Goal: Transaction & Acquisition: Purchase product/service

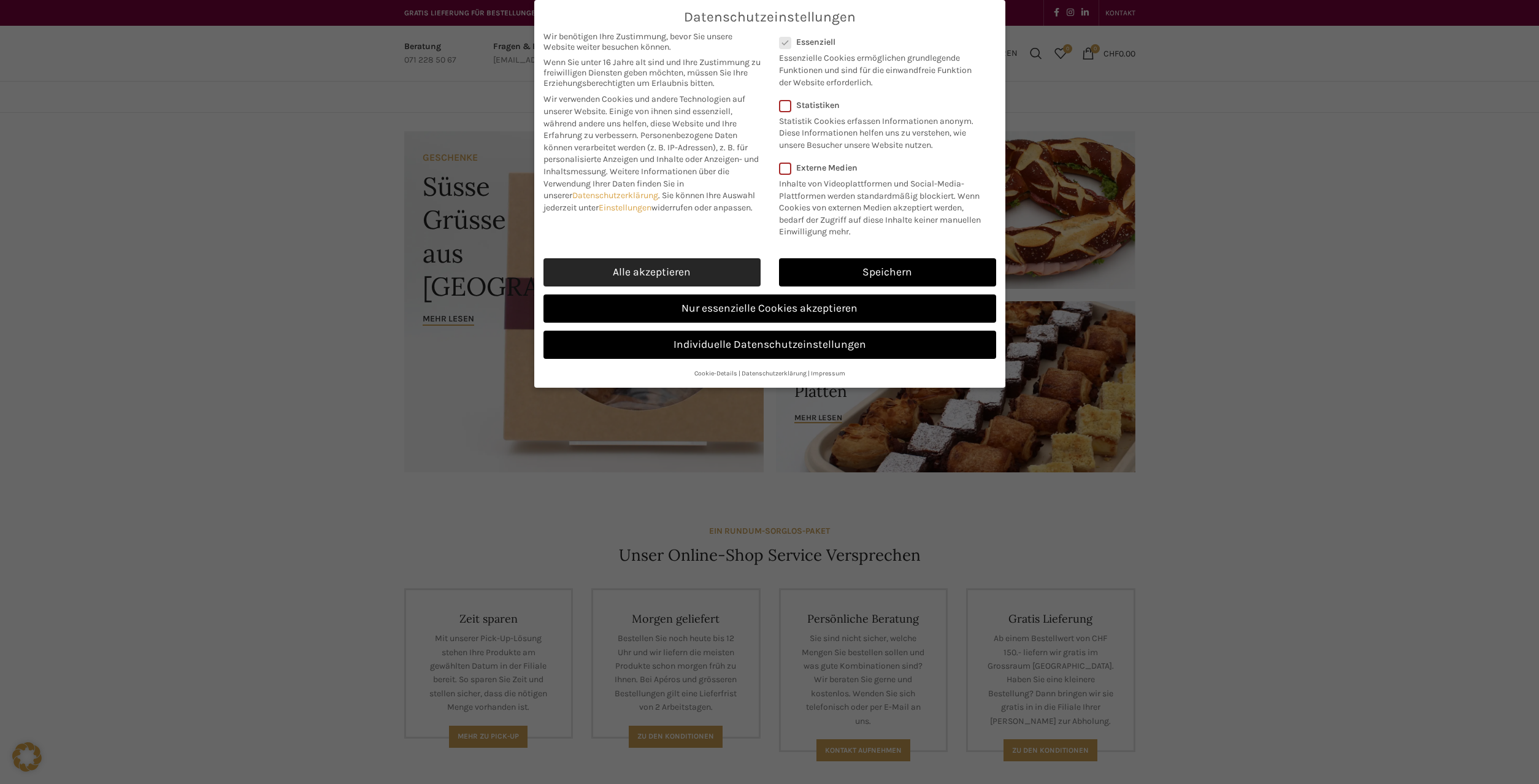
click at [697, 276] on link "Alle akzeptieren" at bounding box center [652, 272] width 217 height 28
checkbox input "true"
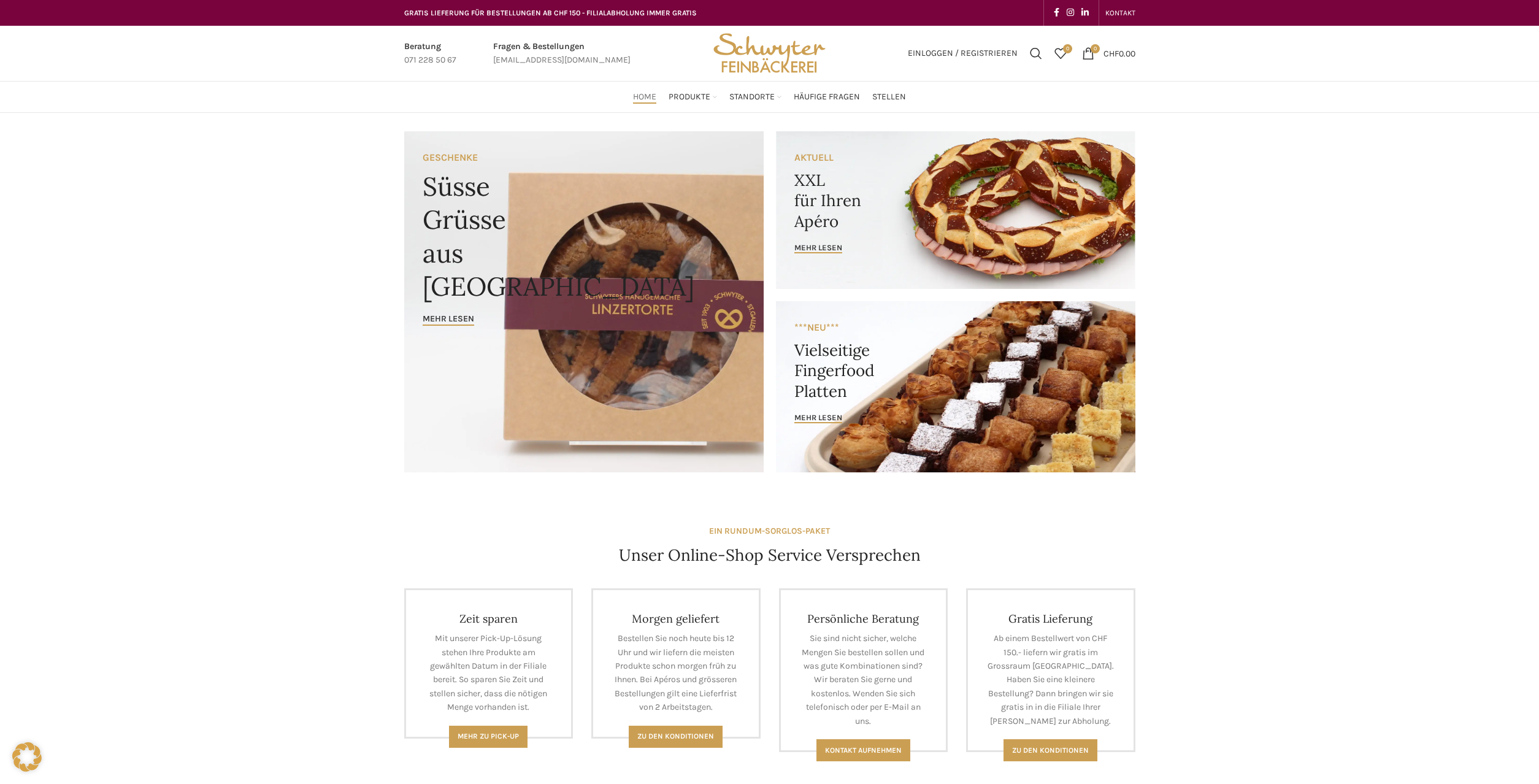
click at [569, 63] on link "Infobox link" at bounding box center [562, 53] width 138 height 27
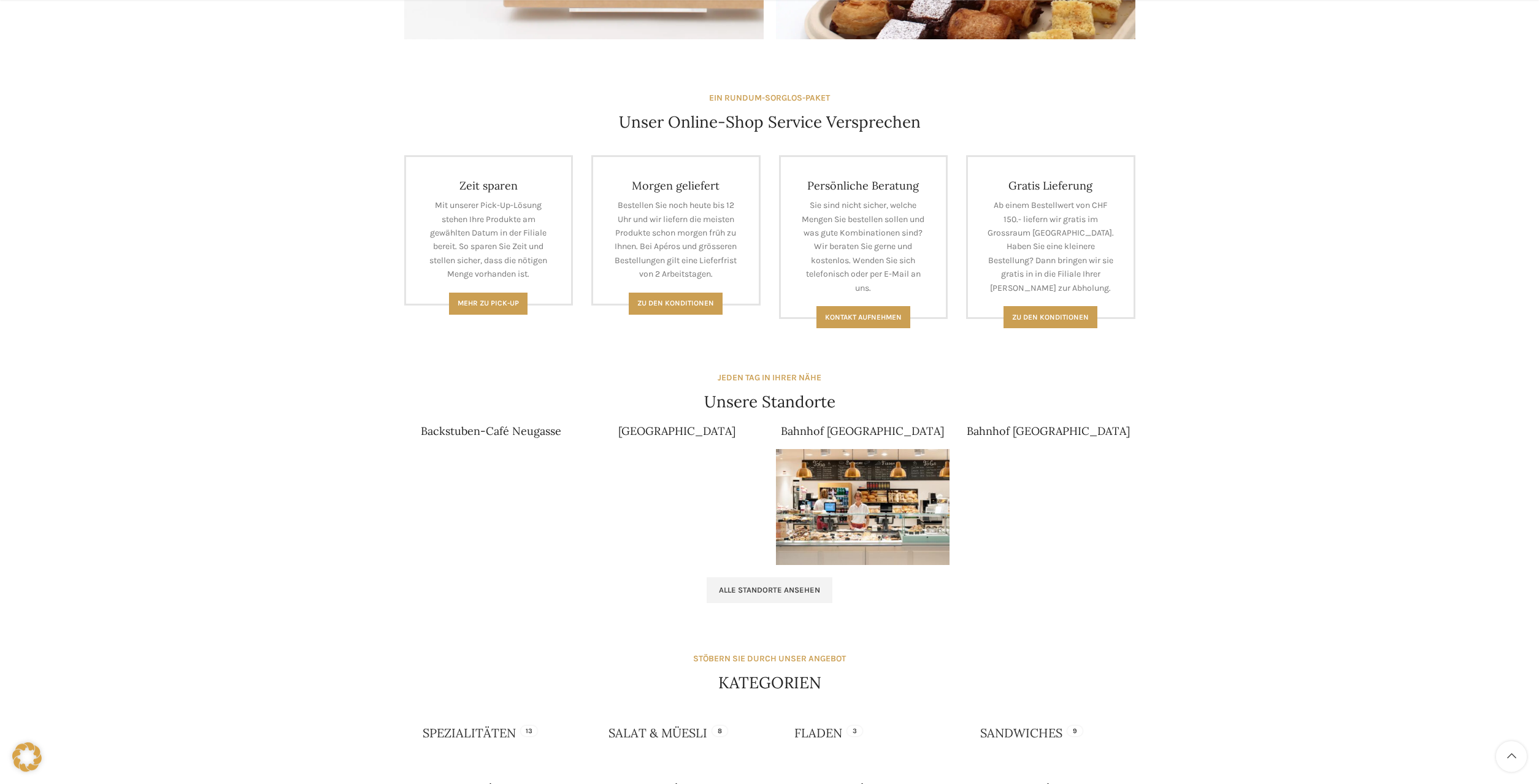
scroll to position [563, 0]
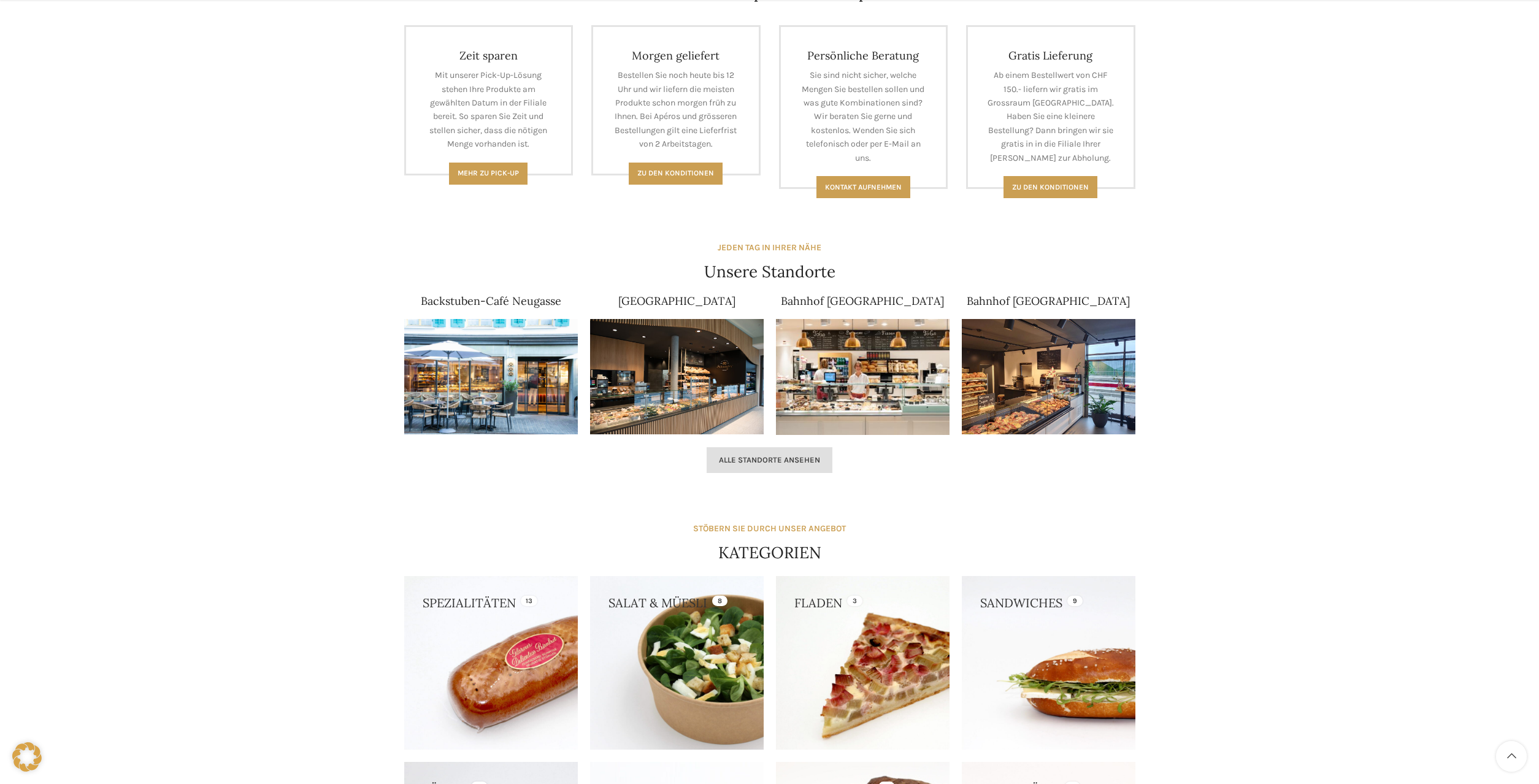
click at [774, 466] on link "Alle Standorte ansehen" at bounding box center [769, 460] width 126 height 26
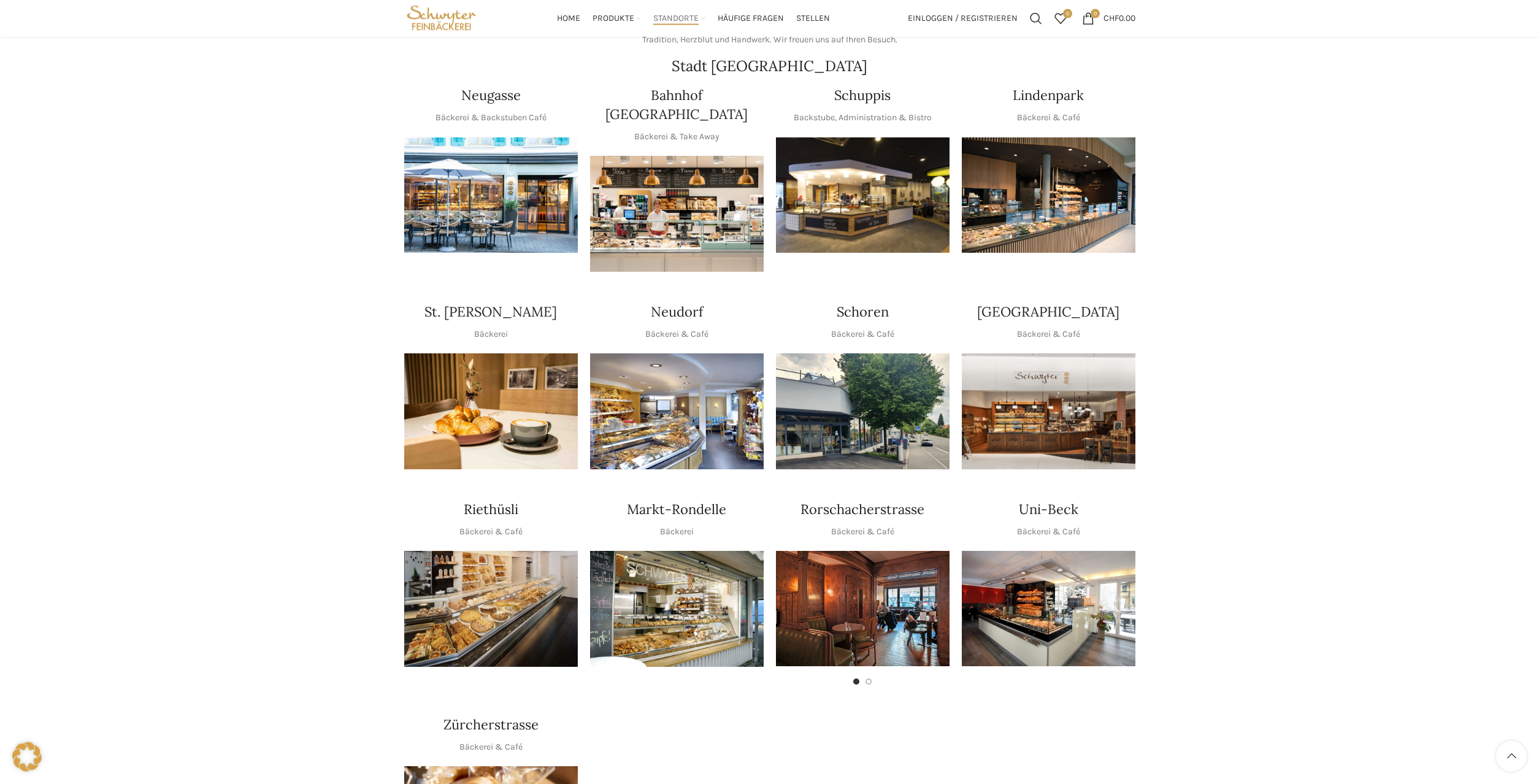
scroll to position [188, 0]
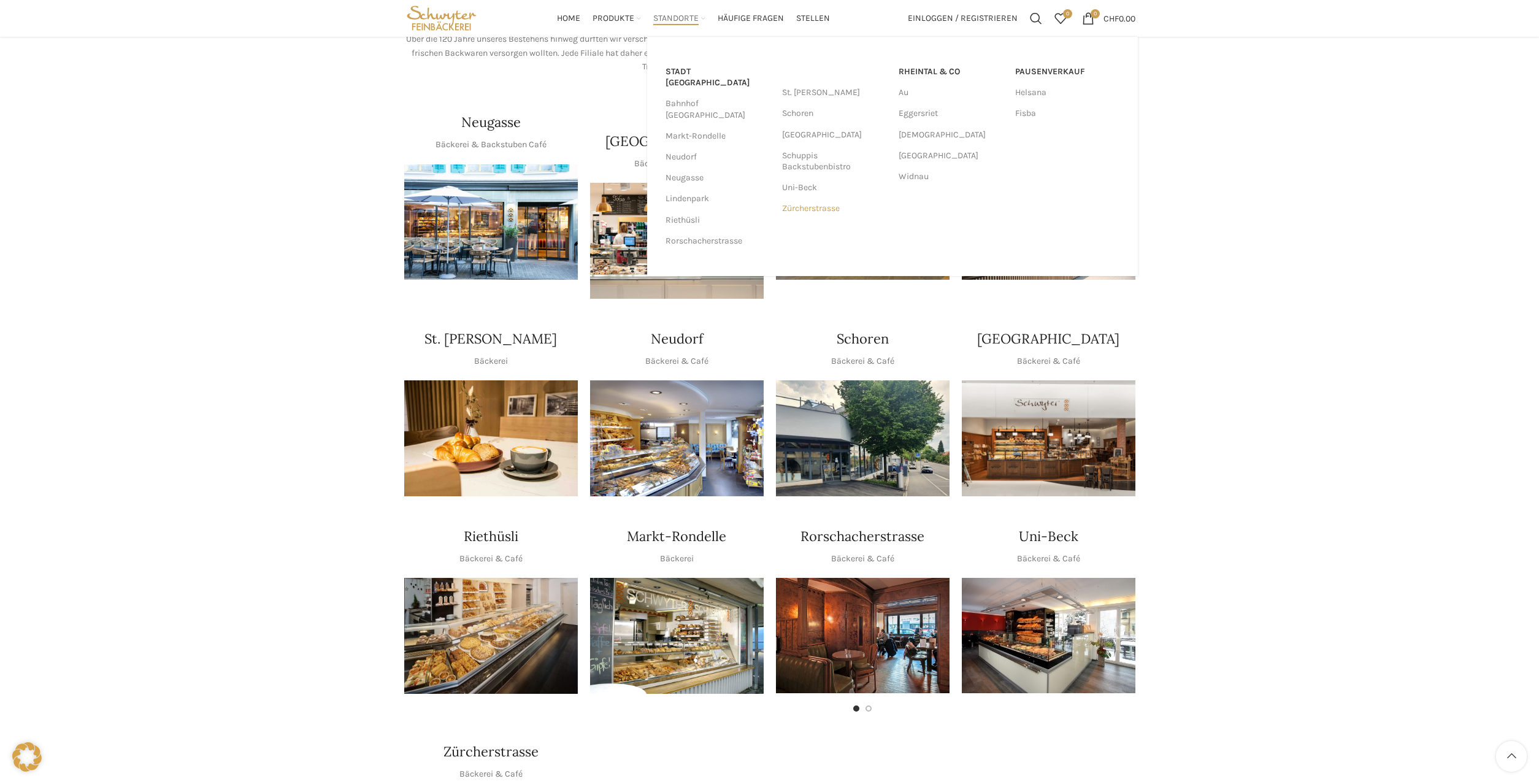
click at [791, 207] on link "Zürcherstrasse" at bounding box center [834, 208] width 104 height 21
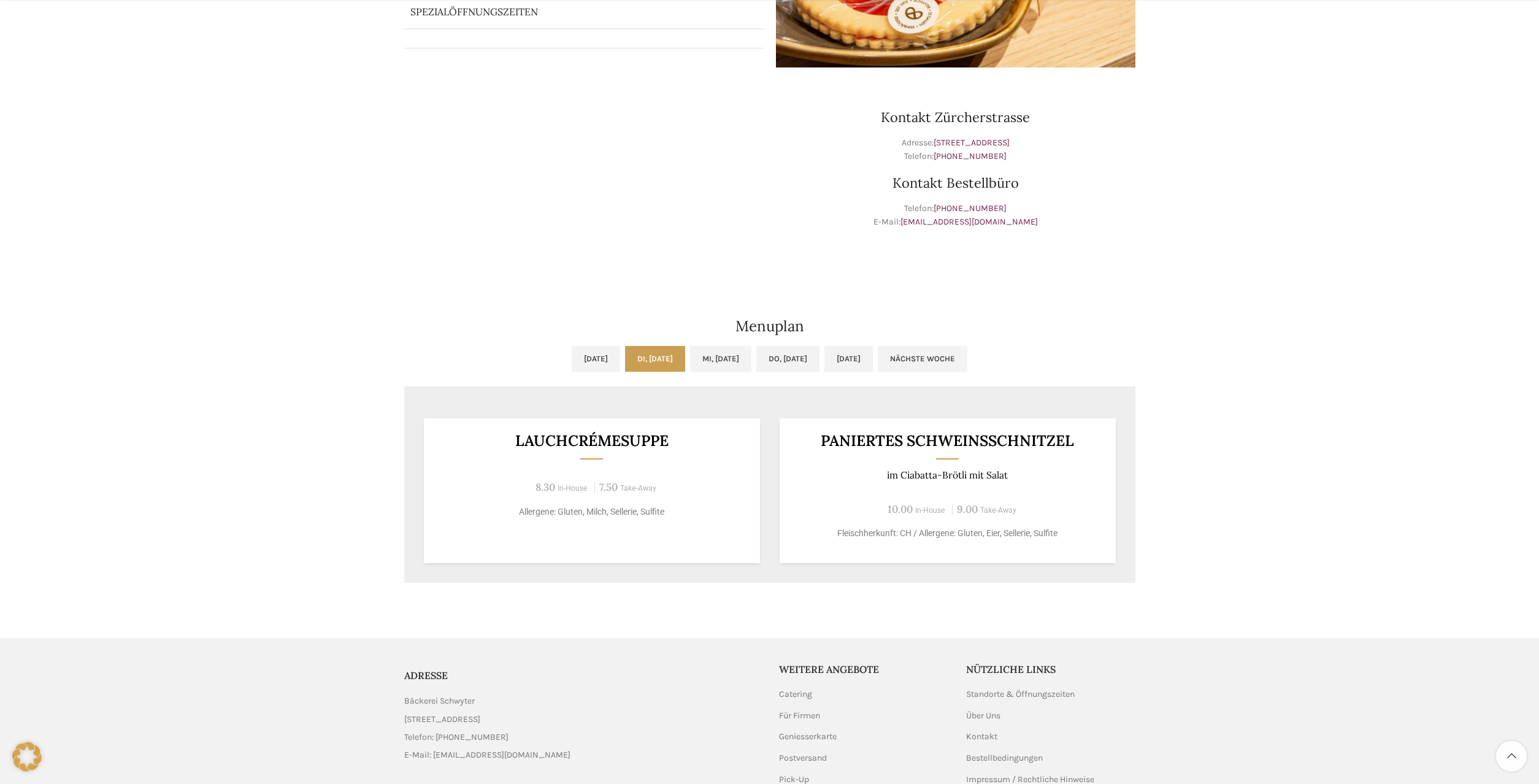
scroll to position [375, 0]
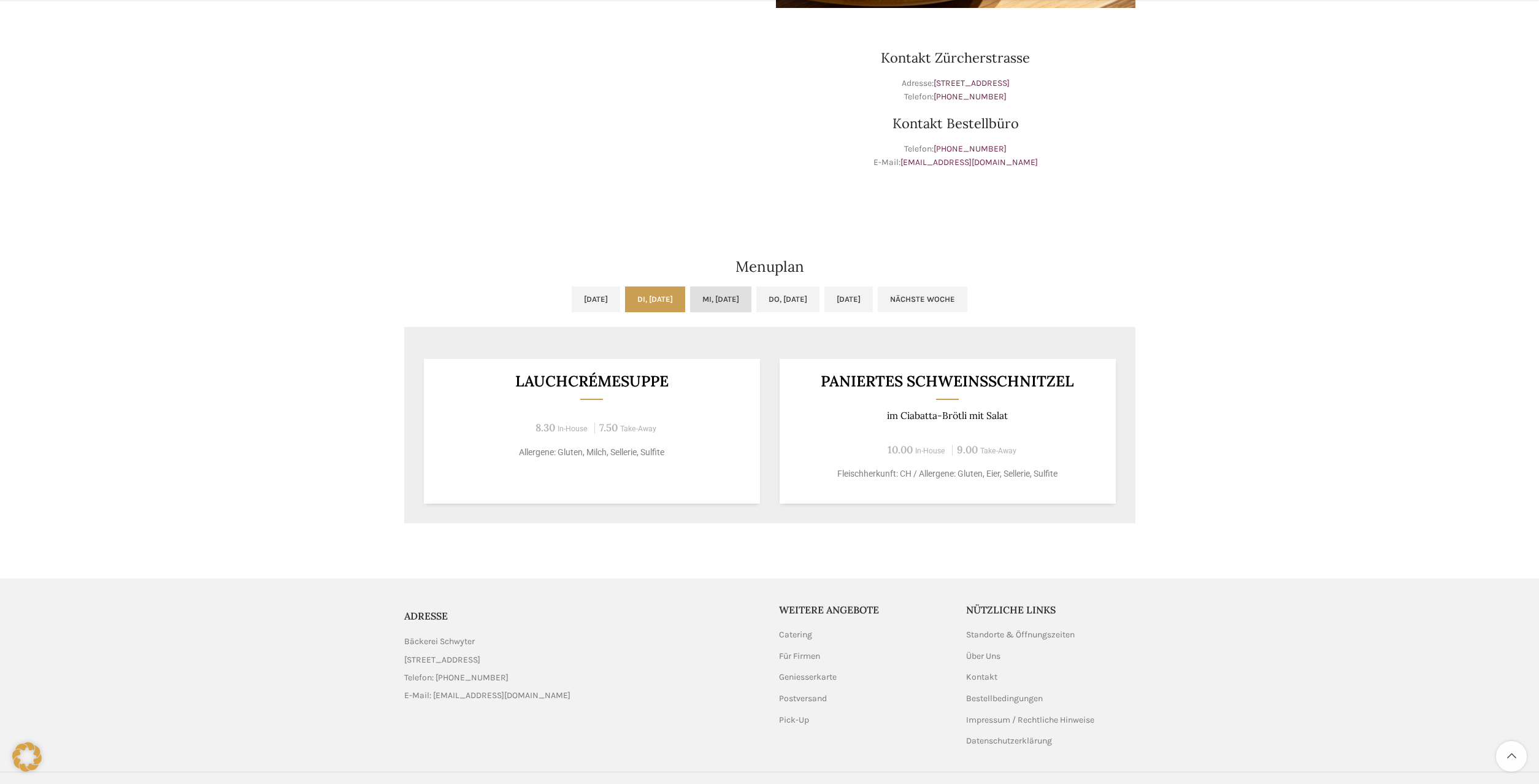
click at [703, 306] on link "Mi, 24.09.2025" at bounding box center [720, 300] width 61 height 26
click at [635, 302] on link "Di, 23.09.2025" at bounding box center [655, 300] width 60 height 26
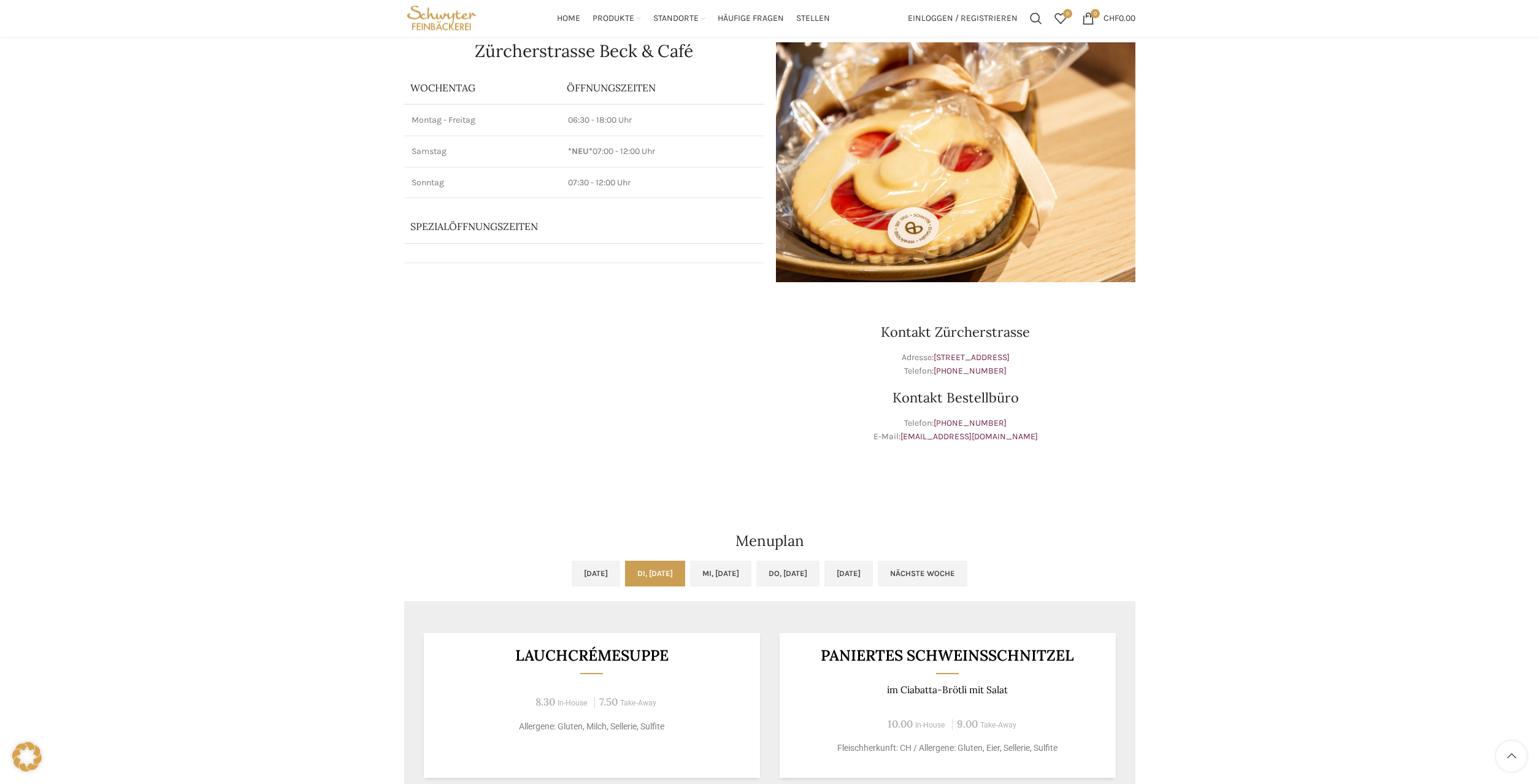
scroll to position [0, 0]
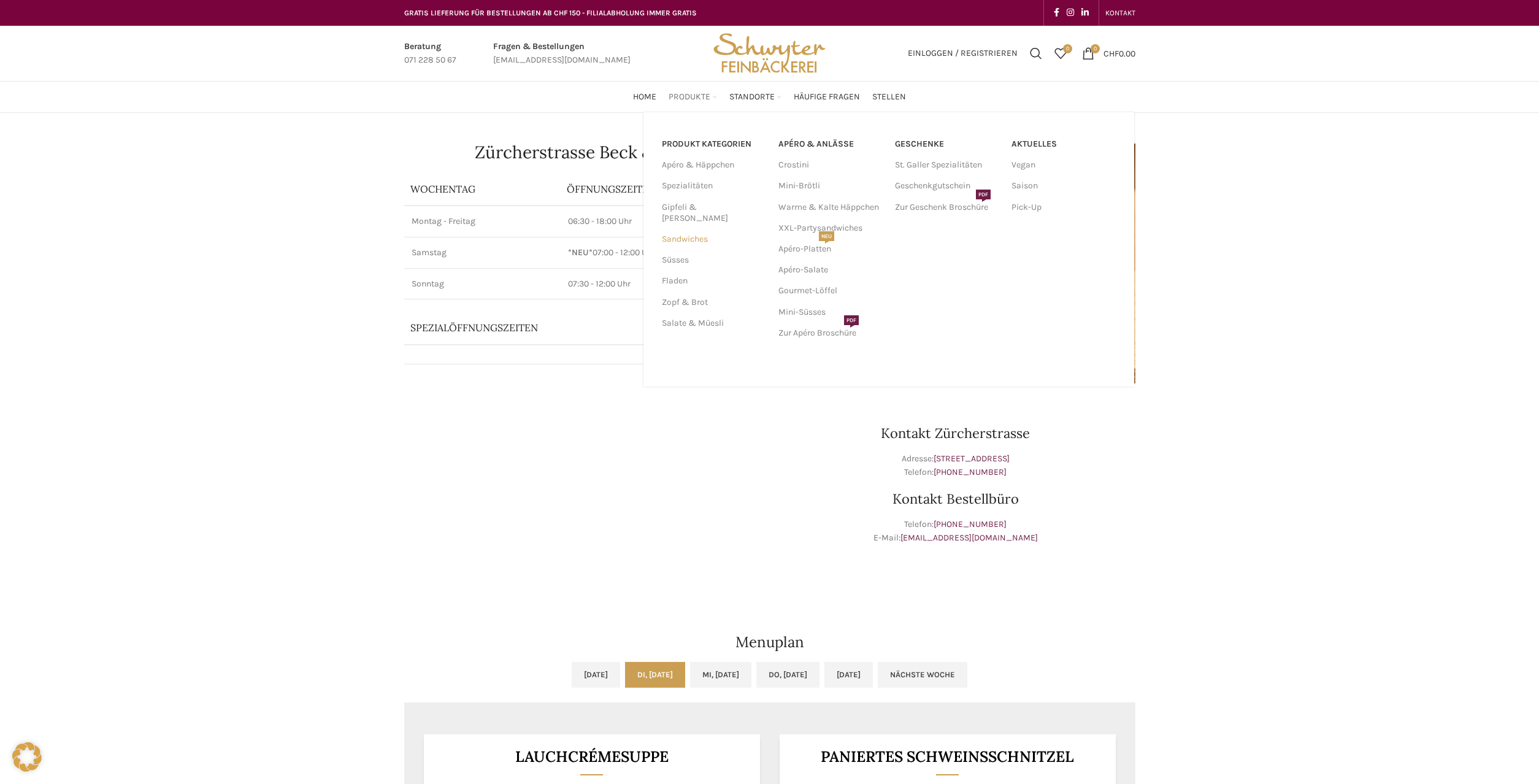
click at [681, 229] on link "Sandwiches" at bounding box center [713, 239] width 102 height 21
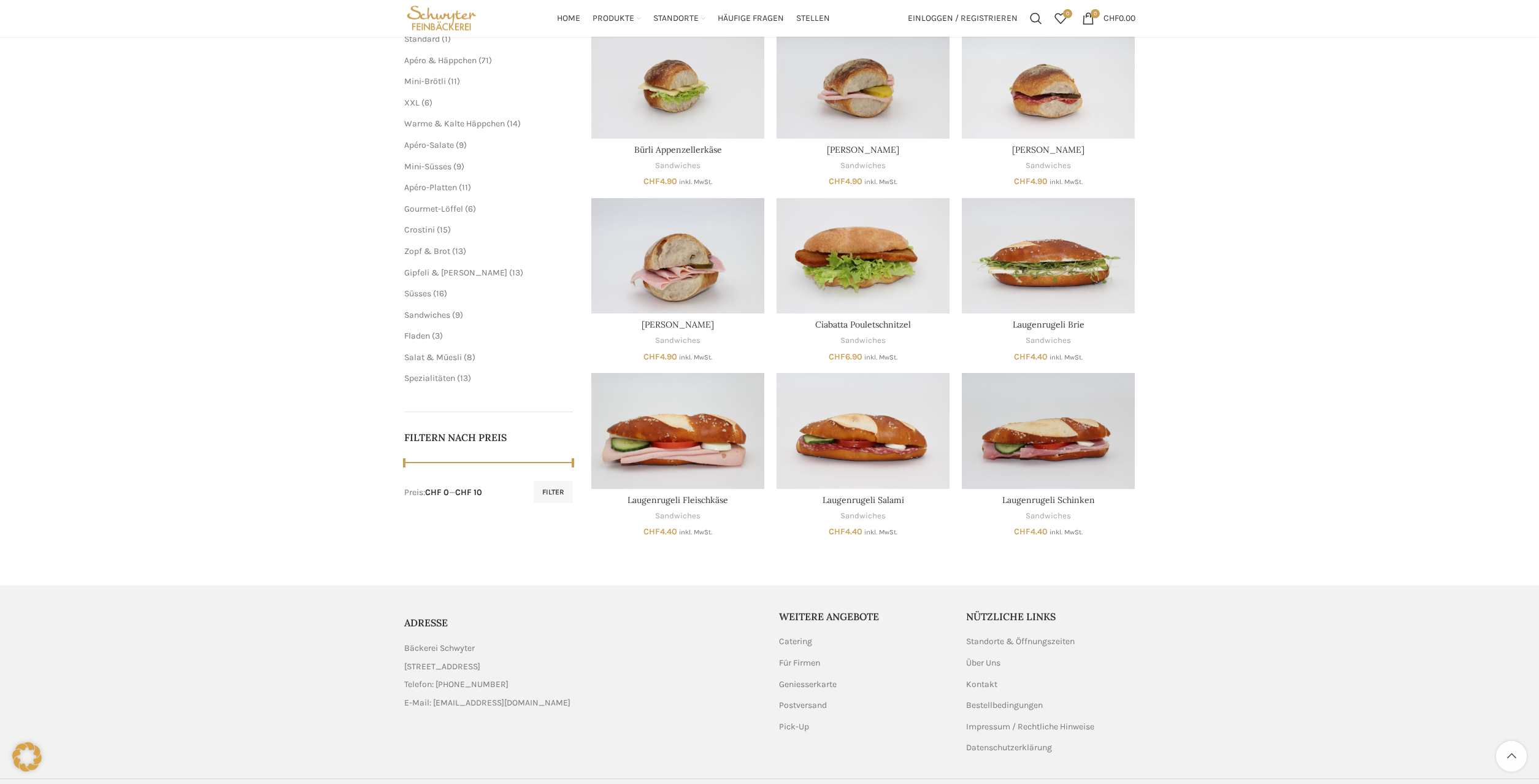
scroll to position [174, 0]
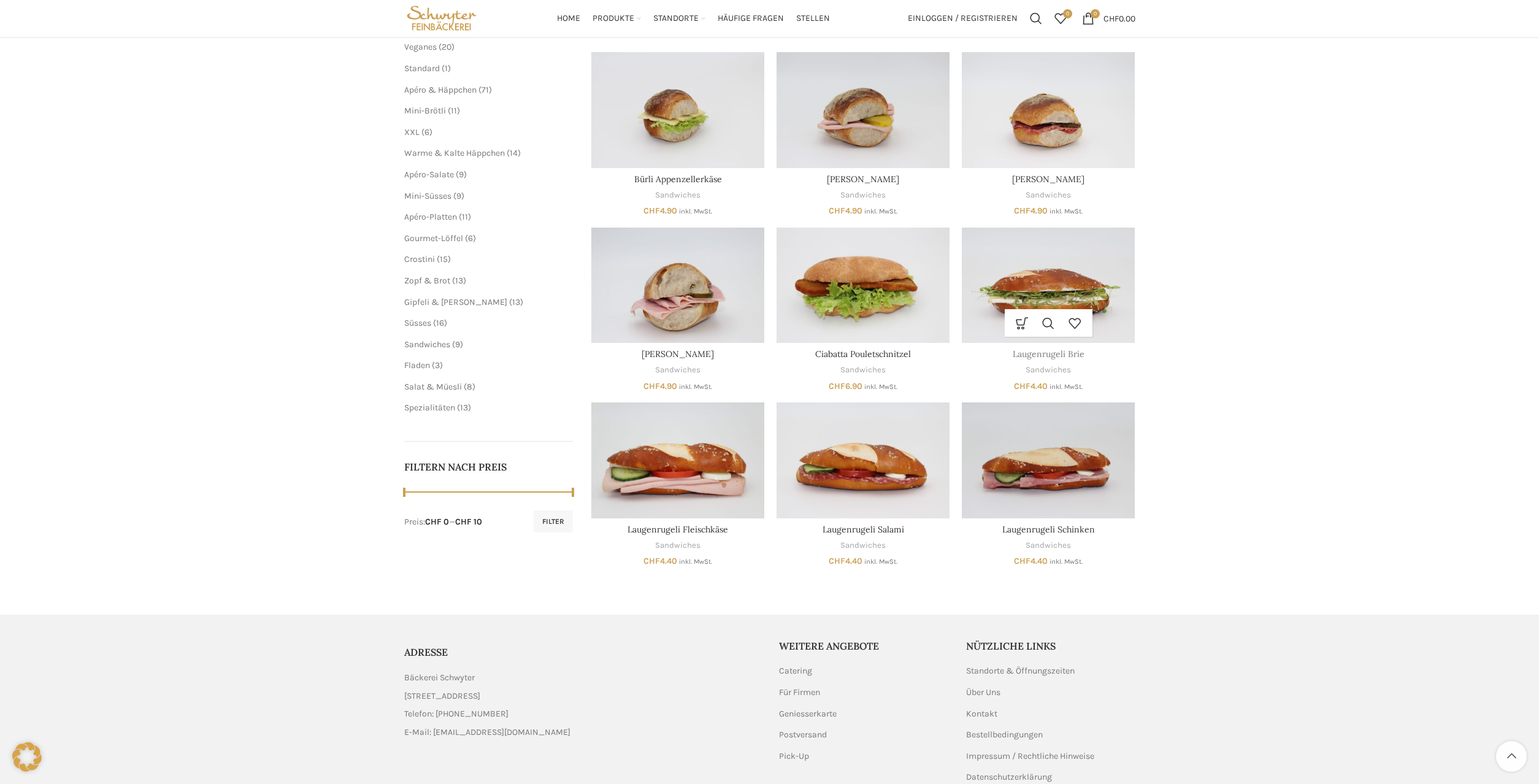
click at [1053, 356] on link "Laugenrugeli Brie" at bounding box center [1049, 354] width 72 height 11
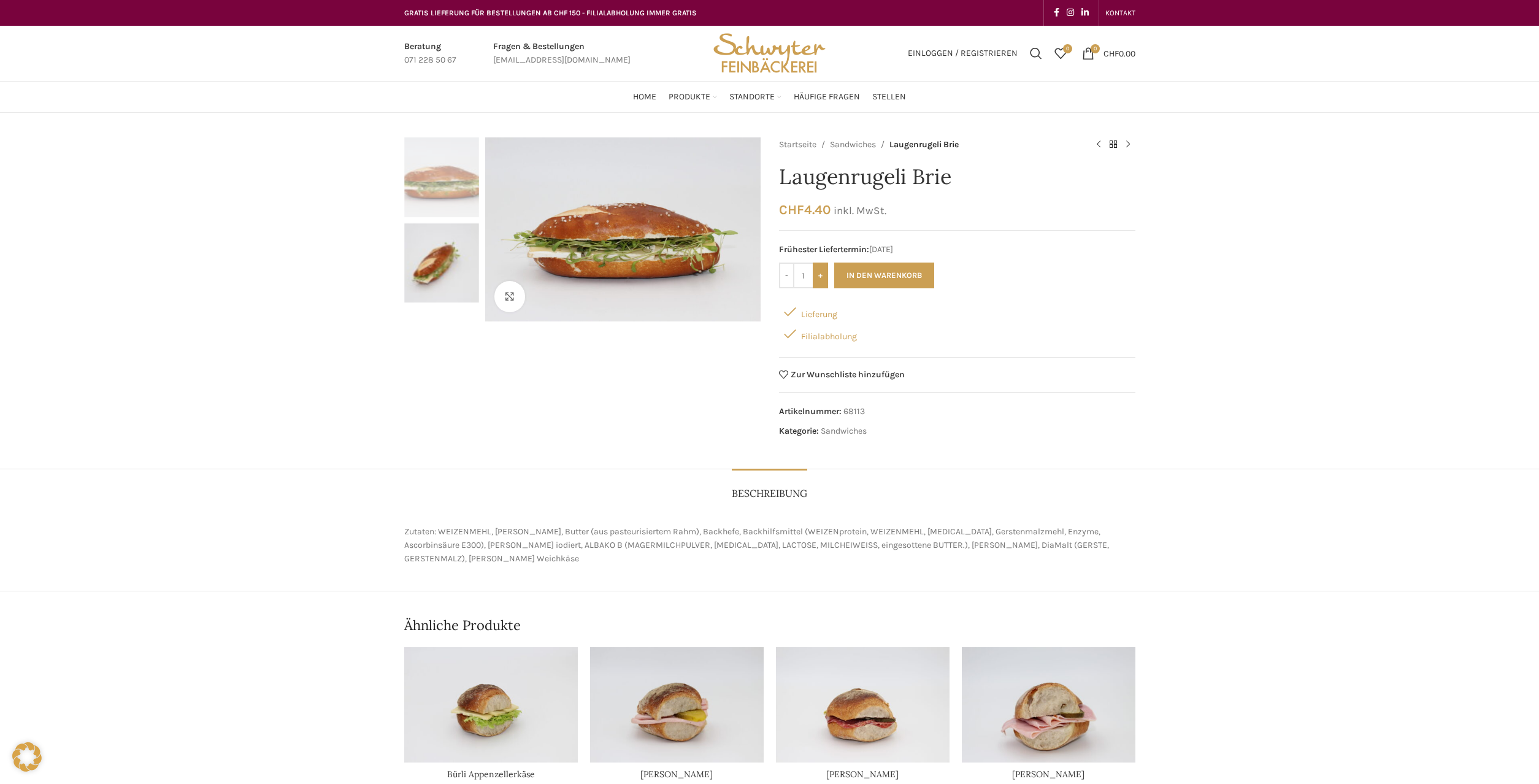
click at [822, 279] on input "+" at bounding box center [820, 275] width 16 height 26
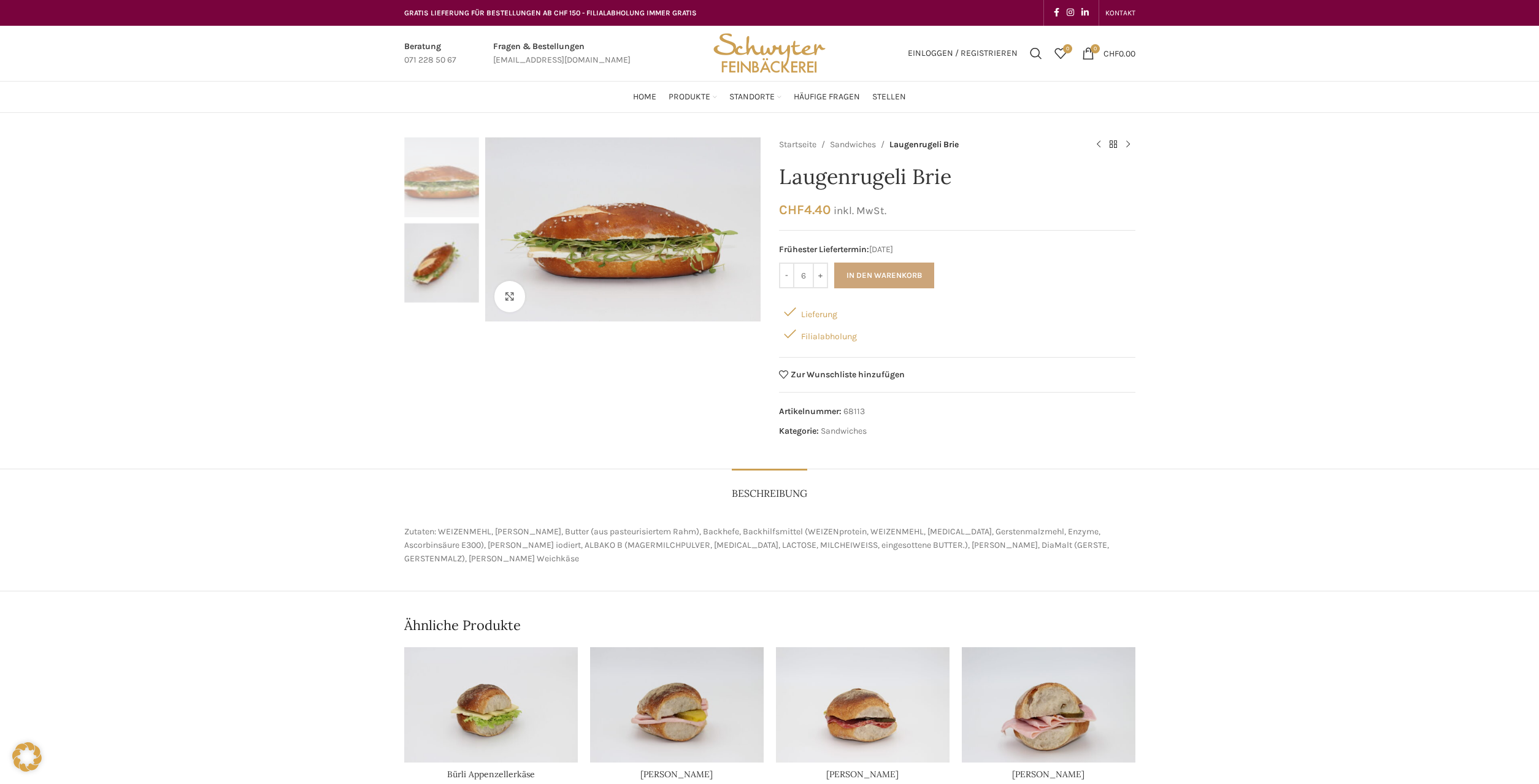
click at [857, 282] on button "In den Warenkorb" at bounding box center [884, 275] width 100 height 26
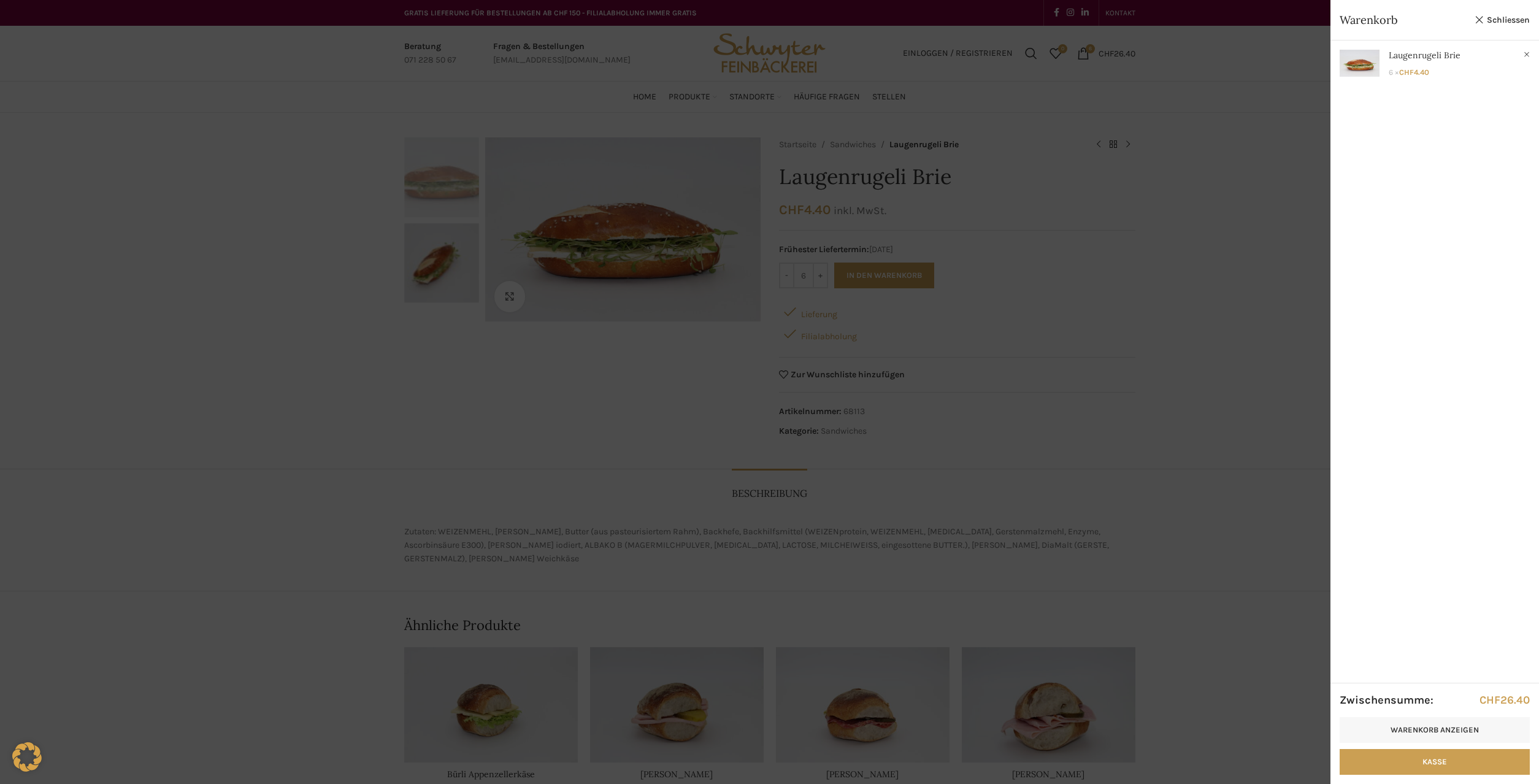
click at [1270, 574] on div at bounding box center [769, 392] width 1539 height 784
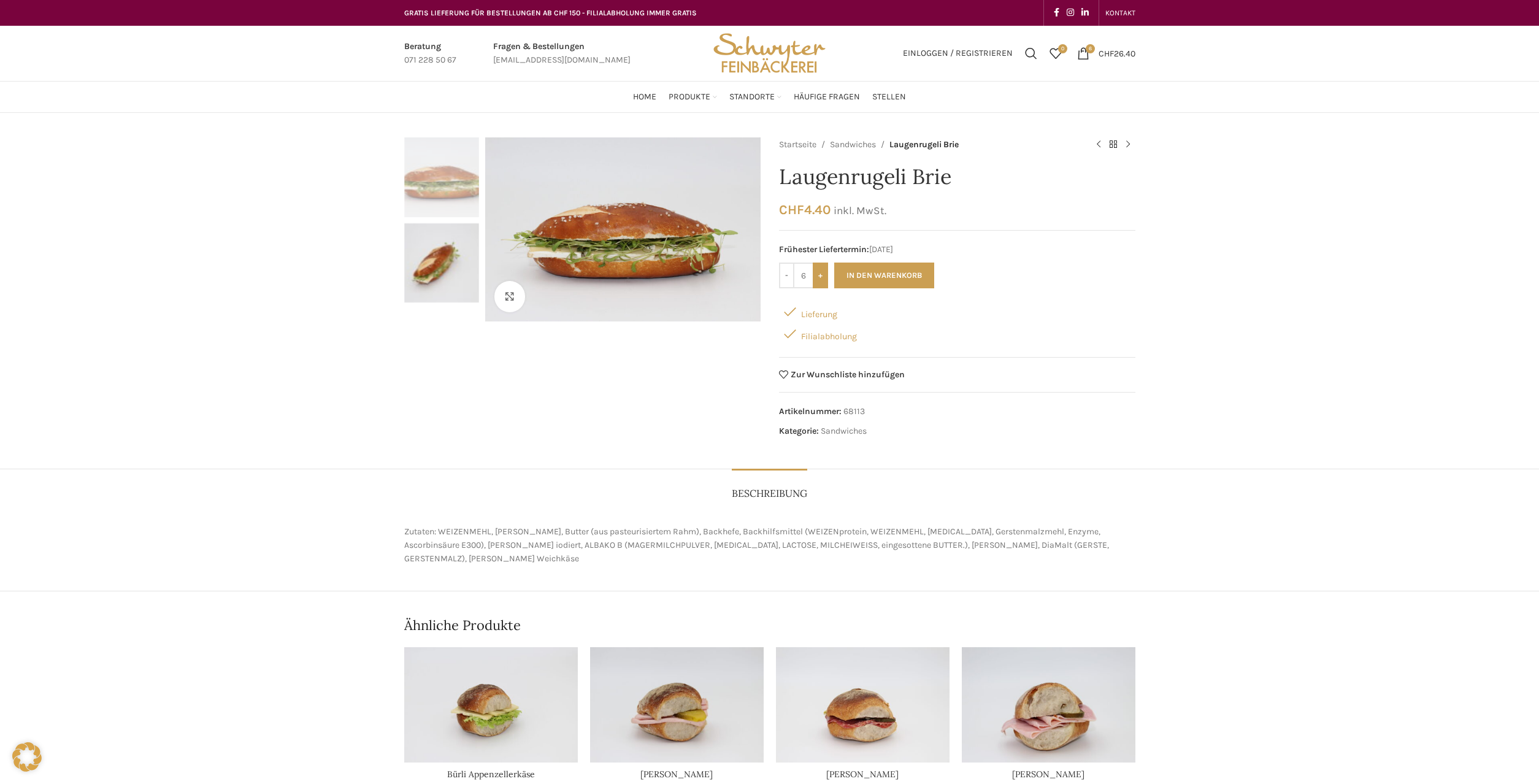
click at [820, 282] on input "+" at bounding box center [820, 275] width 16 height 26
type input "7"
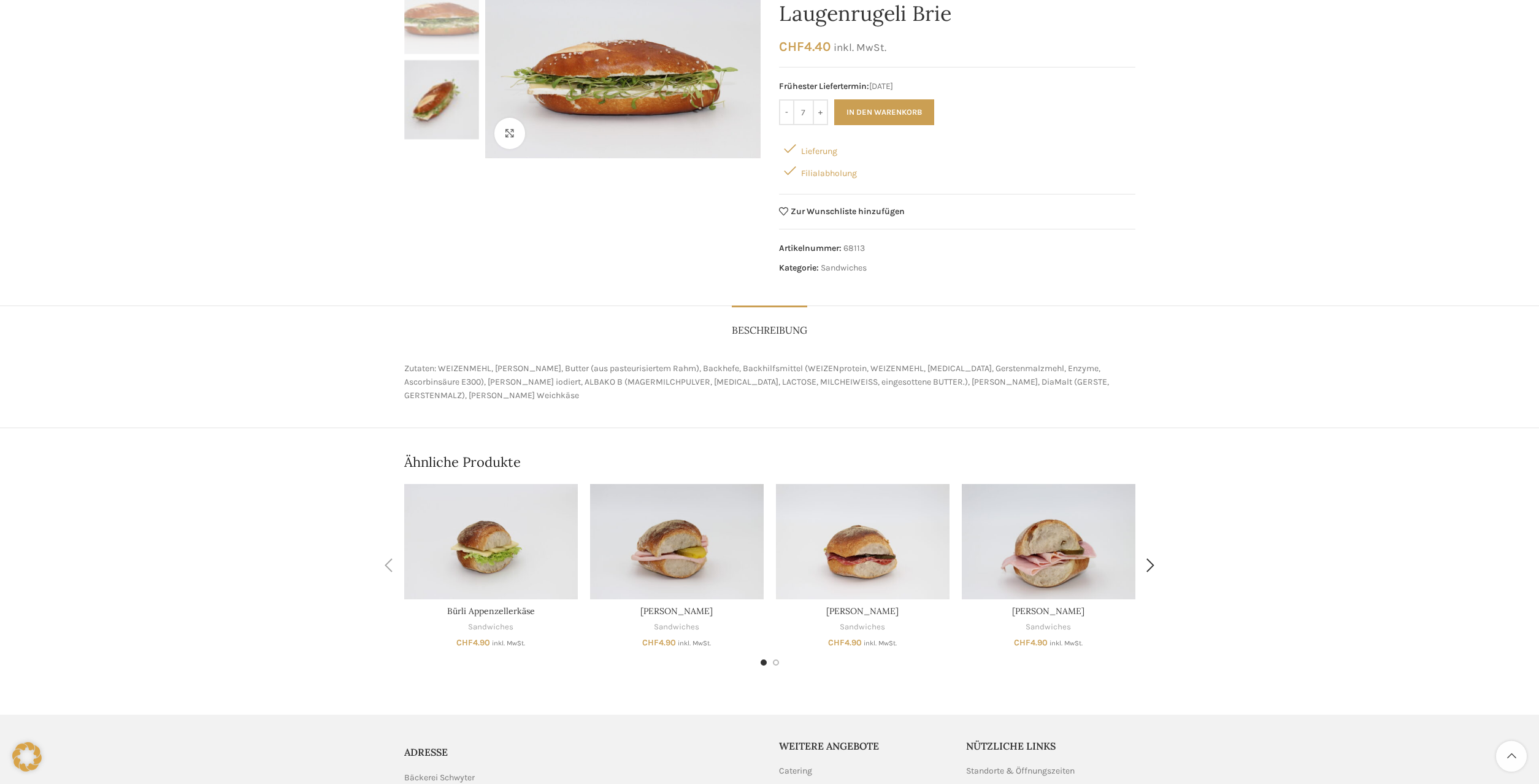
scroll to position [312, 0]
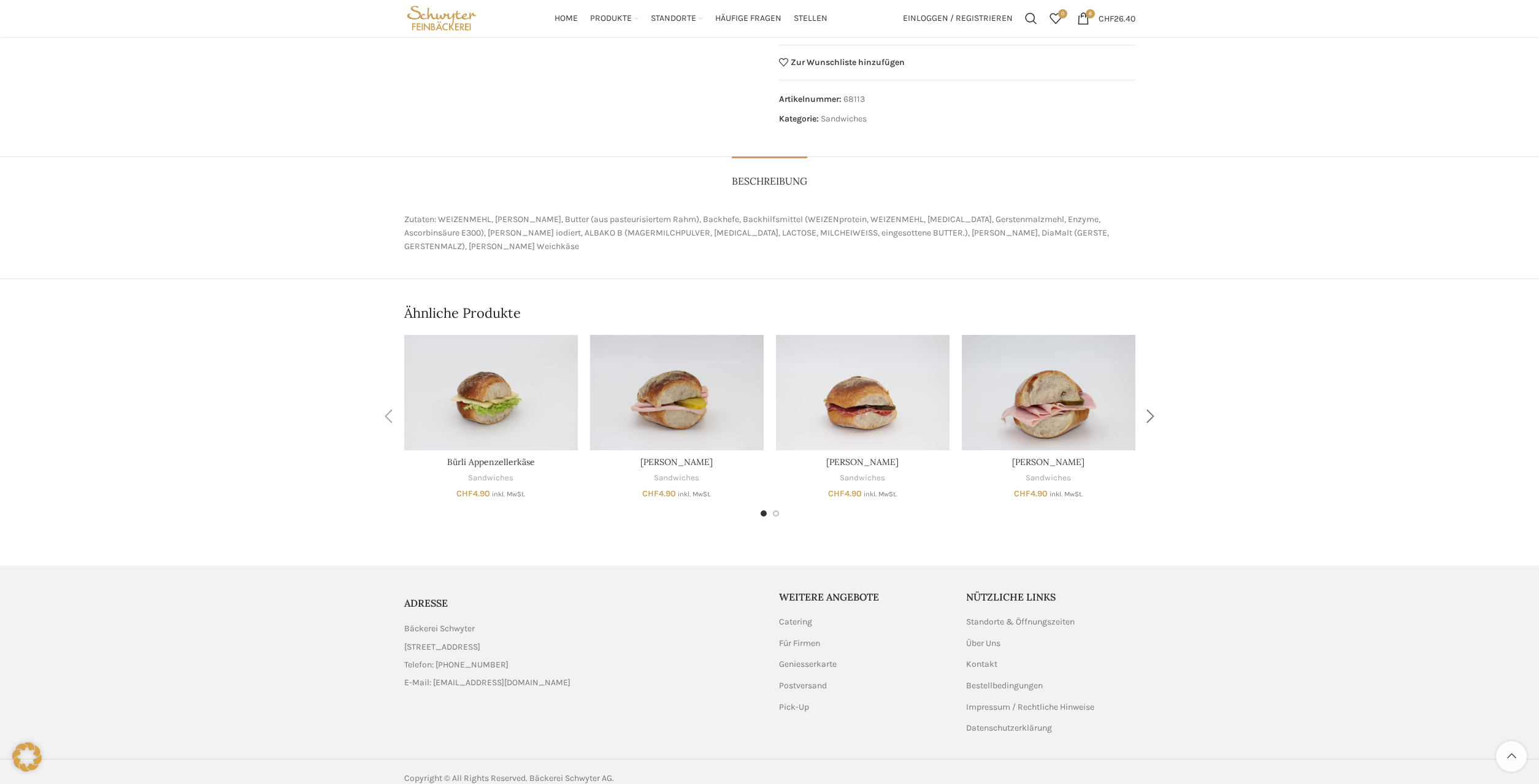
click at [1150, 404] on div "Next slide" at bounding box center [1150, 416] width 30 height 30
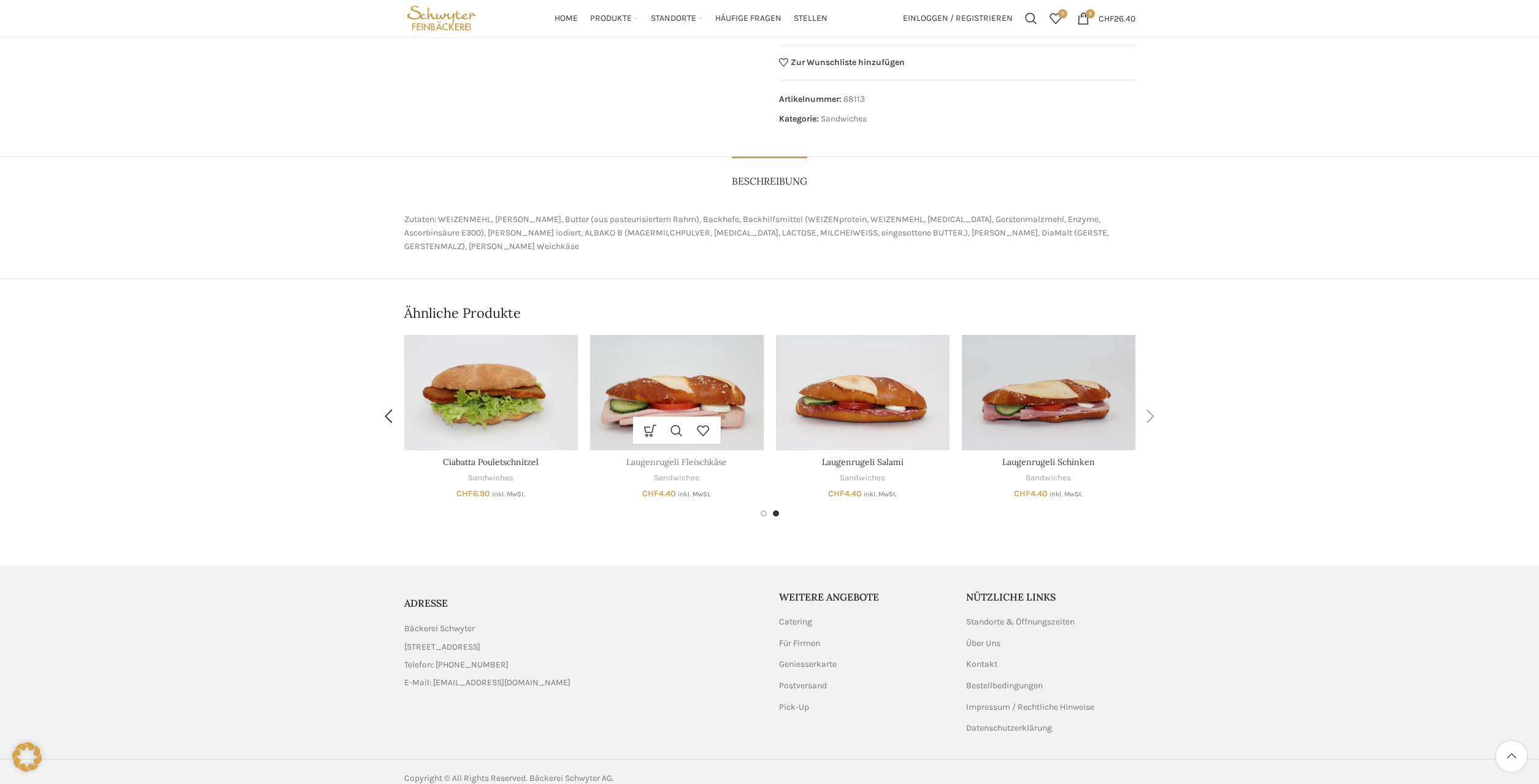
click at [692, 457] on link "Laugenrugeli Fleischkäse" at bounding box center [677, 462] width 100 height 11
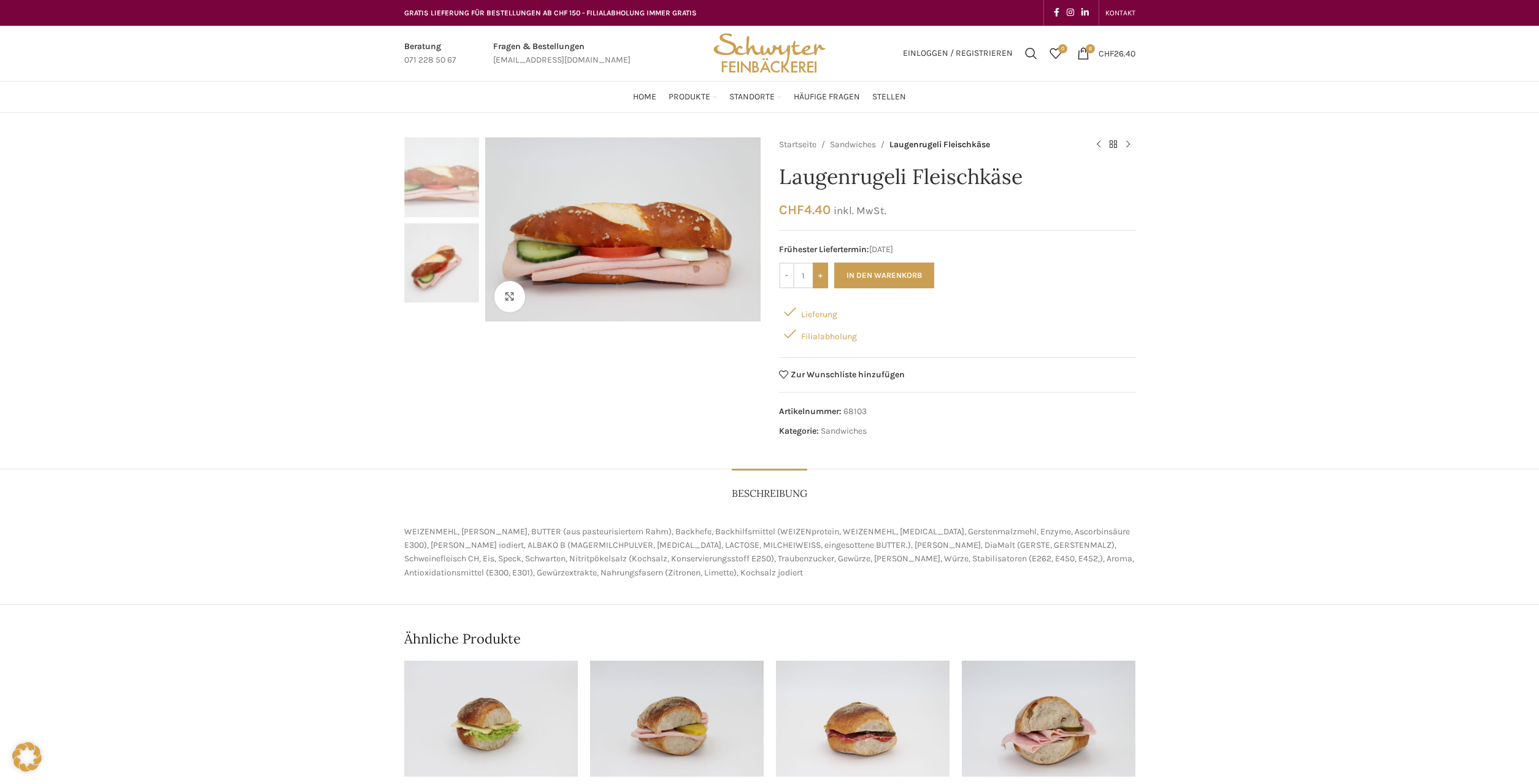
click at [822, 274] on input "+" at bounding box center [820, 275] width 16 height 26
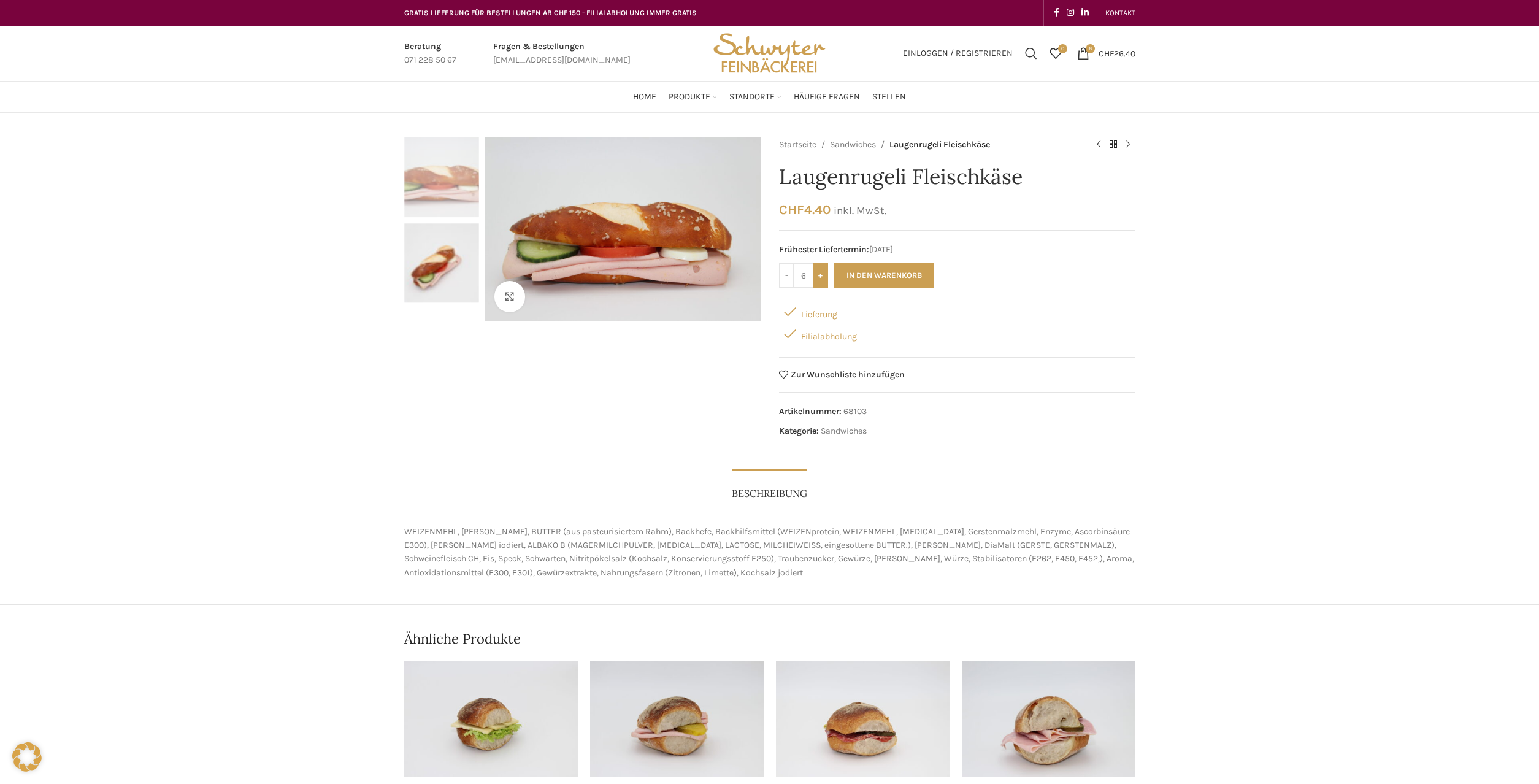
click at [822, 274] on input "+" at bounding box center [820, 275] width 16 height 26
click at [822, 274] on input "+" at bounding box center [820, 275] width 16 height 26
type input "10"
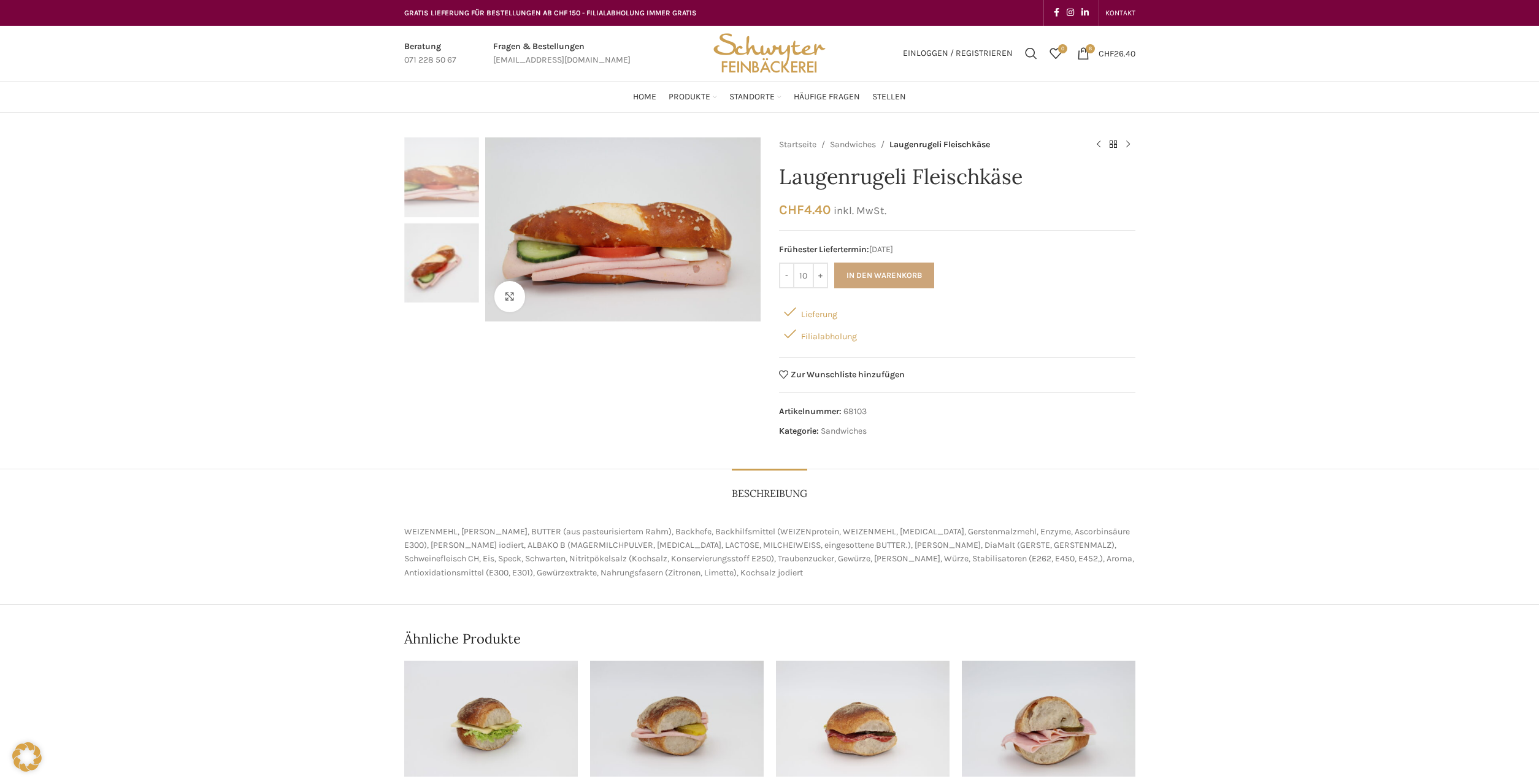
click at [865, 274] on button "In den Warenkorb" at bounding box center [884, 275] width 100 height 26
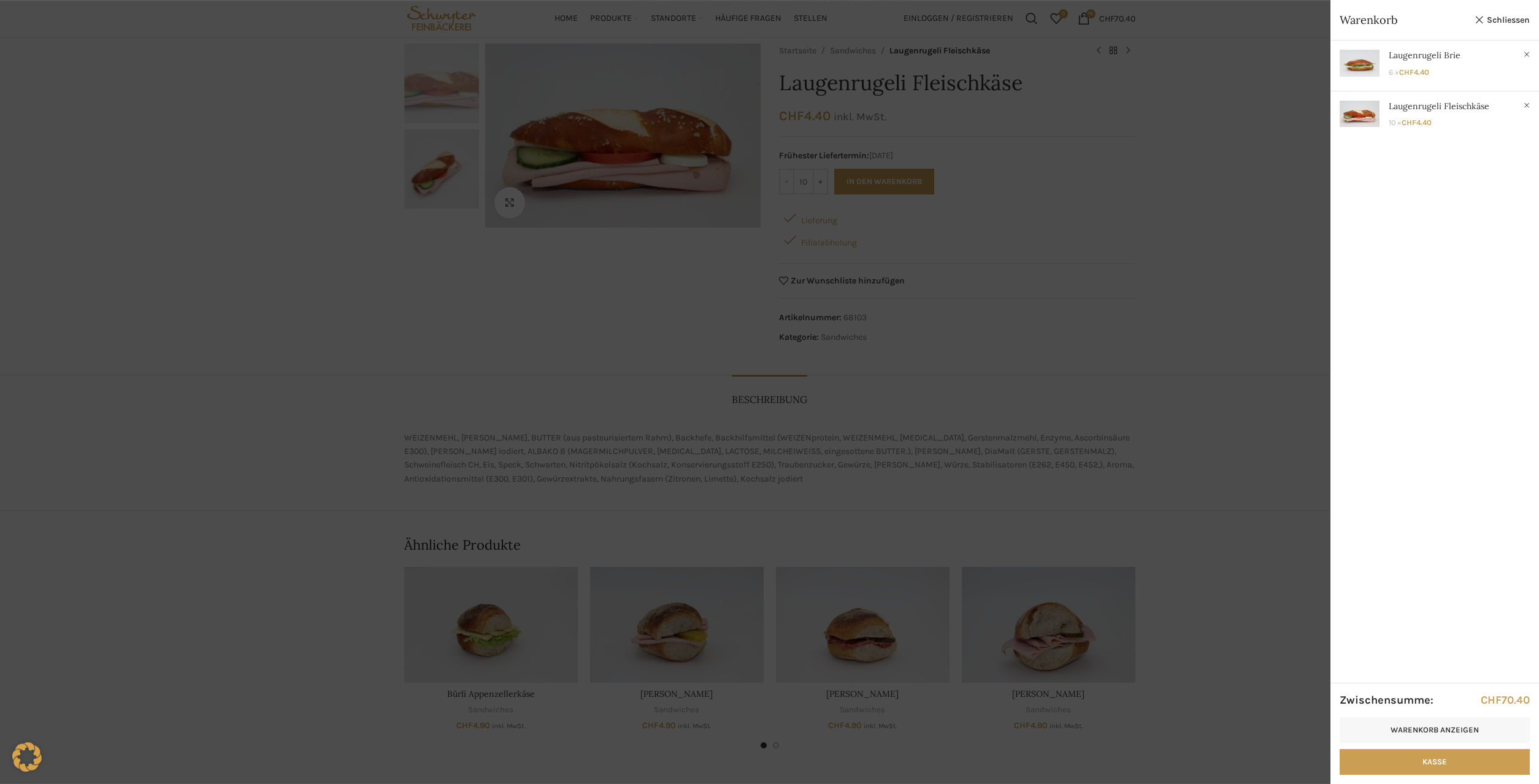
scroll to position [89, 0]
click at [1131, 211] on div at bounding box center [769, 392] width 1539 height 784
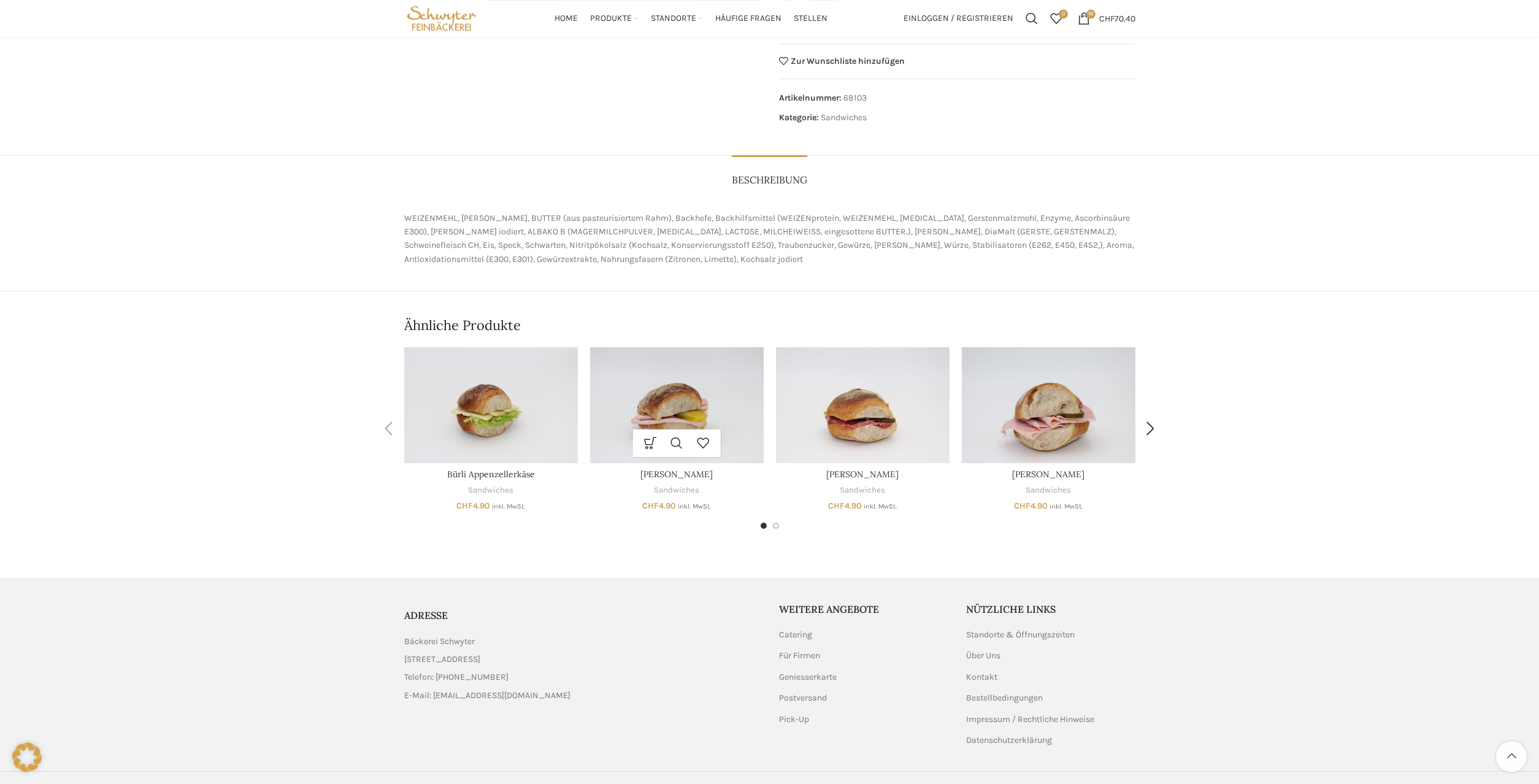
scroll to position [340, 0]
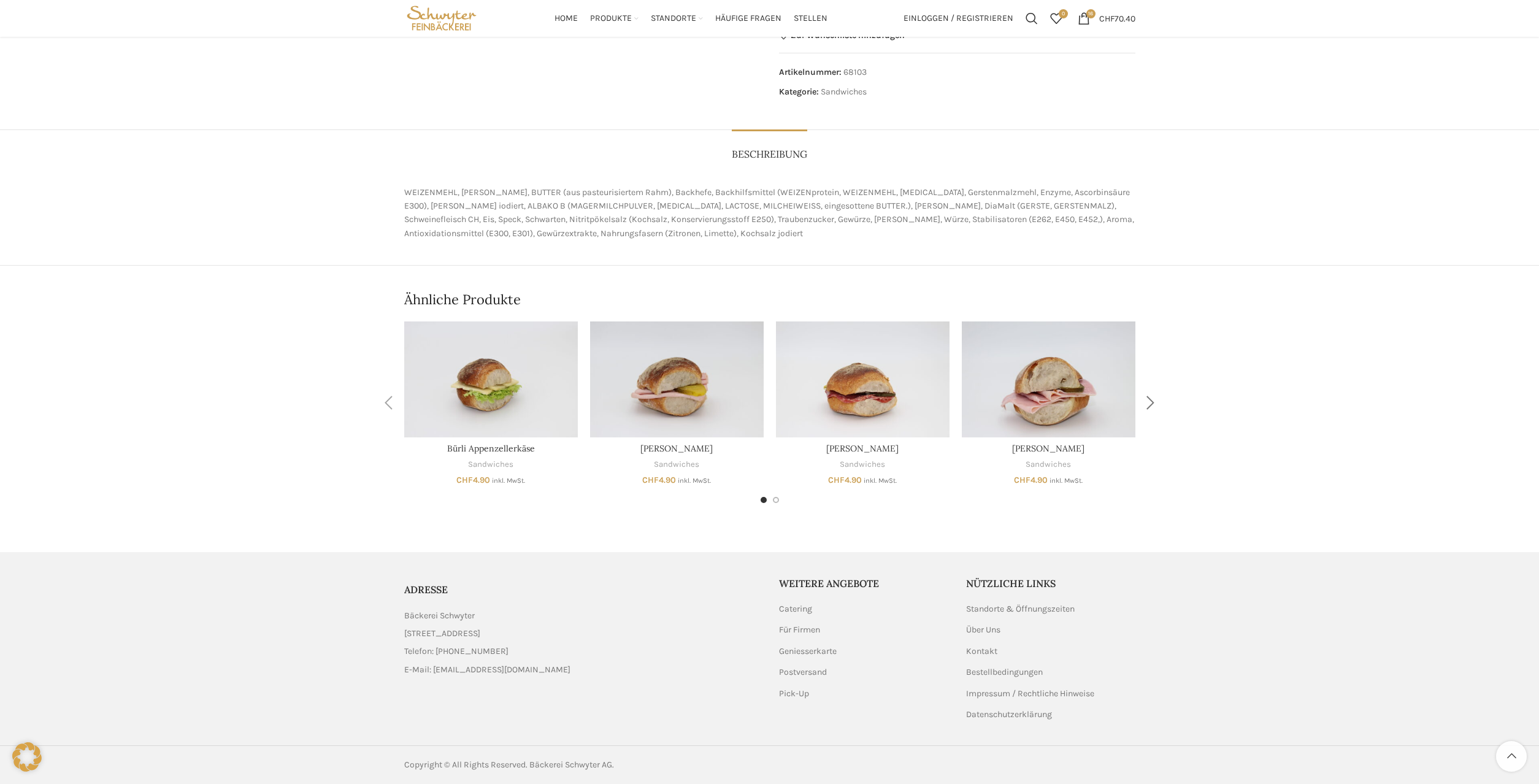
click at [1152, 404] on div "Next slide" at bounding box center [1150, 403] width 30 height 30
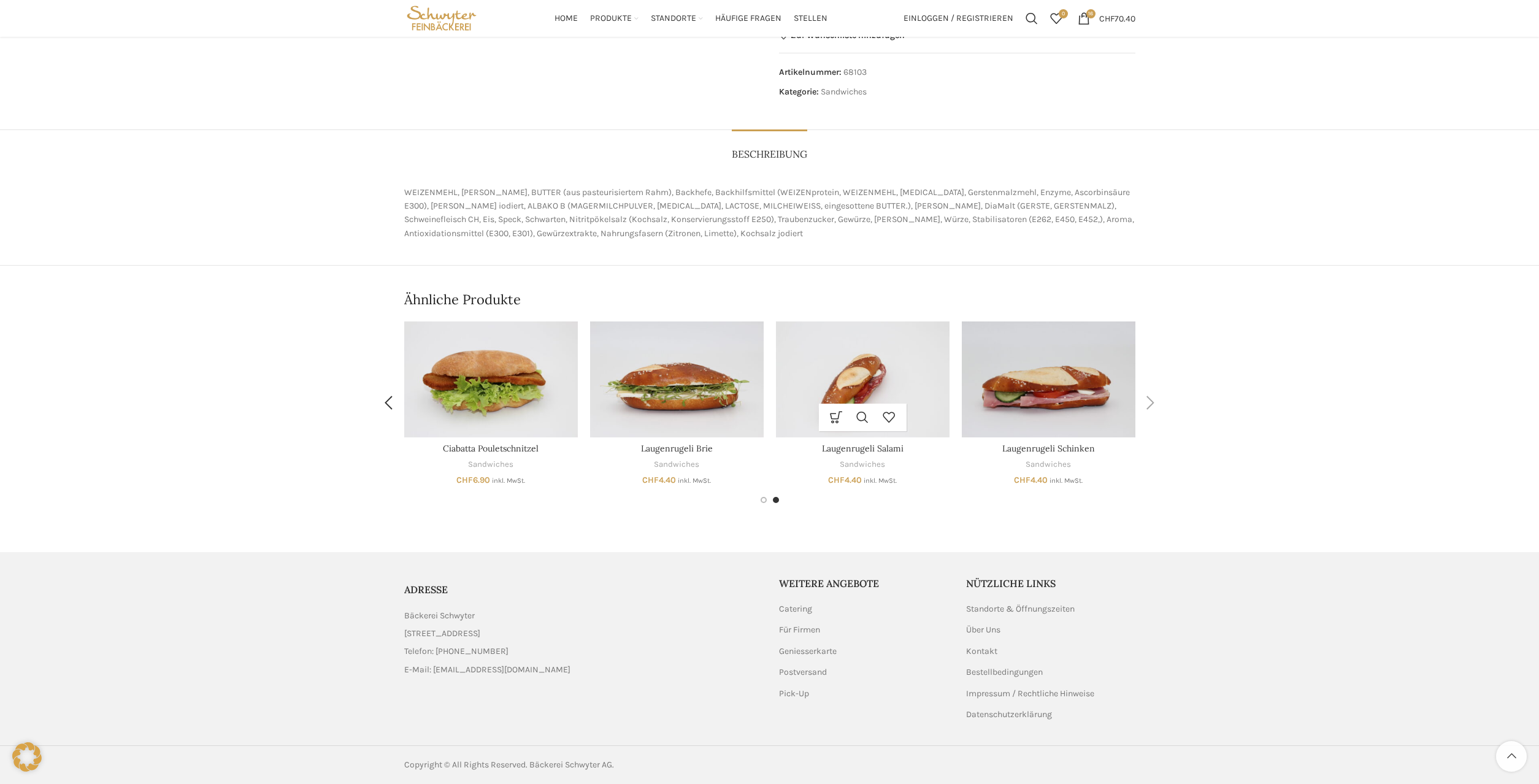
click at [890, 388] on img "Laugenrugeli Salami" at bounding box center [863, 379] width 174 height 116
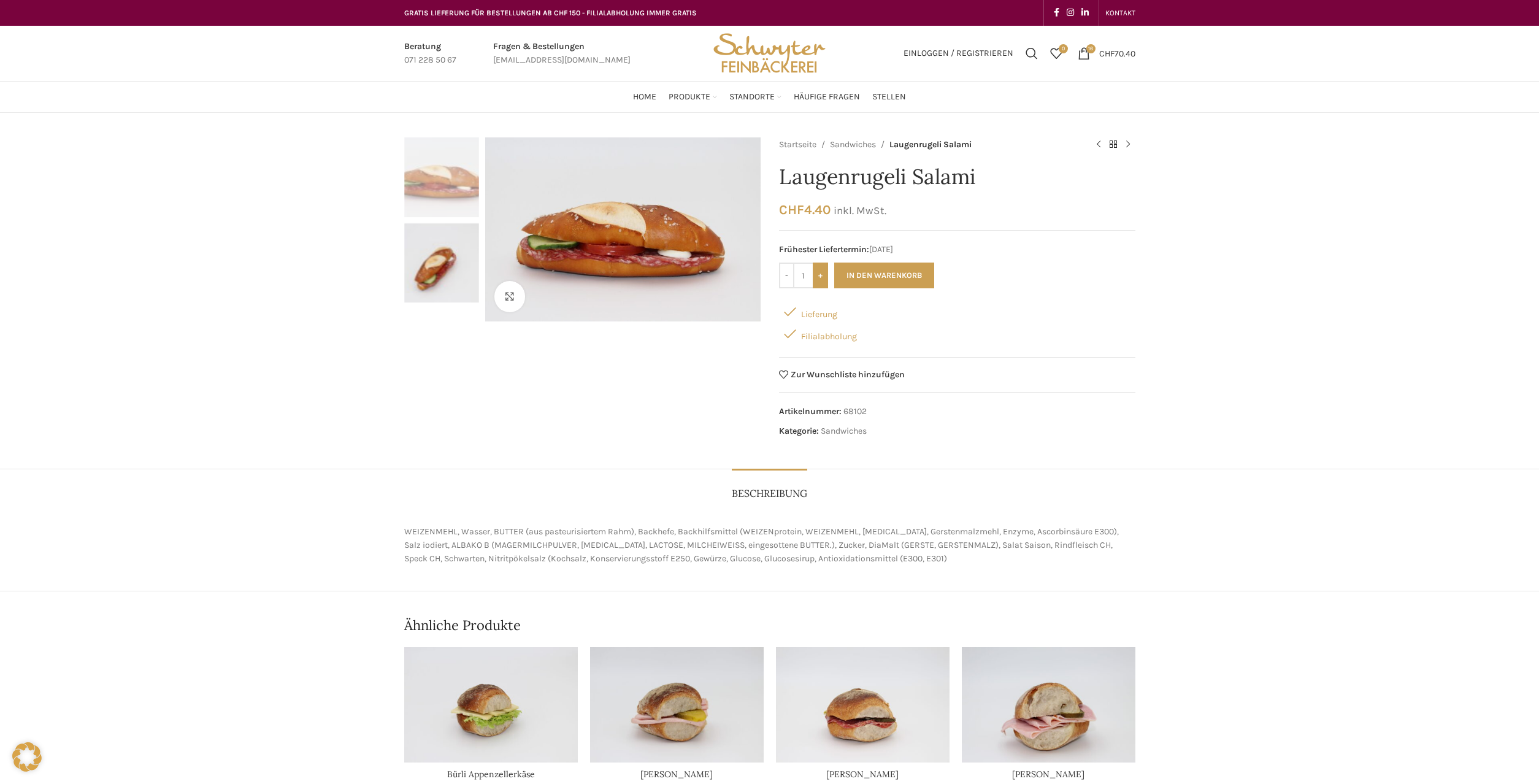
click at [822, 281] on input "+" at bounding box center [820, 275] width 16 height 26
click at [822, 282] on input "+" at bounding box center [820, 275] width 16 height 26
click at [821, 282] on input "+" at bounding box center [820, 275] width 16 height 26
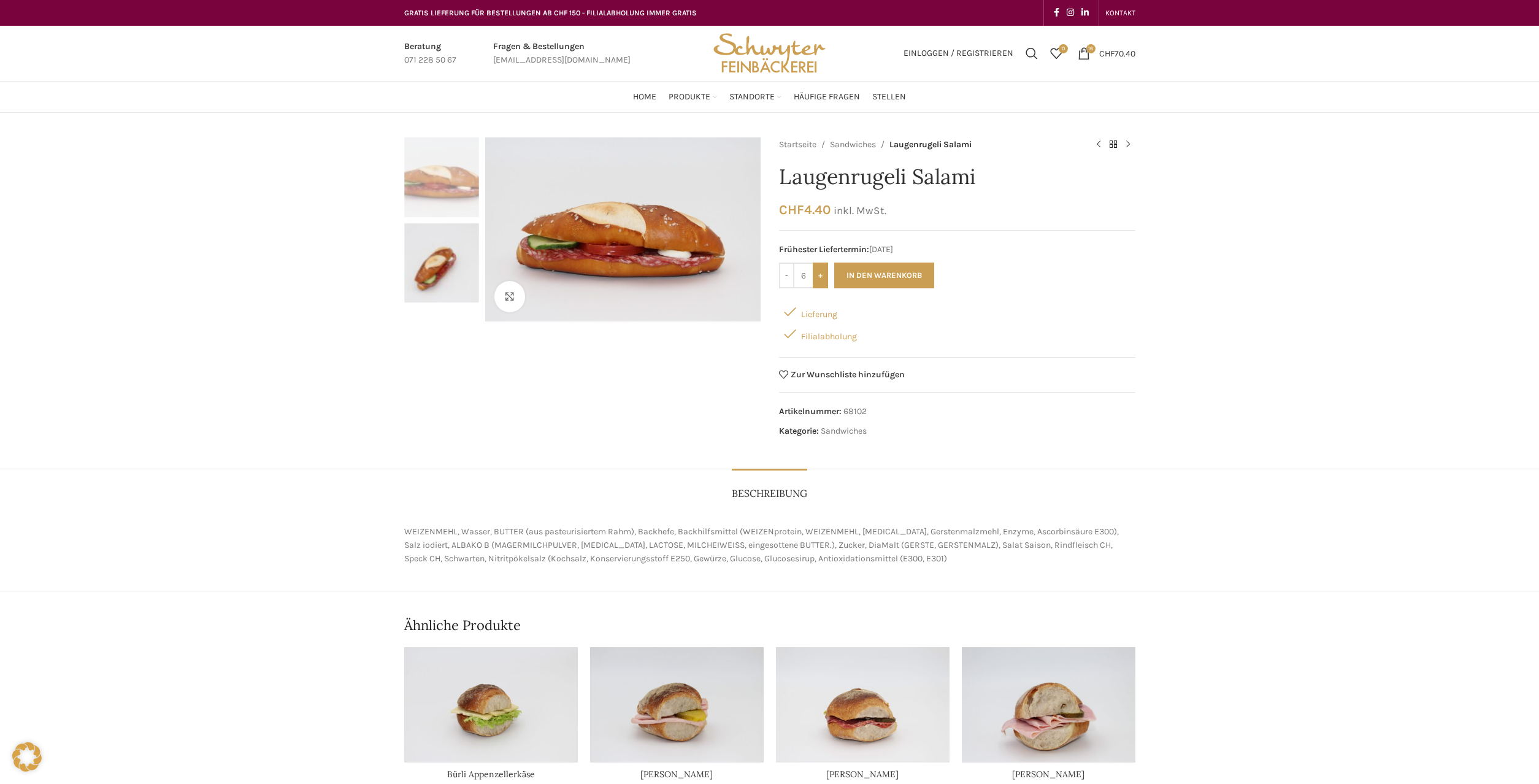
click at [821, 282] on input "+" at bounding box center [820, 275] width 16 height 26
click at [821, 282] on input "+" at bounding box center [820, 275] width 16 height 26
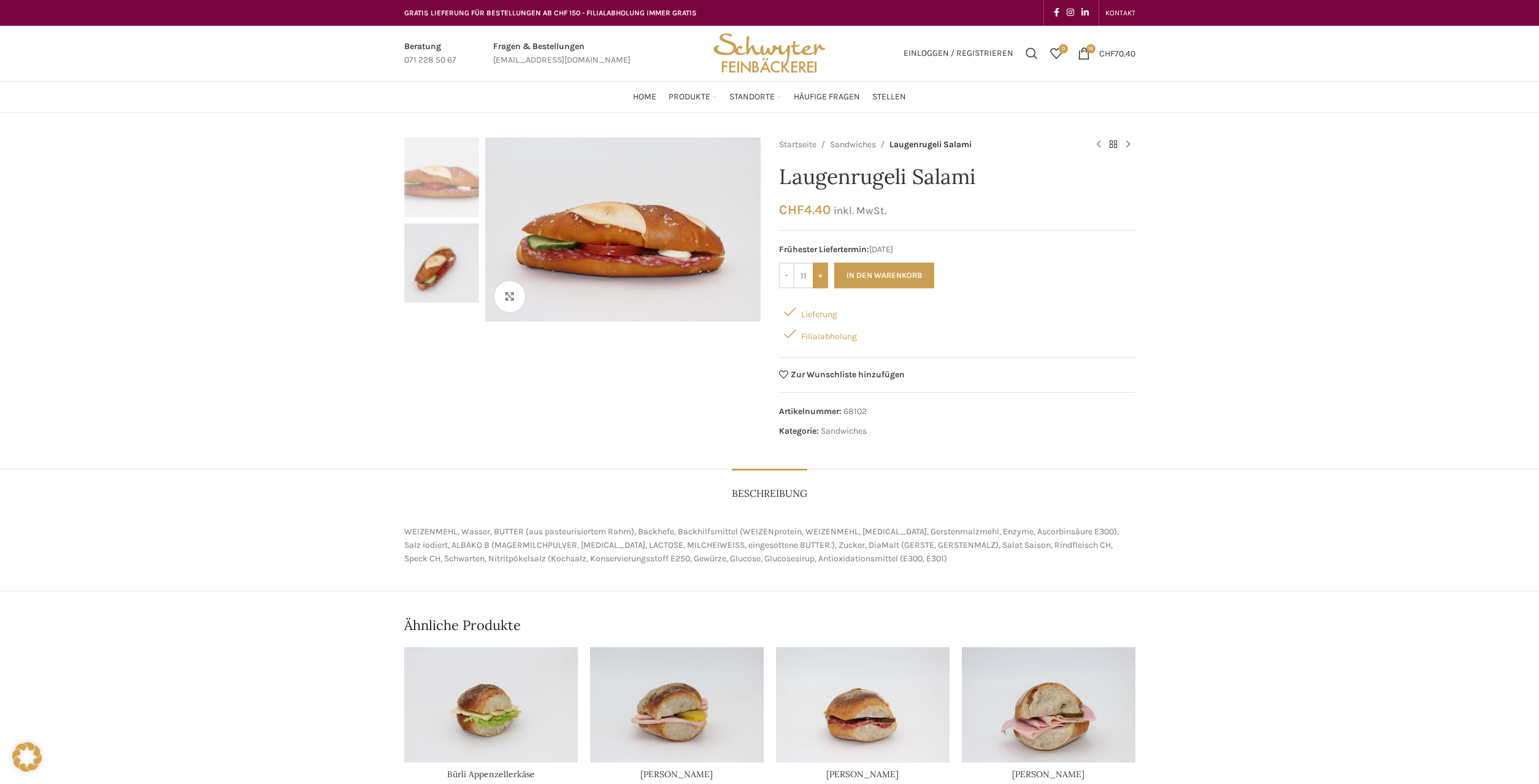
click at [821, 282] on input "+" at bounding box center [820, 275] width 16 height 26
click at [782, 277] on input "-" at bounding box center [787, 275] width 16 height 26
click at [783, 277] on input "-" at bounding box center [787, 275] width 16 height 26
type input "10"
click at [890, 278] on button "In den Warenkorb" at bounding box center [884, 275] width 100 height 26
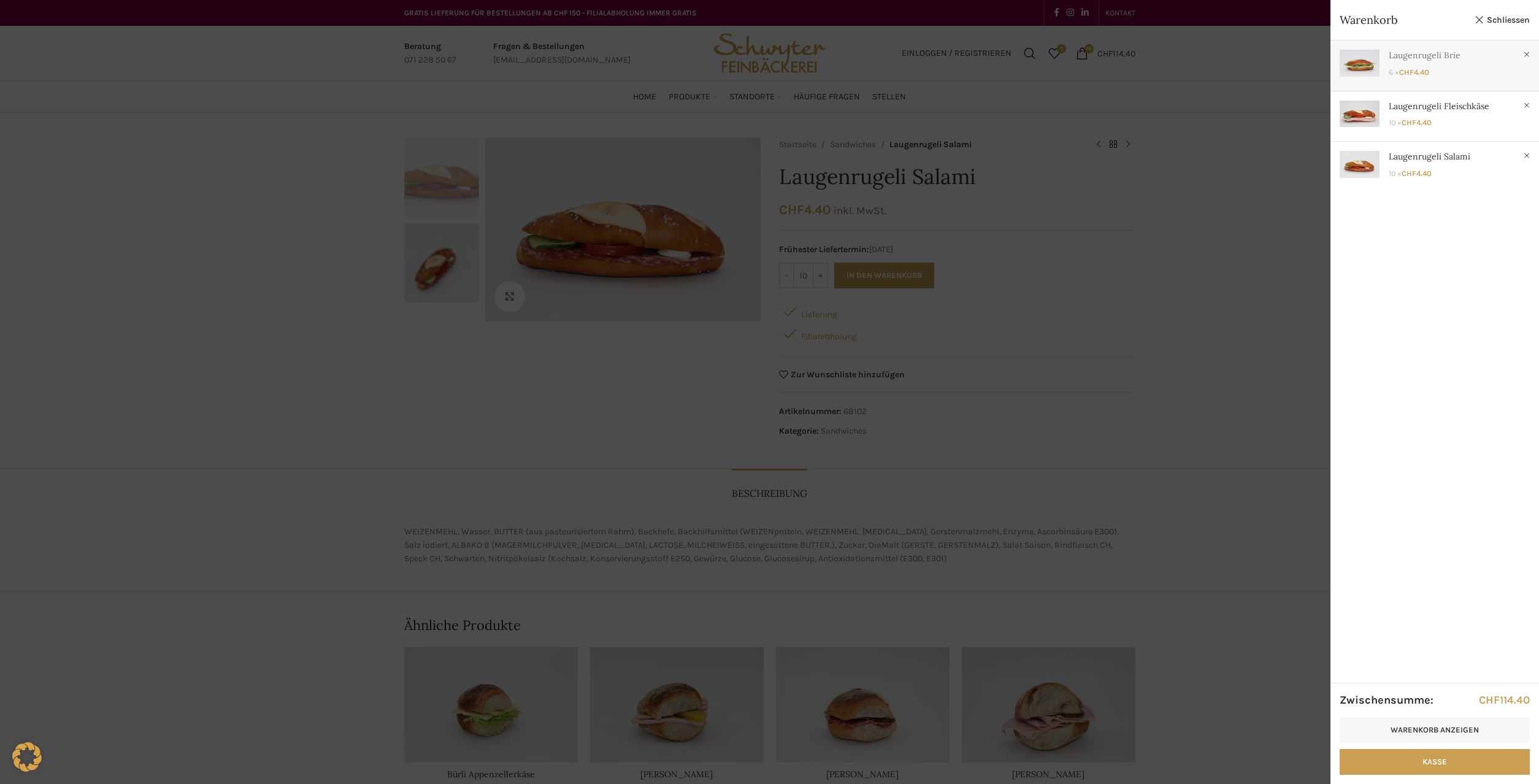
click at [1417, 77] on link "Anzeigen" at bounding box center [1435, 63] width 208 height 45
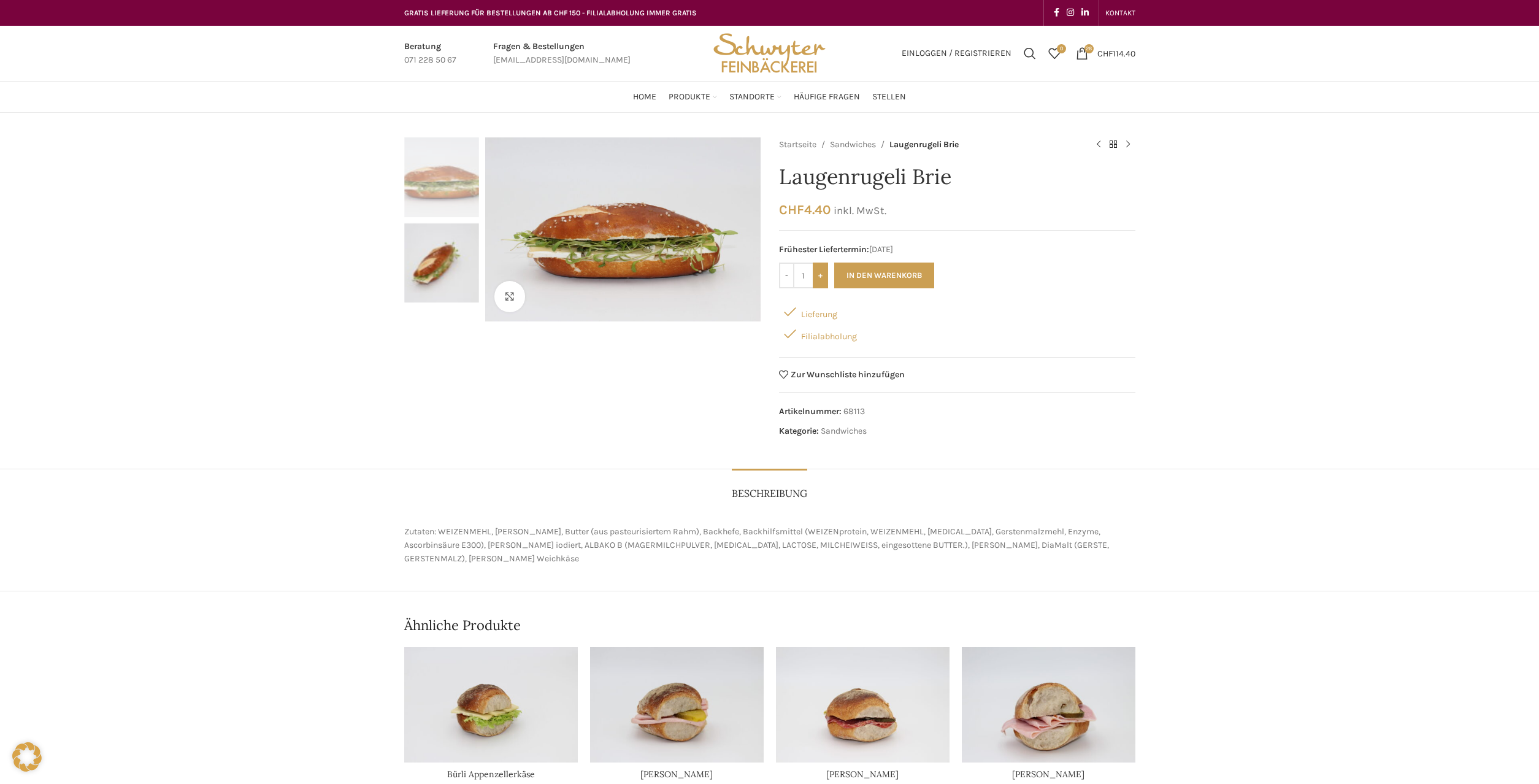
click at [820, 280] on input "+" at bounding box center [820, 275] width 16 height 26
type input "4"
click at [864, 279] on button "In den Warenkorb" at bounding box center [884, 275] width 100 height 26
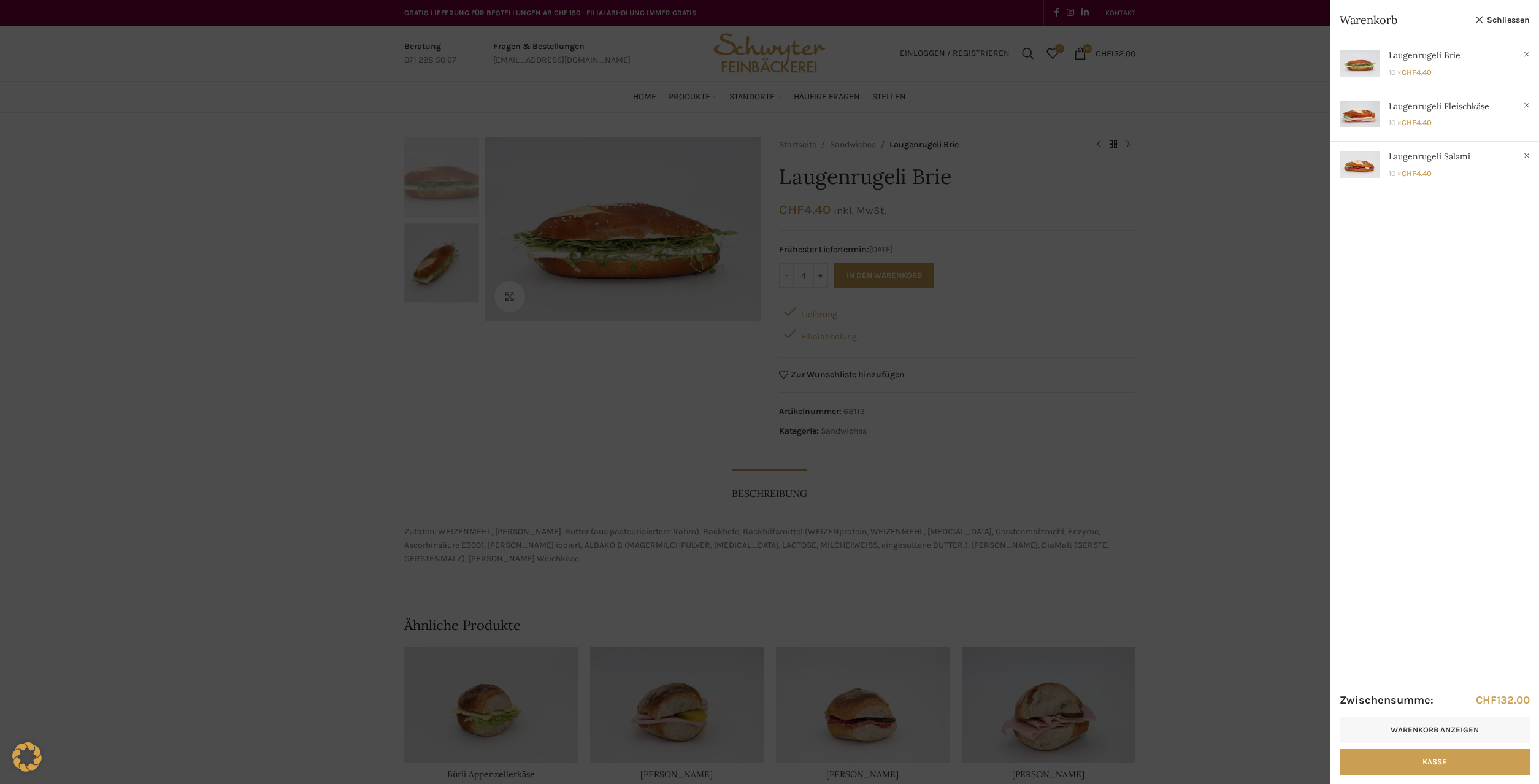
click at [586, 441] on div at bounding box center [769, 392] width 1539 height 784
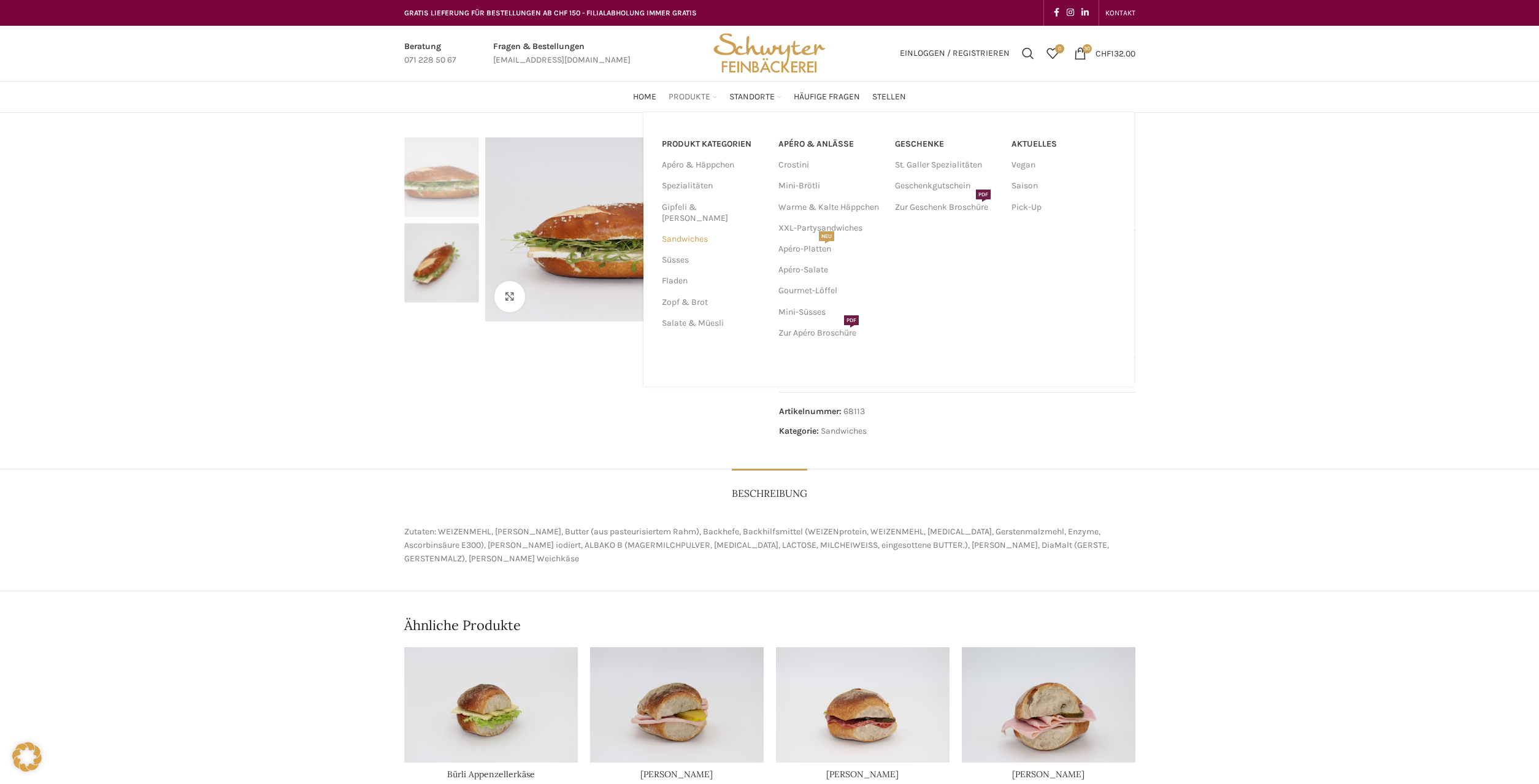
click at [695, 231] on link "Sandwiches" at bounding box center [713, 239] width 102 height 21
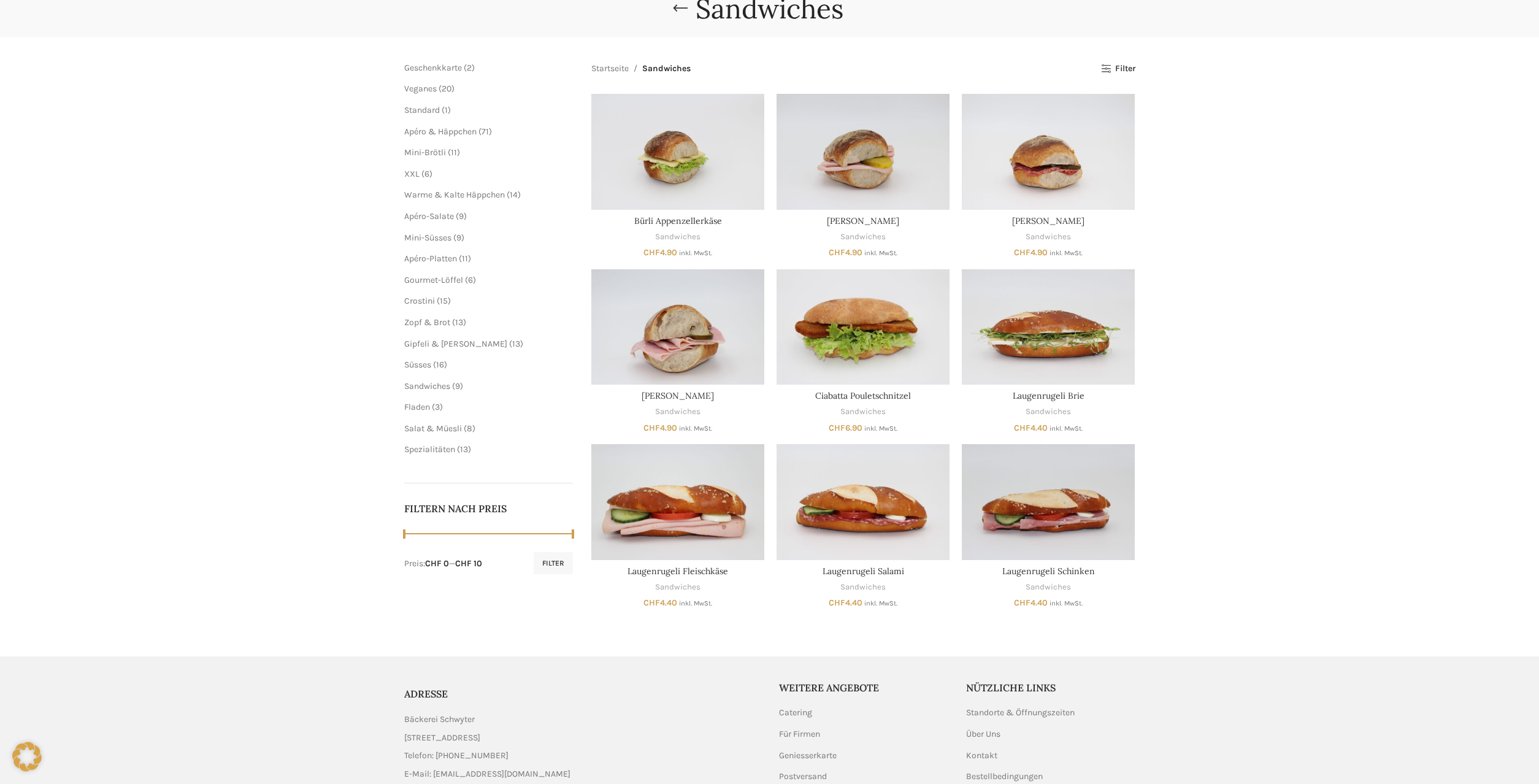
scroll to position [237, 0]
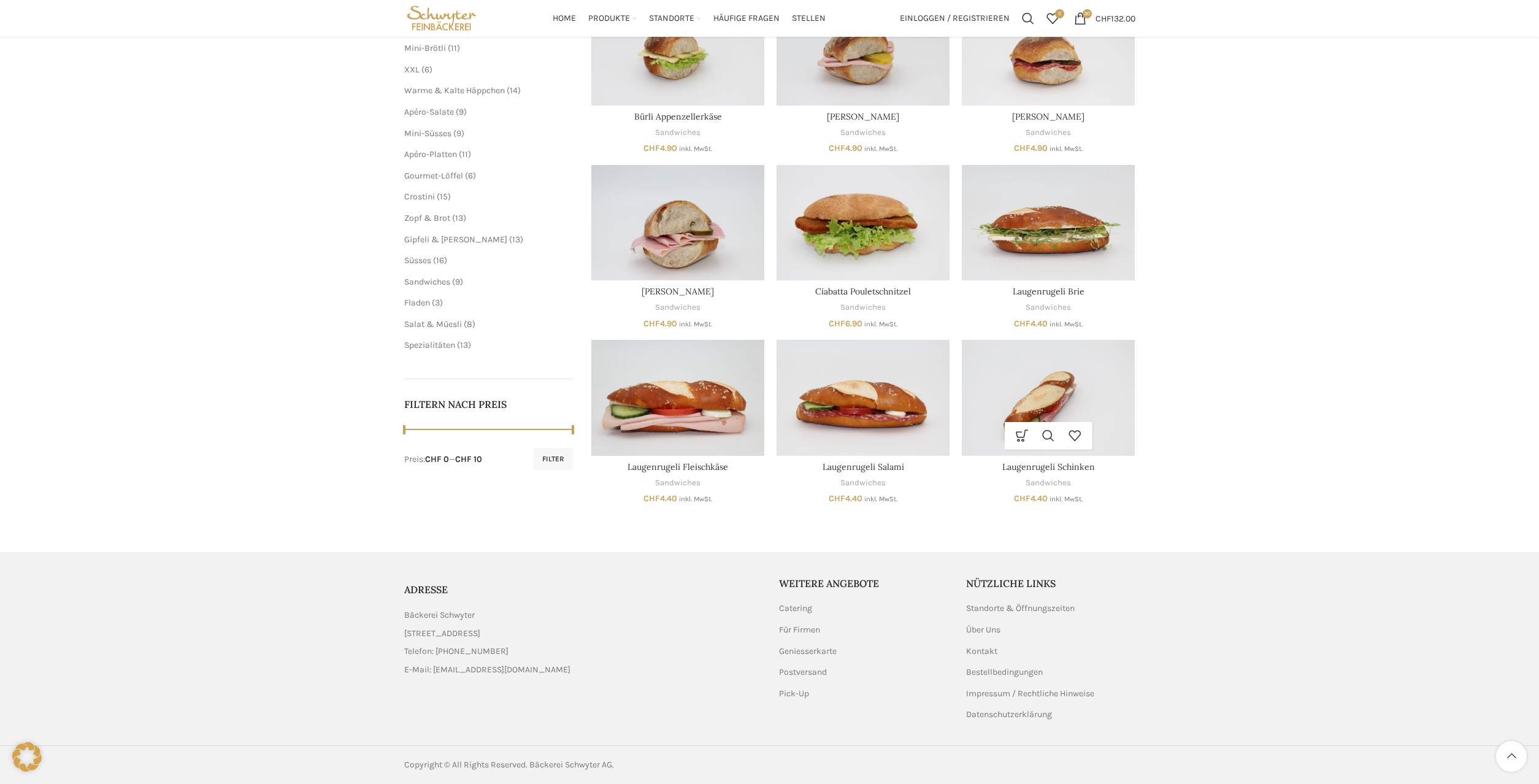
click at [1037, 402] on img "Laugenrugeli Schinken" at bounding box center [1048, 398] width 173 height 115
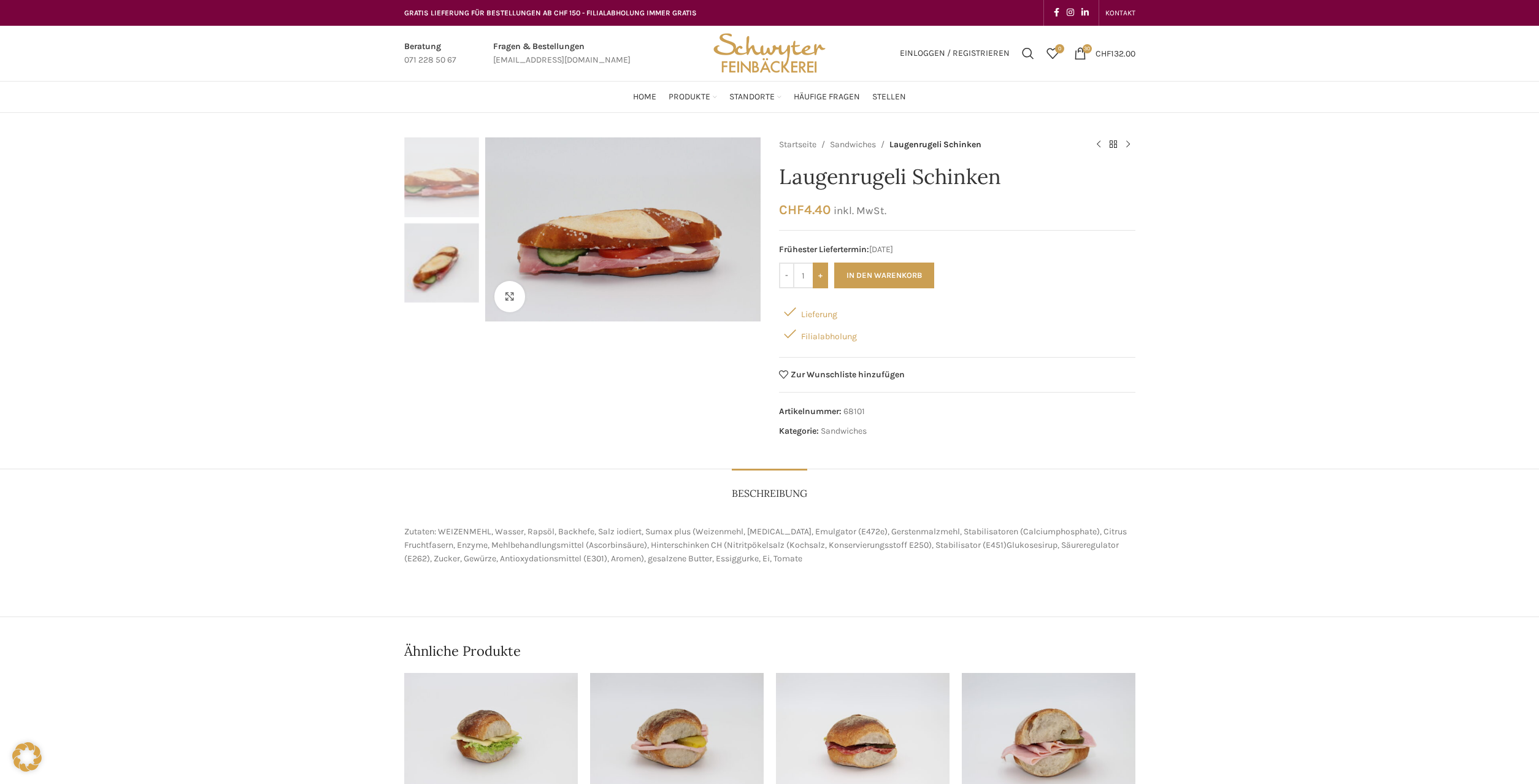
click at [822, 282] on input "+" at bounding box center [820, 275] width 16 height 26
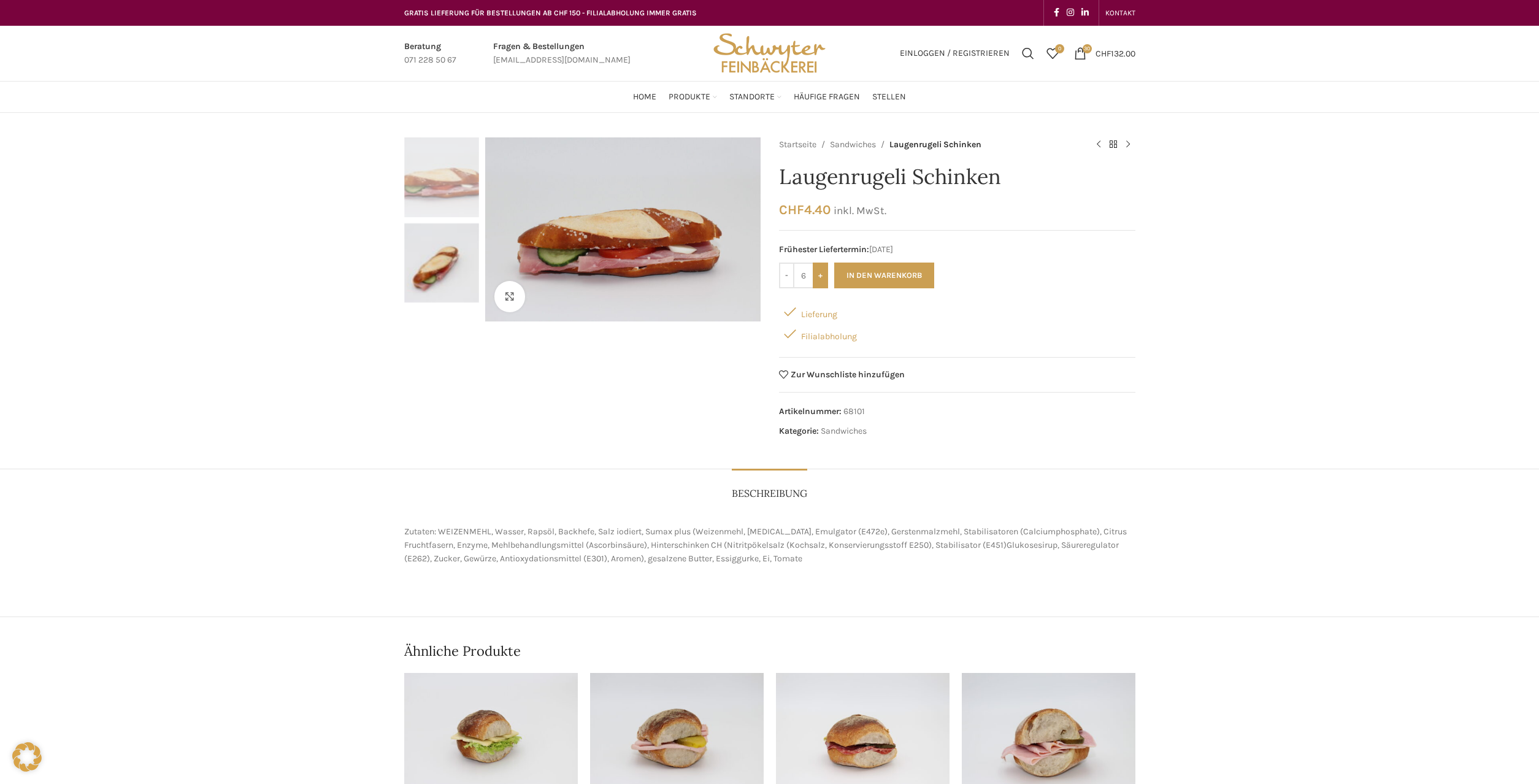
click at [822, 282] on input "+" at bounding box center [820, 275] width 16 height 26
type input "10"
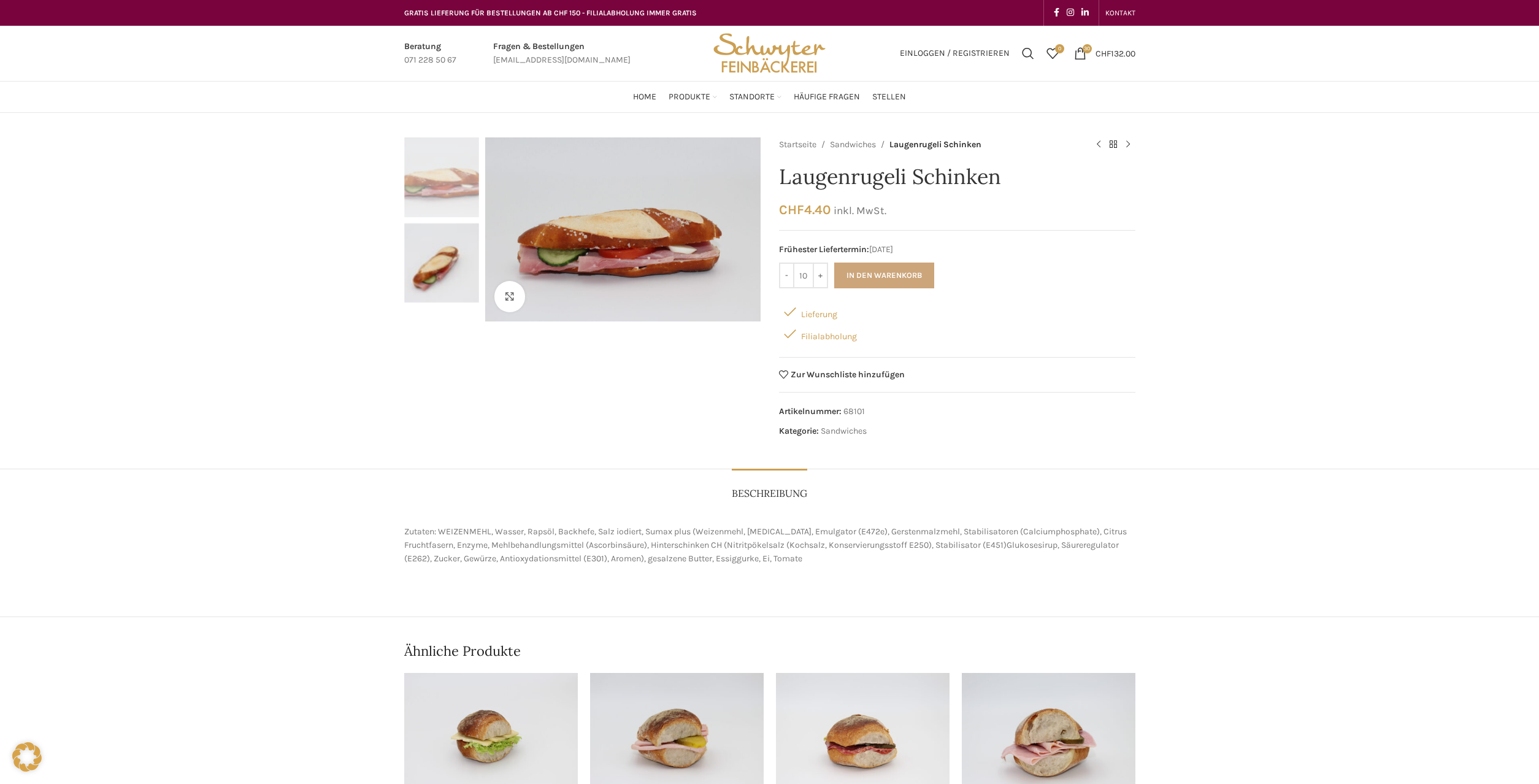
drag, startPoint x: 870, startPoint y: 277, endPoint x: 878, endPoint y: 274, distance: 8.5
click at [871, 277] on button "In den Warenkorb" at bounding box center [884, 275] width 100 height 26
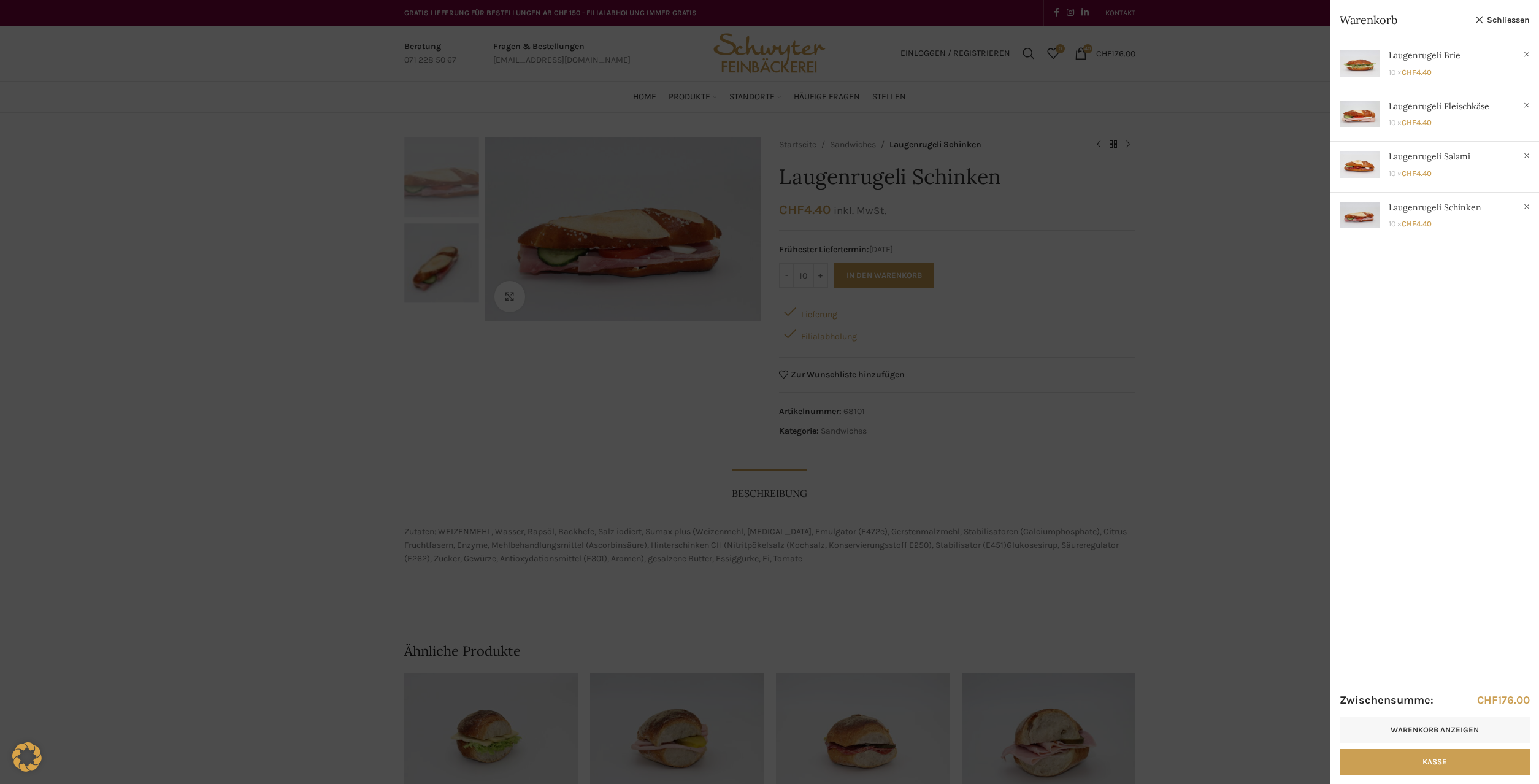
click at [1141, 383] on div at bounding box center [769, 392] width 1539 height 784
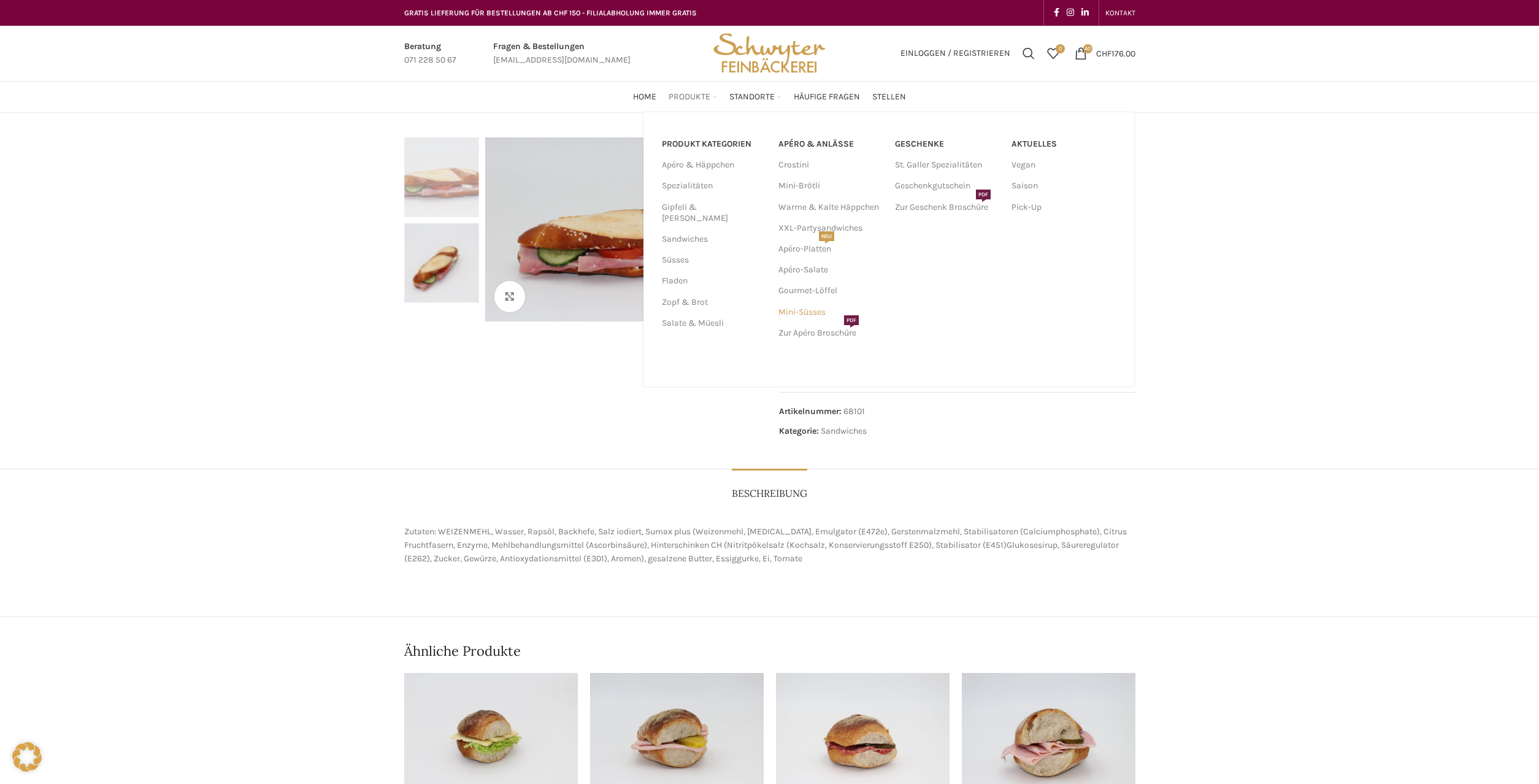
click at [788, 312] on link "Mini-Süsses" at bounding box center [831, 313] width 104 height 21
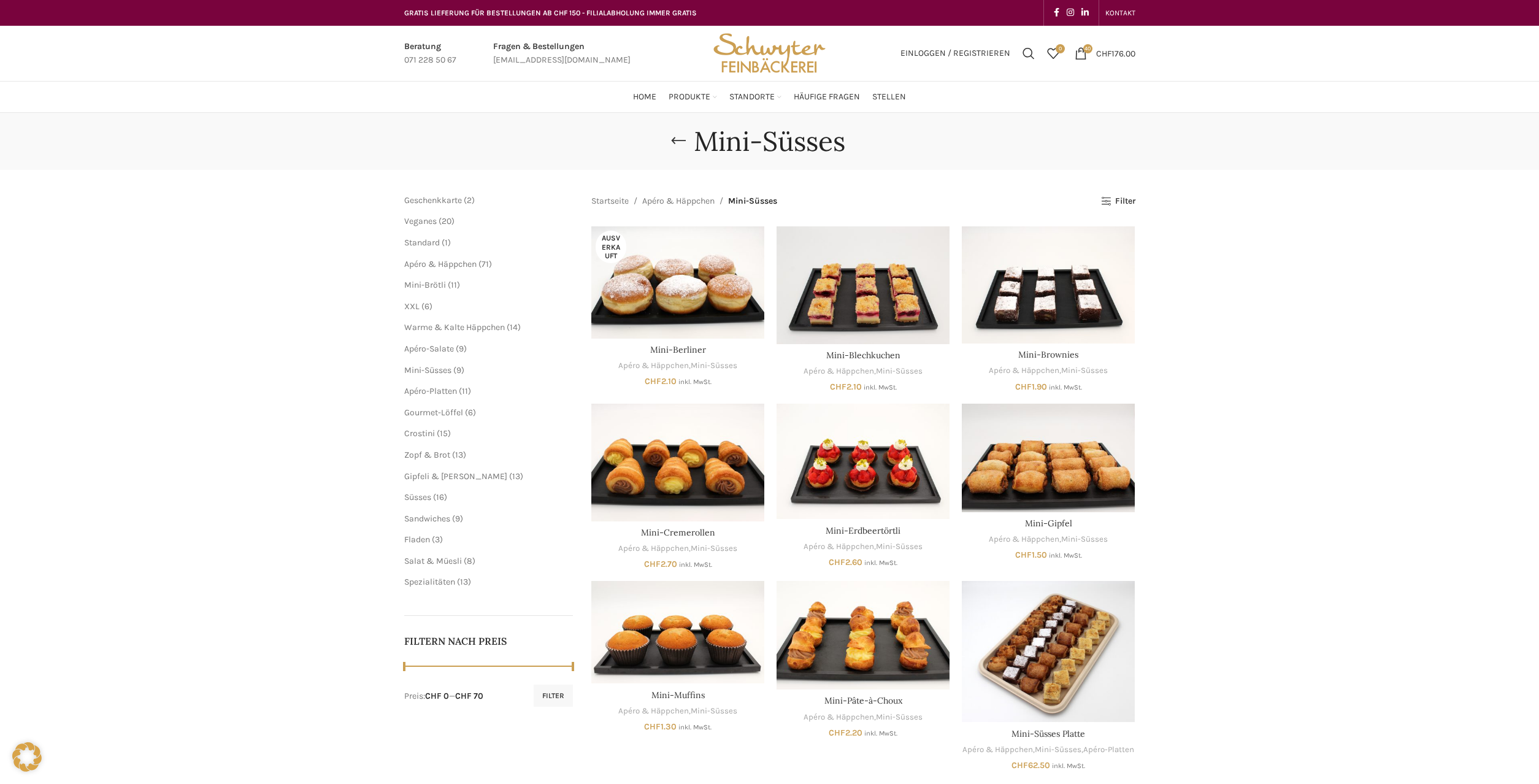
click at [433, 279] on li "Apéro & Häppchen 71 71 Produkte Mini-Brötli 11 11 Produkte XXL 6 6 Produkte War…" at bounding box center [489, 349] width 169 height 182
click at [433, 283] on span "Mini-Brötli" at bounding box center [425, 285] width 42 height 11
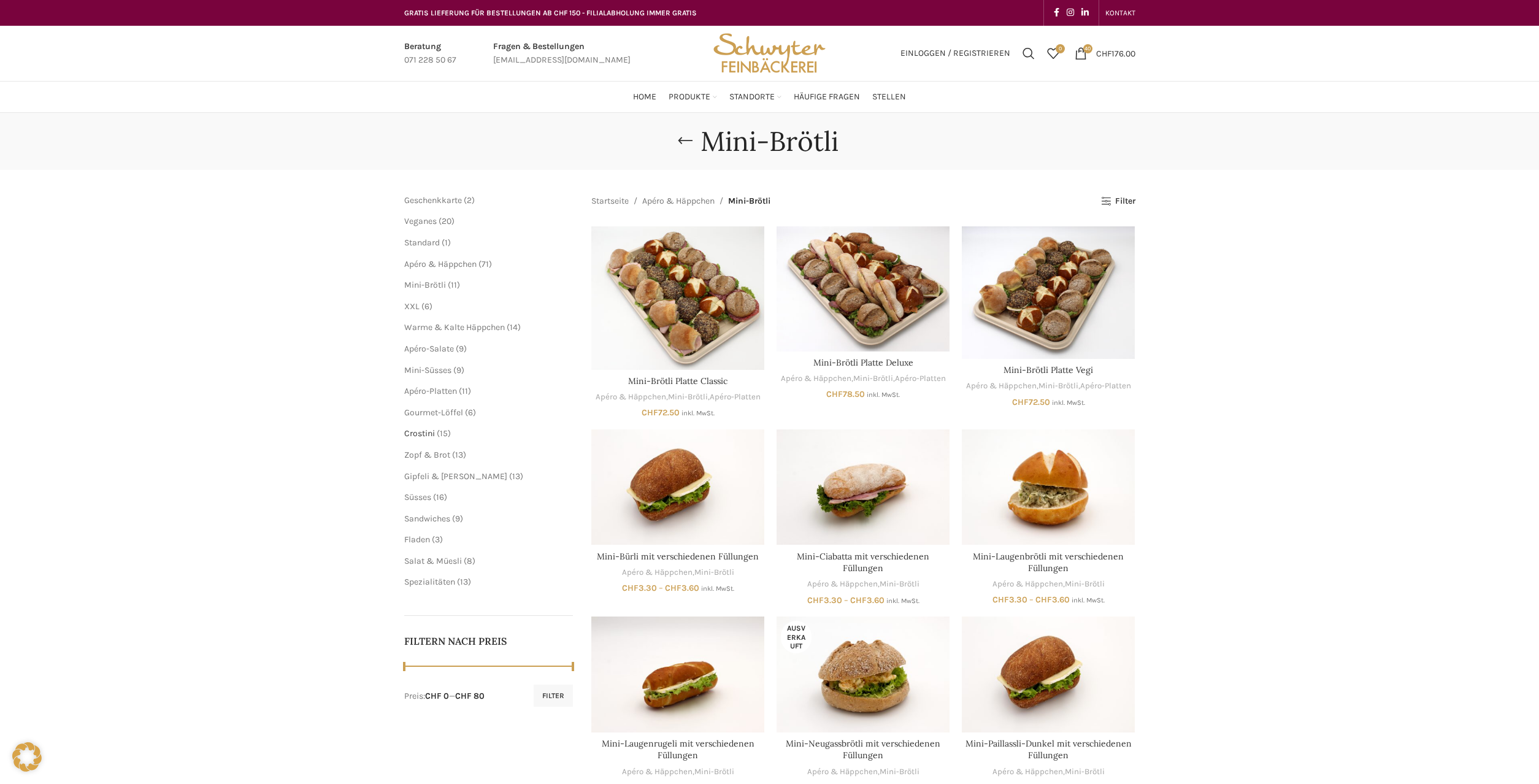
click at [431, 435] on span "Crostini" at bounding box center [419, 433] width 30 height 11
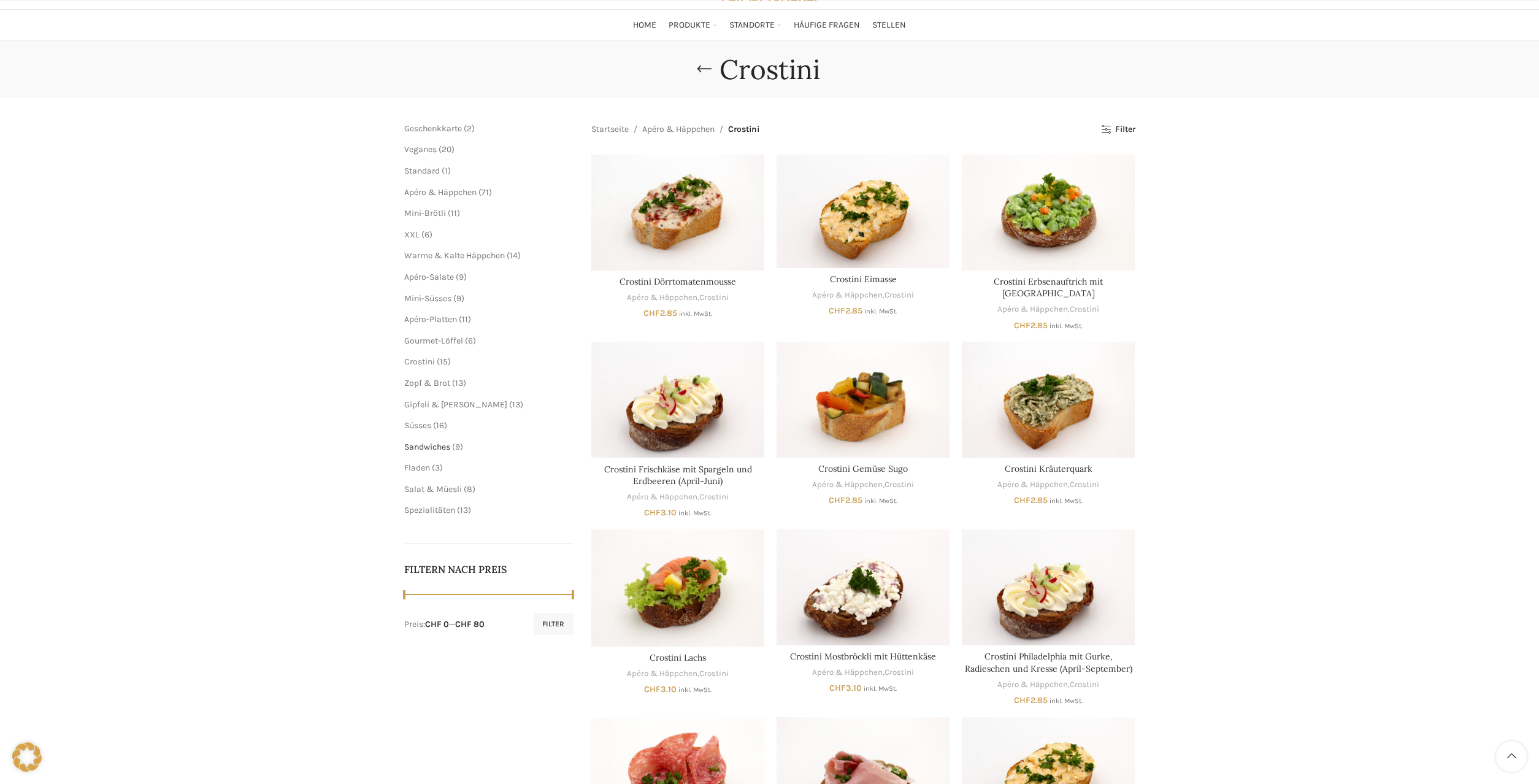
scroll to position [188, 0]
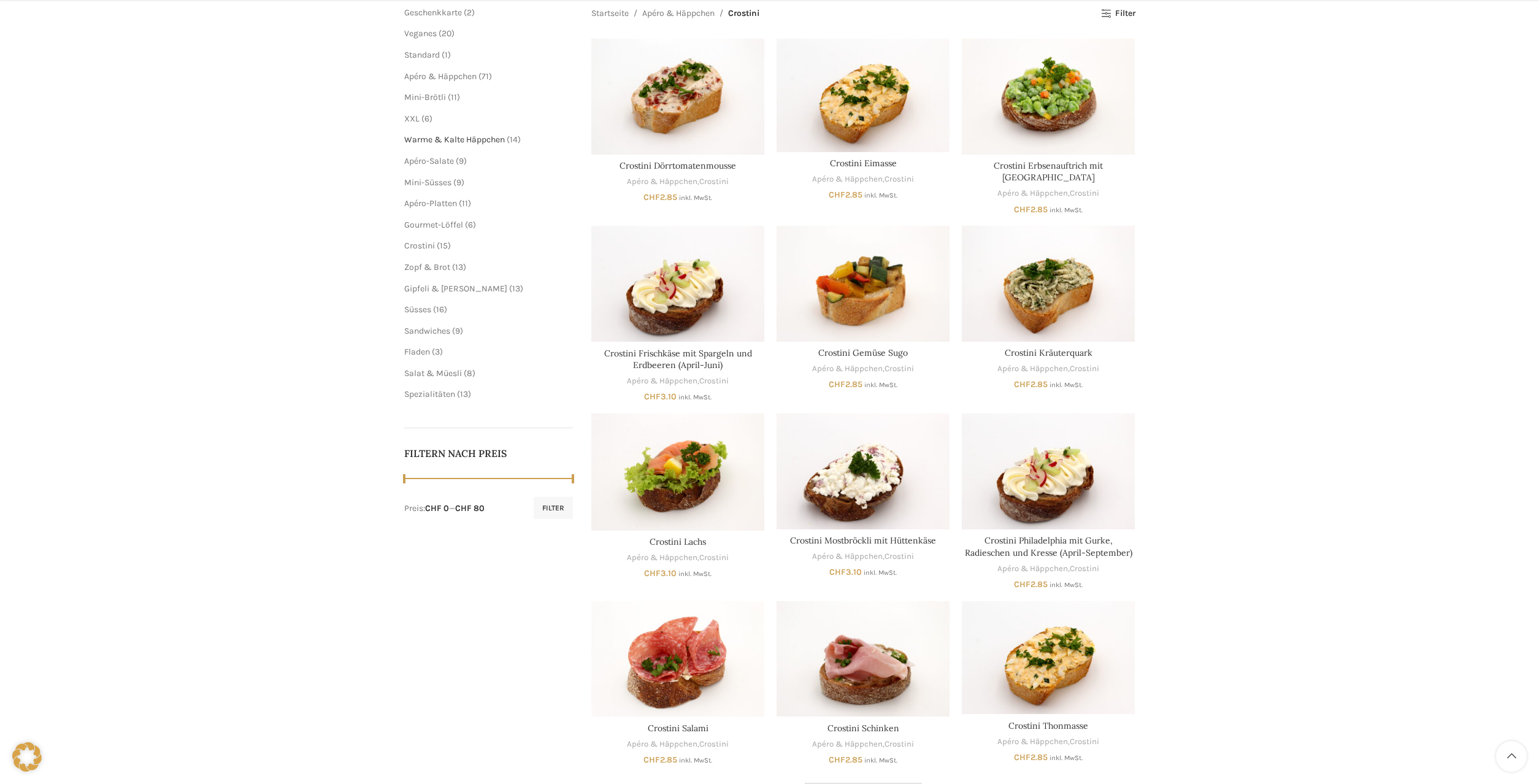
click at [479, 140] on span "Warme & Kalte Häppchen" at bounding box center [455, 140] width 100 height 11
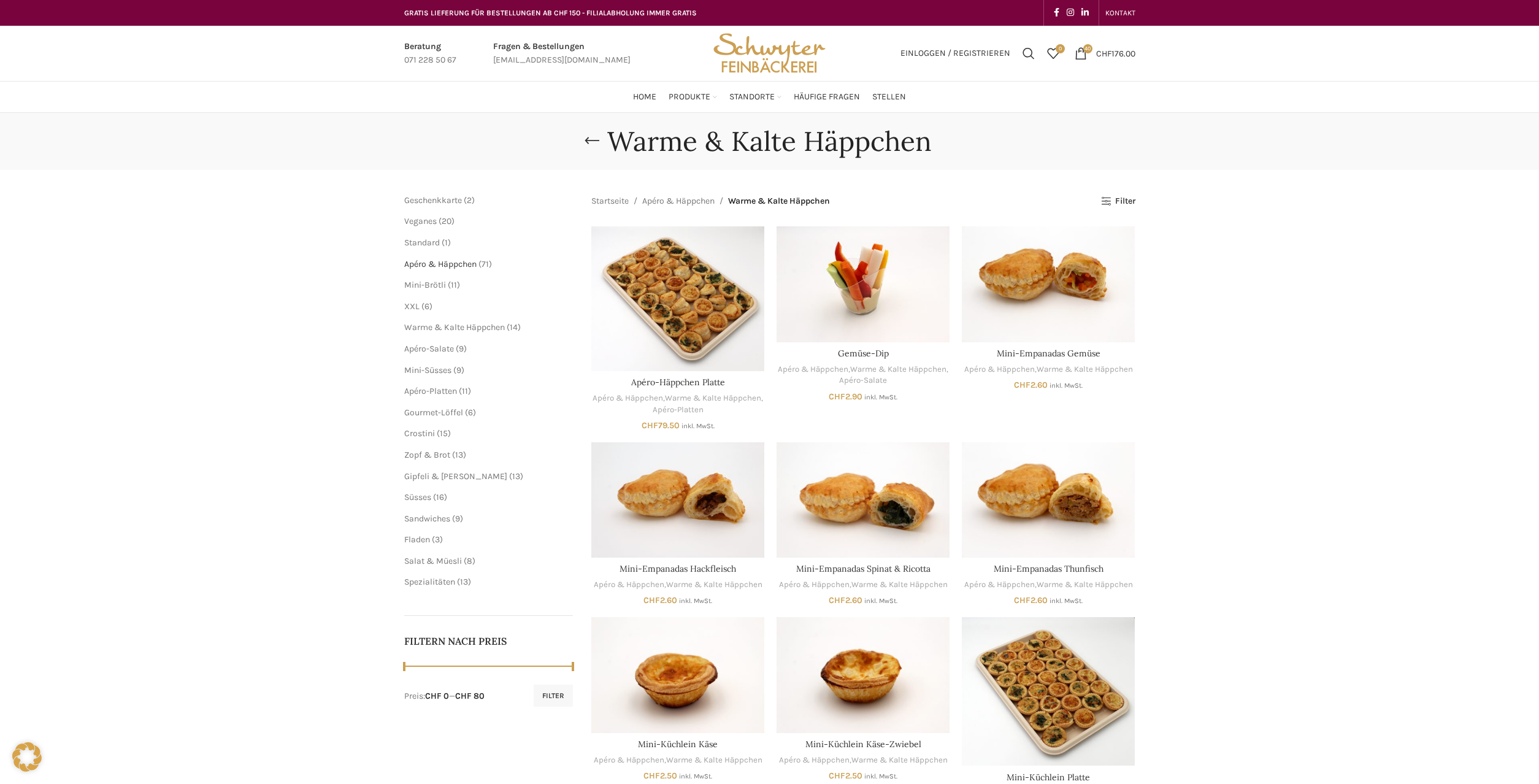
click at [430, 266] on span "Apéro & Häppchen" at bounding box center [440, 264] width 73 height 11
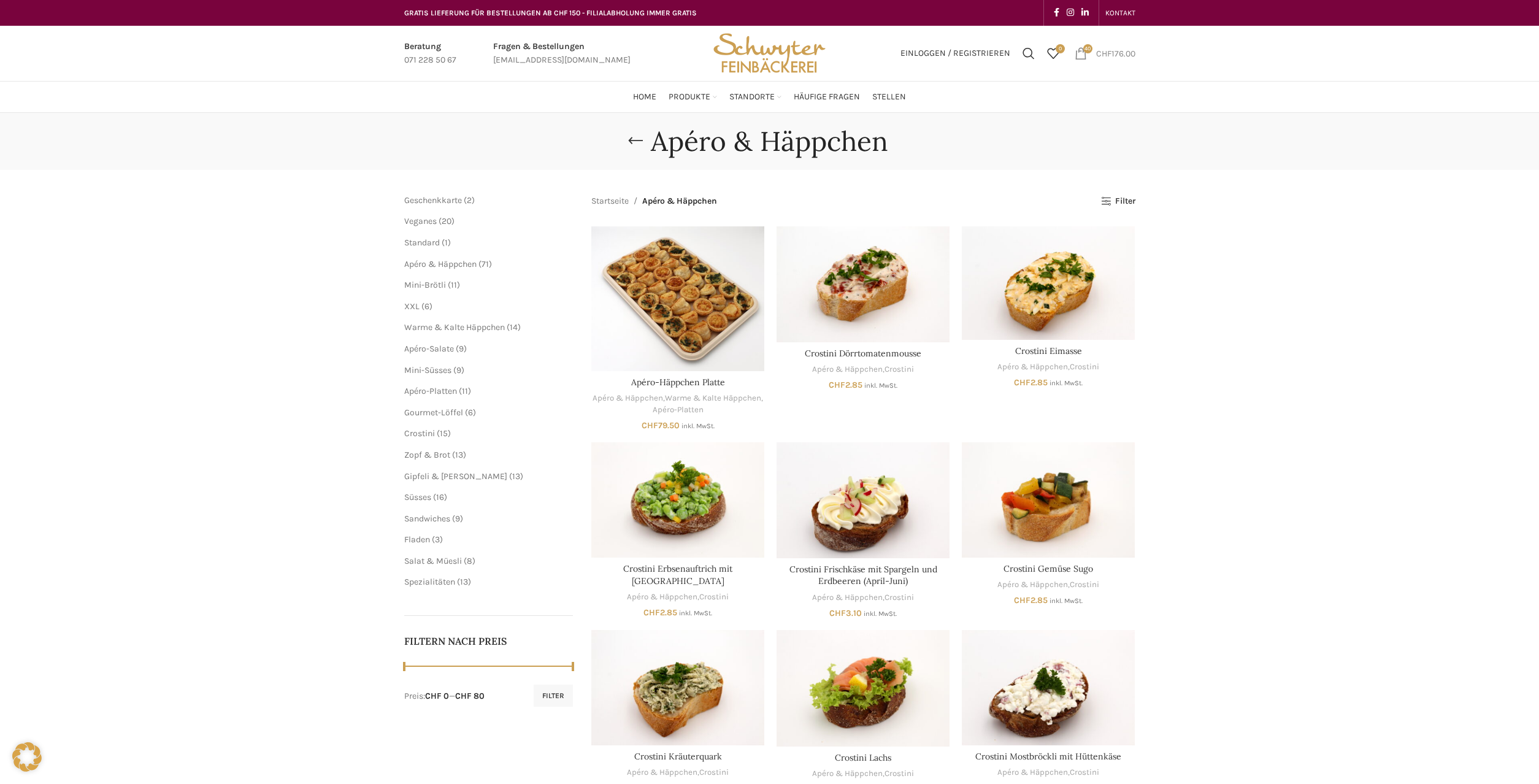
click at [1110, 55] on bdi "CHF 176.00" at bounding box center [1115, 53] width 39 height 11
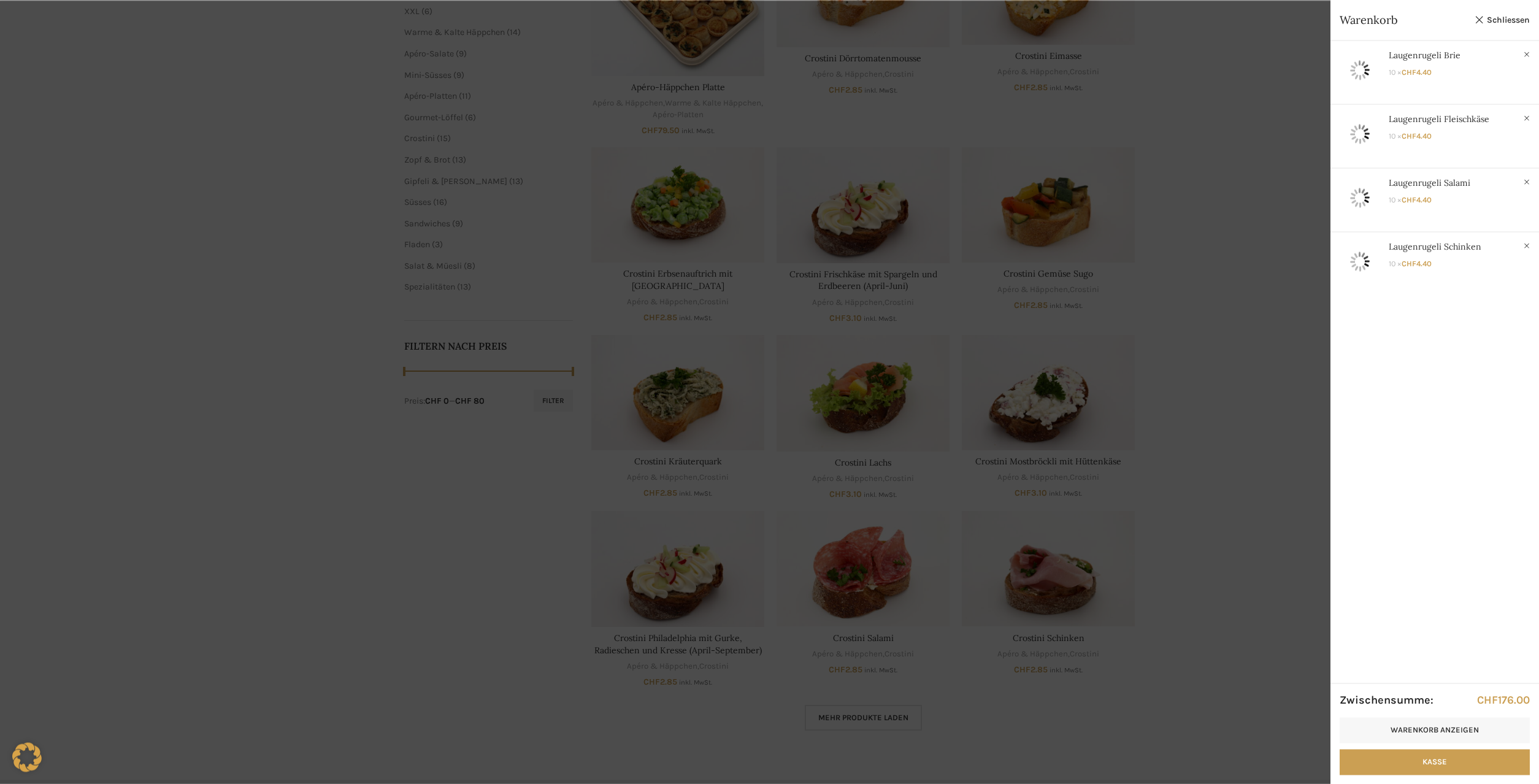
scroll to position [313, 0]
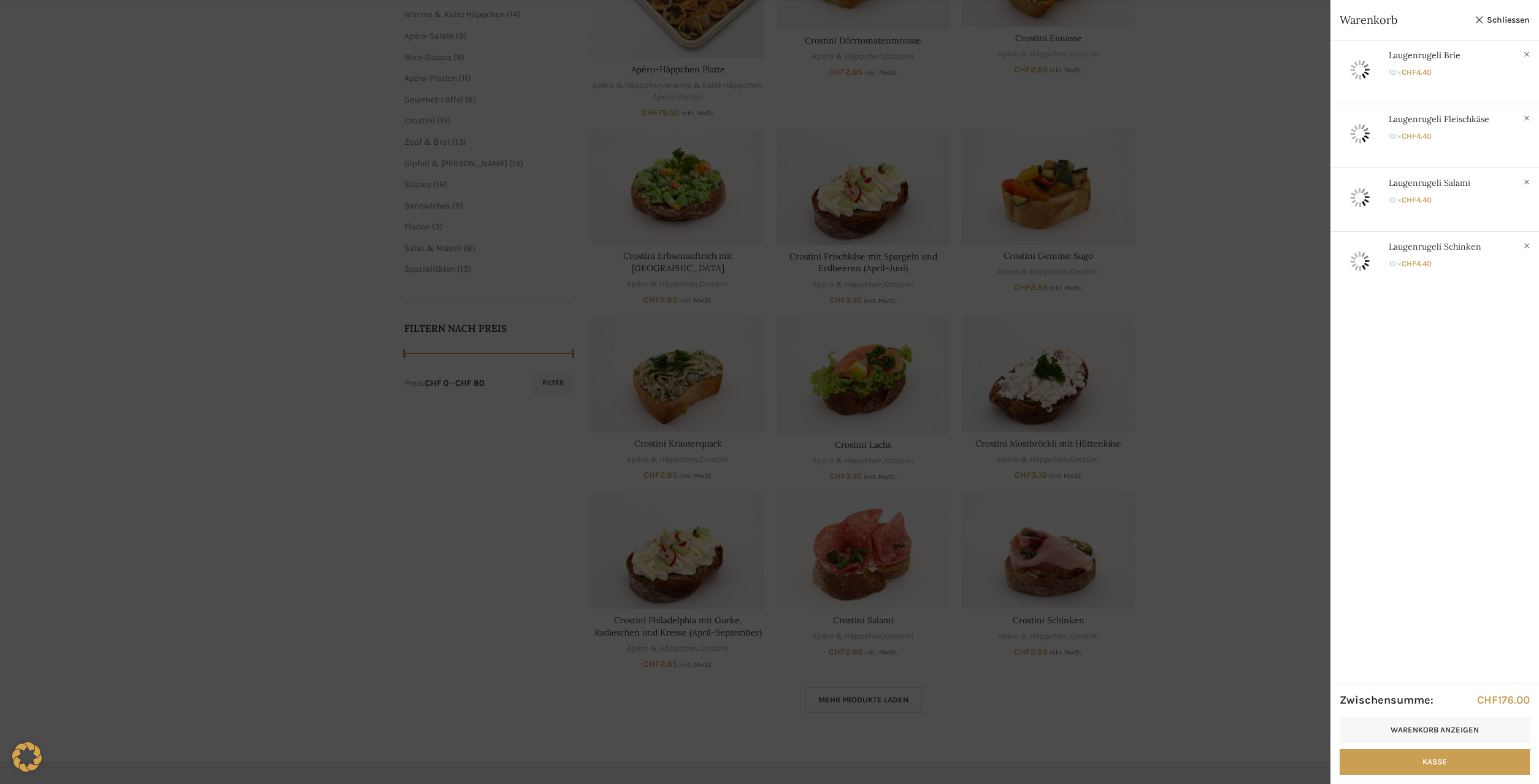
click at [1259, 559] on div at bounding box center [769, 392] width 1539 height 784
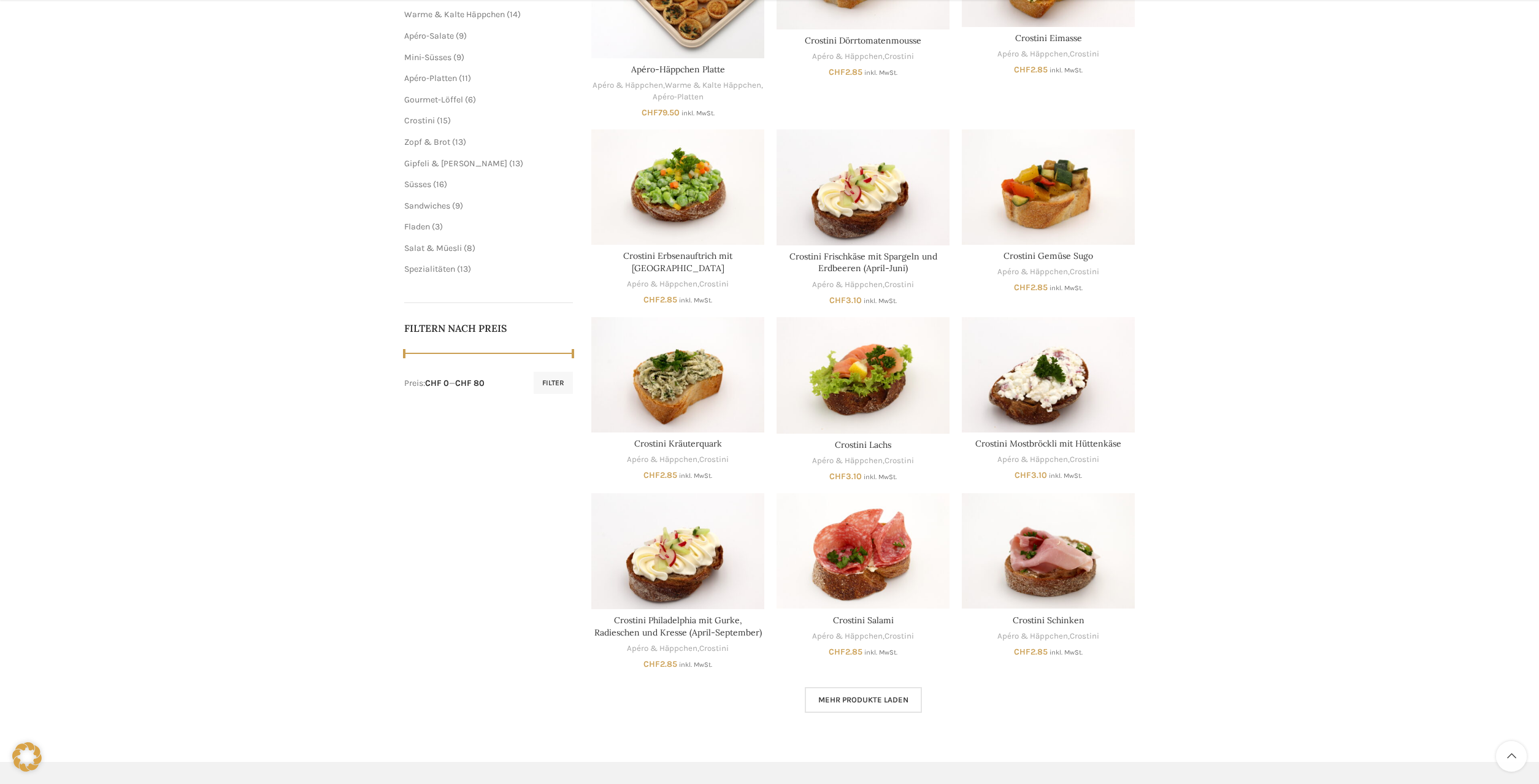
scroll to position [0, 0]
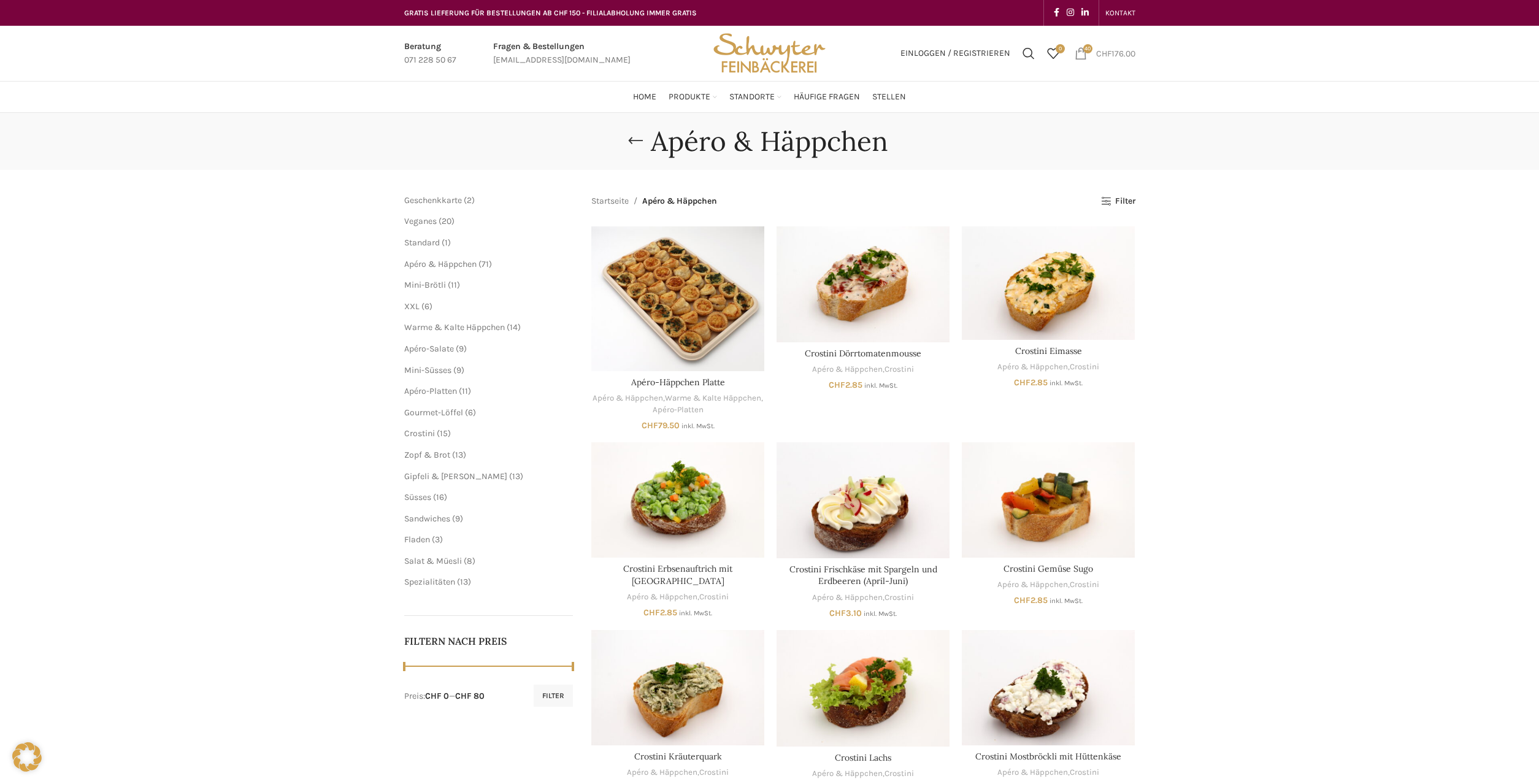
click at [1118, 58] on bdi "CHF 176.00" at bounding box center [1115, 53] width 39 height 11
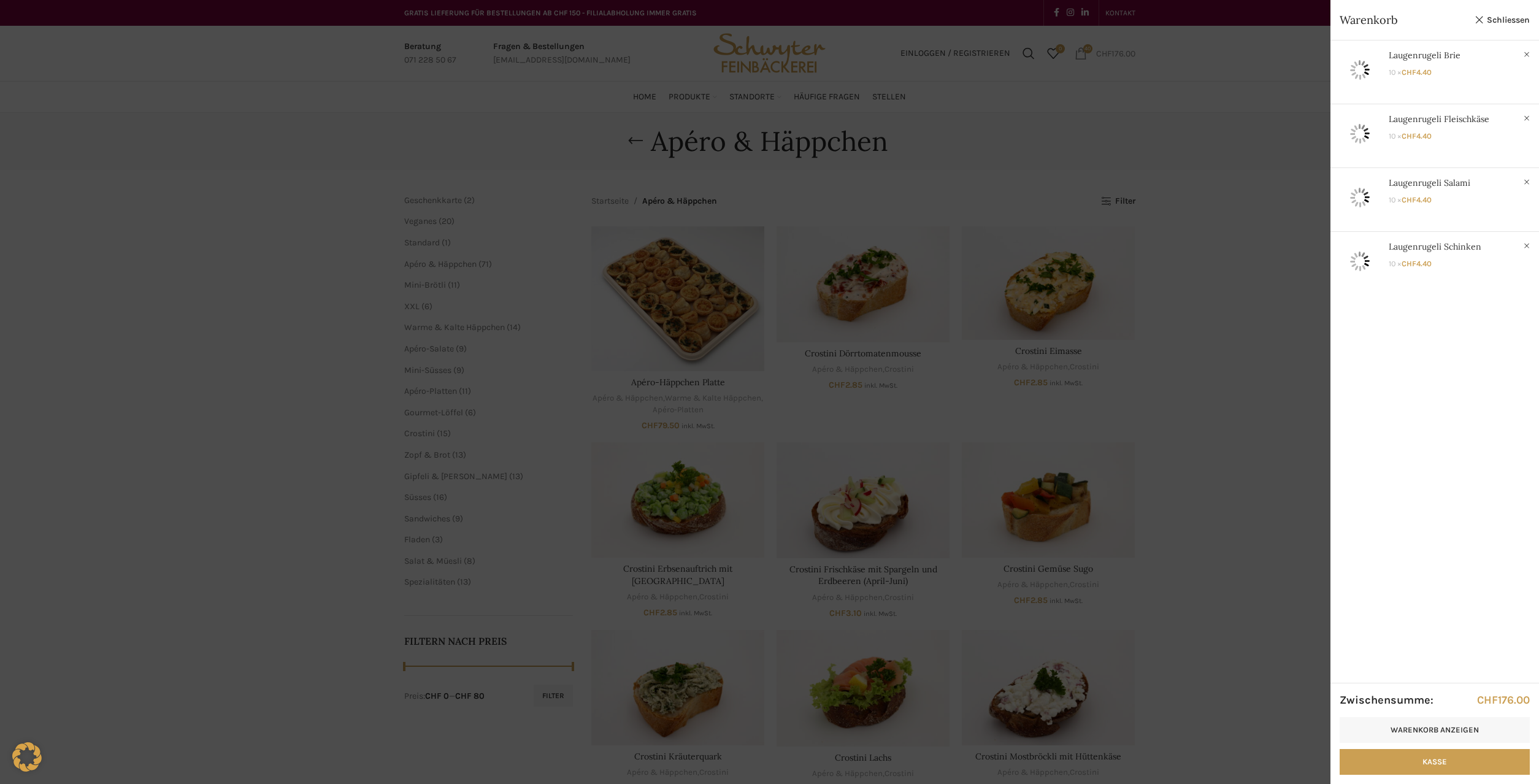
click at [1118, 58] on div at bounding box center [769, 392] width 1539 height 784
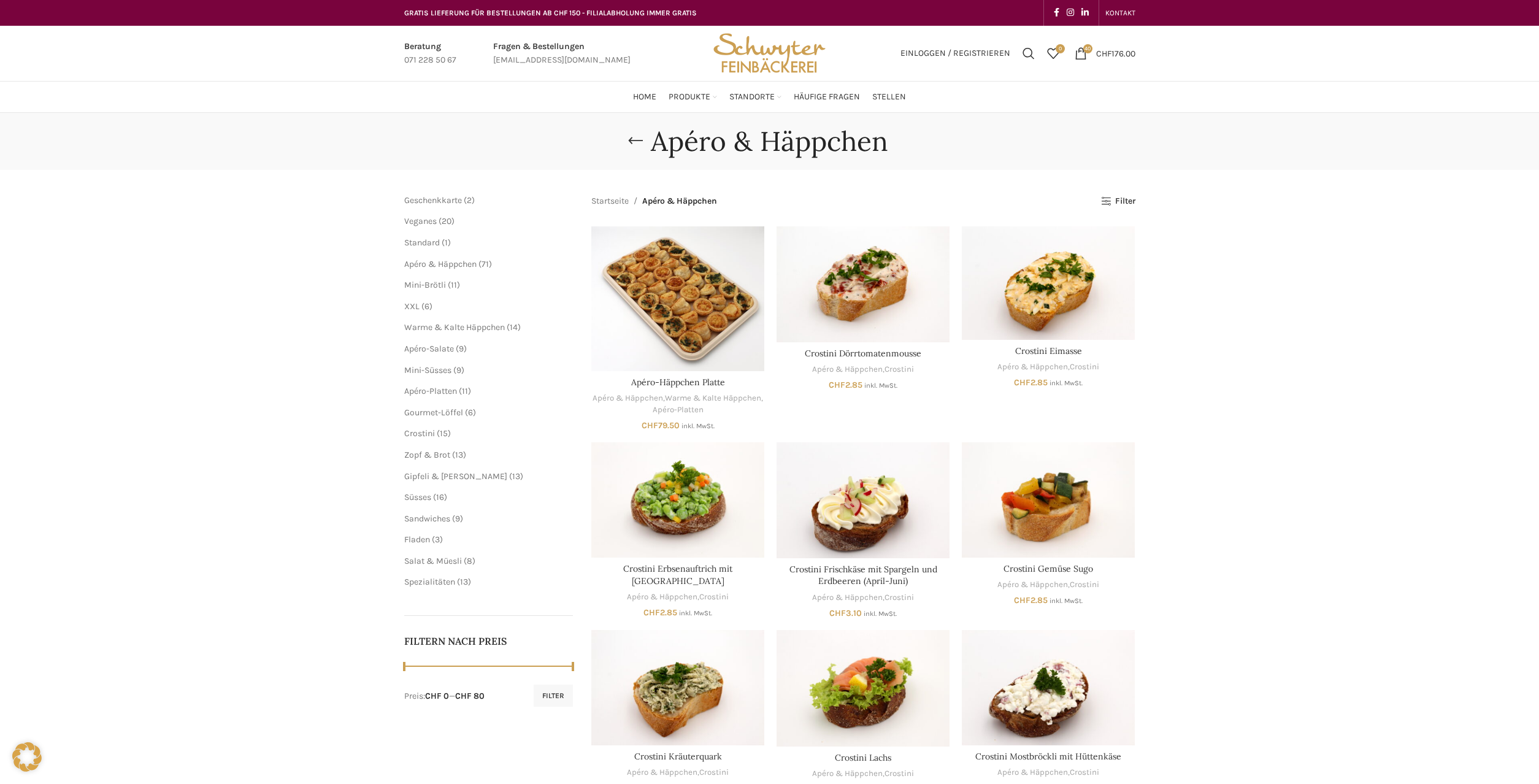
click at [1113, 67] on div "Einloggen / Registrieren Suchen 0 Wunschliste 40 items CHF 176.00" at bounding box center [989, 53] width 305 height 55
click at [1111, 52] on bdi "CHF 176.00" at bounding box center [1115, 53] width 39 height 11
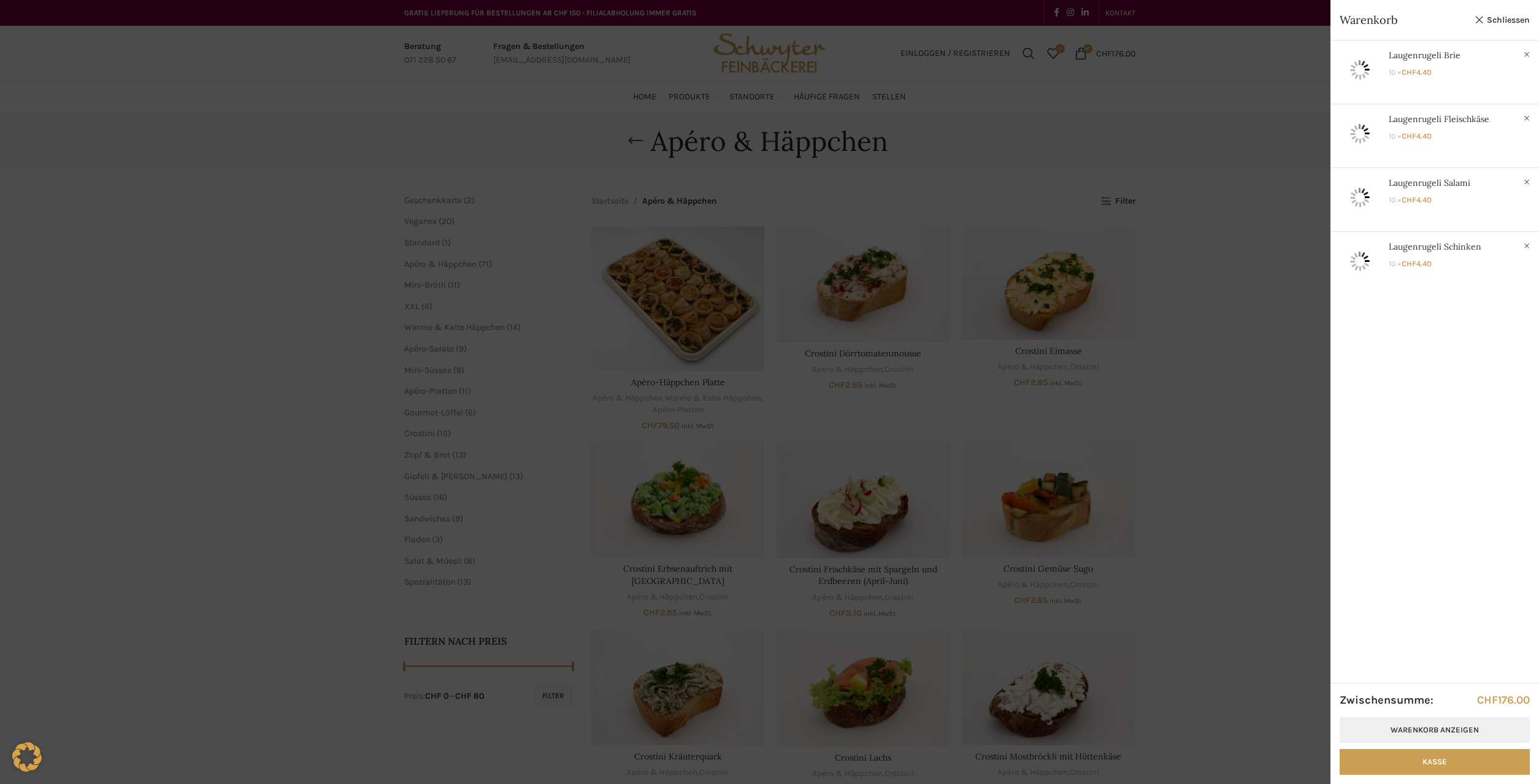
click at [1437, 733] on link "Warenkorb anzeigen" at bounding box center [1435, 730] width 190 height 26
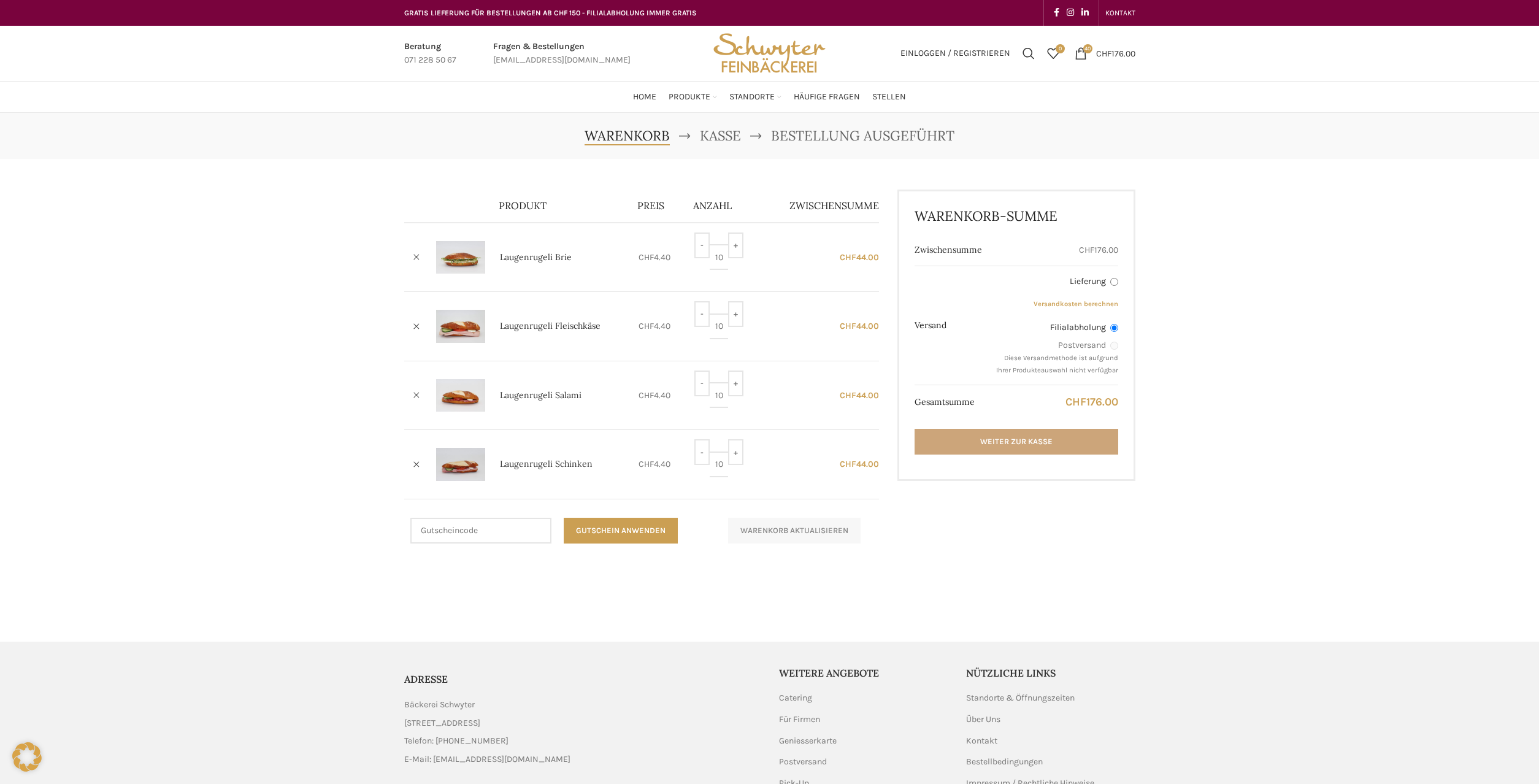
click at [991, 446] on link "Weiter zur Kasse" at bounding box center [1015, 442] width 203 height 26
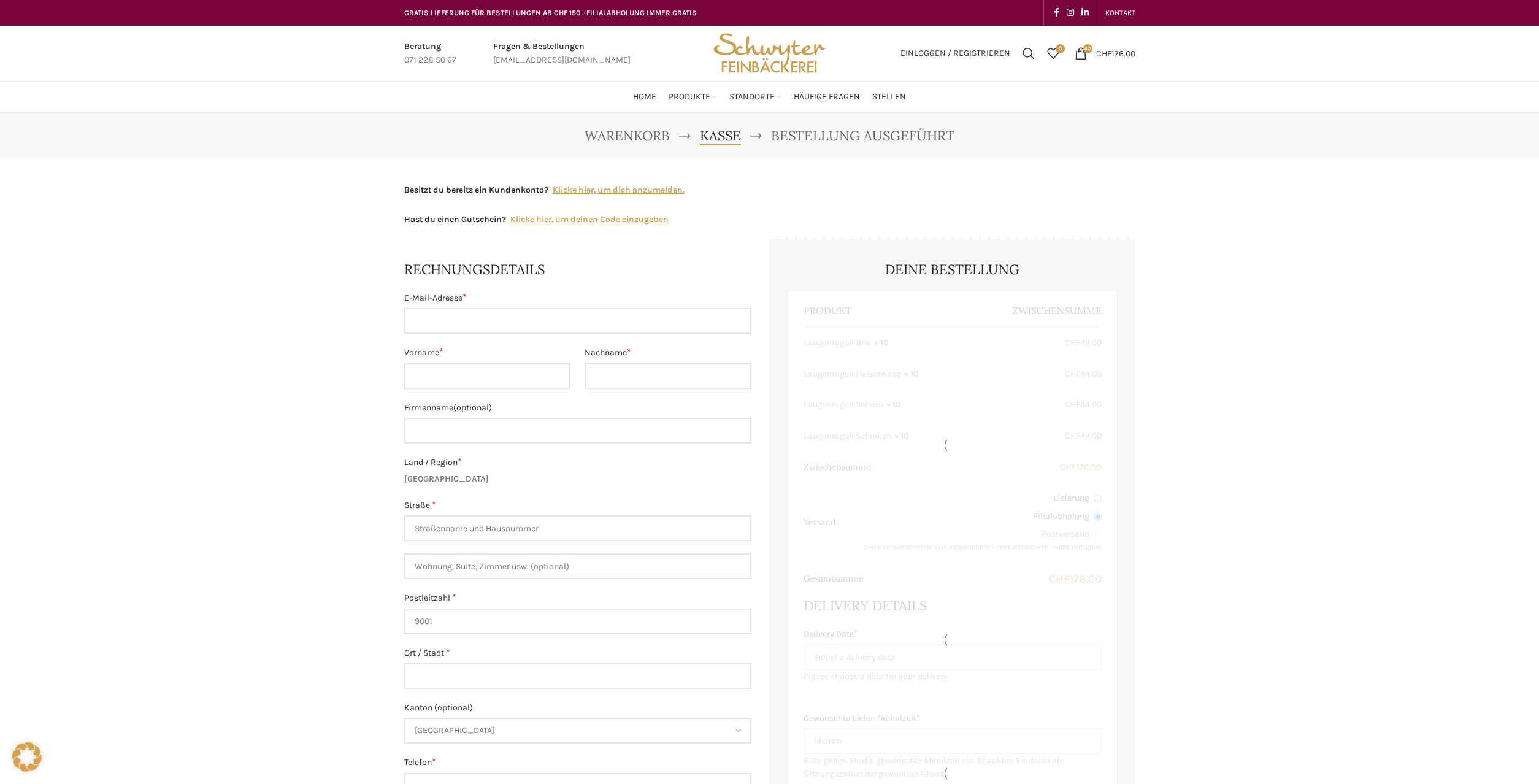
select select "SG"
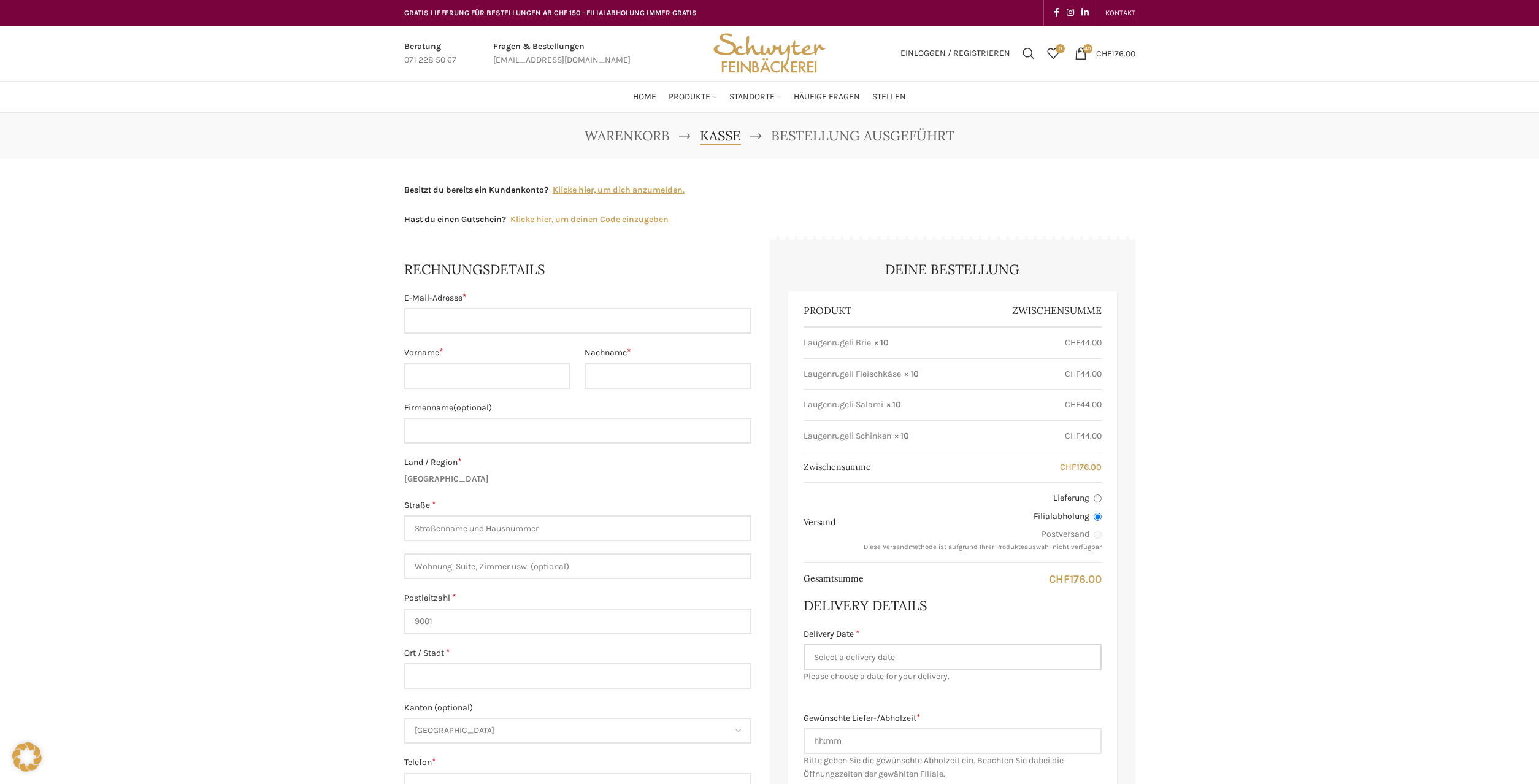
click at [844, 657] on input "Delivery Date *" at bounding box center [952, 657] width 298 height 26
click at [1223, 497] on div "Warenkorb Kasse Bestellung ausgeführt Besitzt du bereits ein Kundenkonto? Klick…" at bounding box center [769, 718] width 1539 height 1210
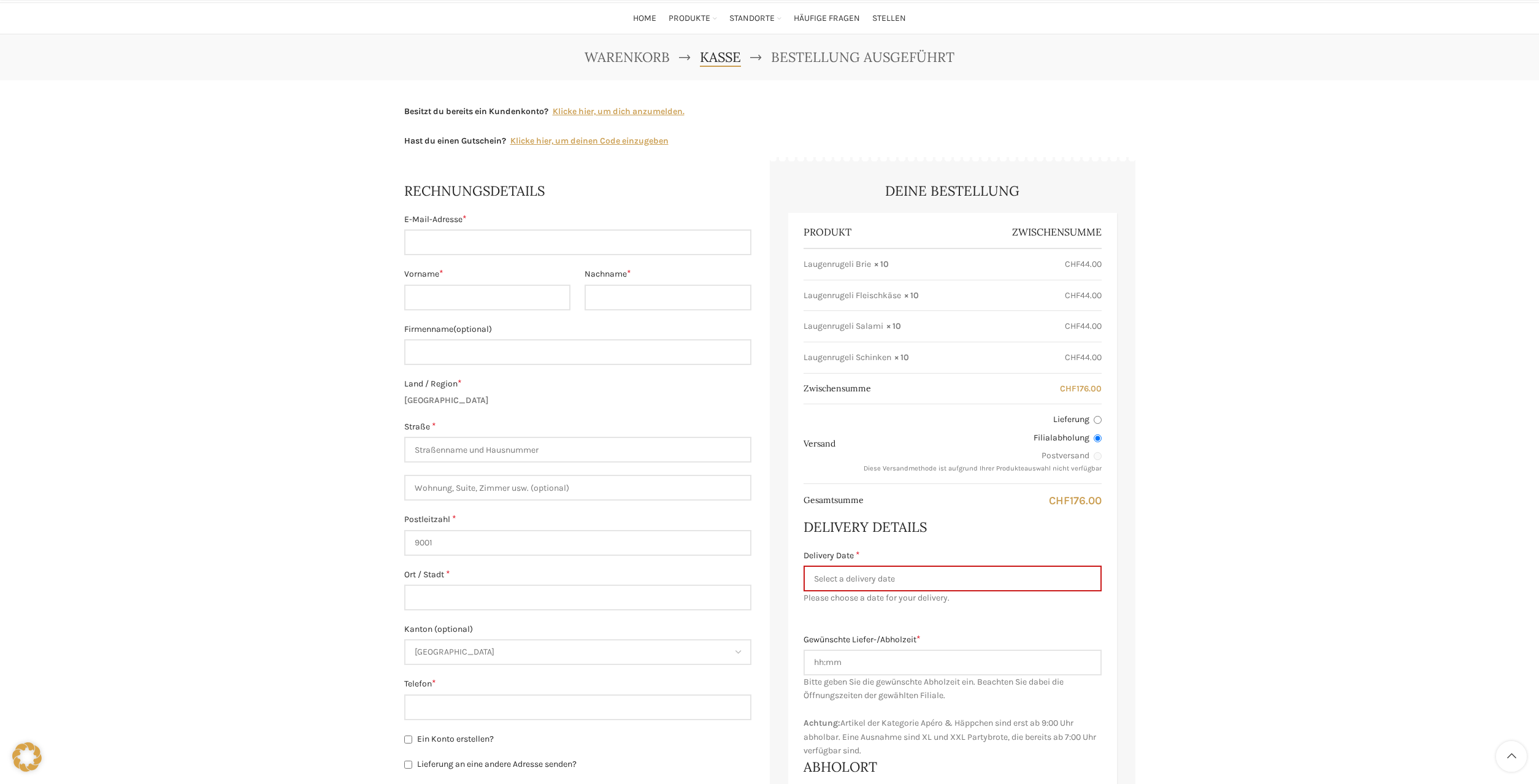
scroll to position [125, 0]
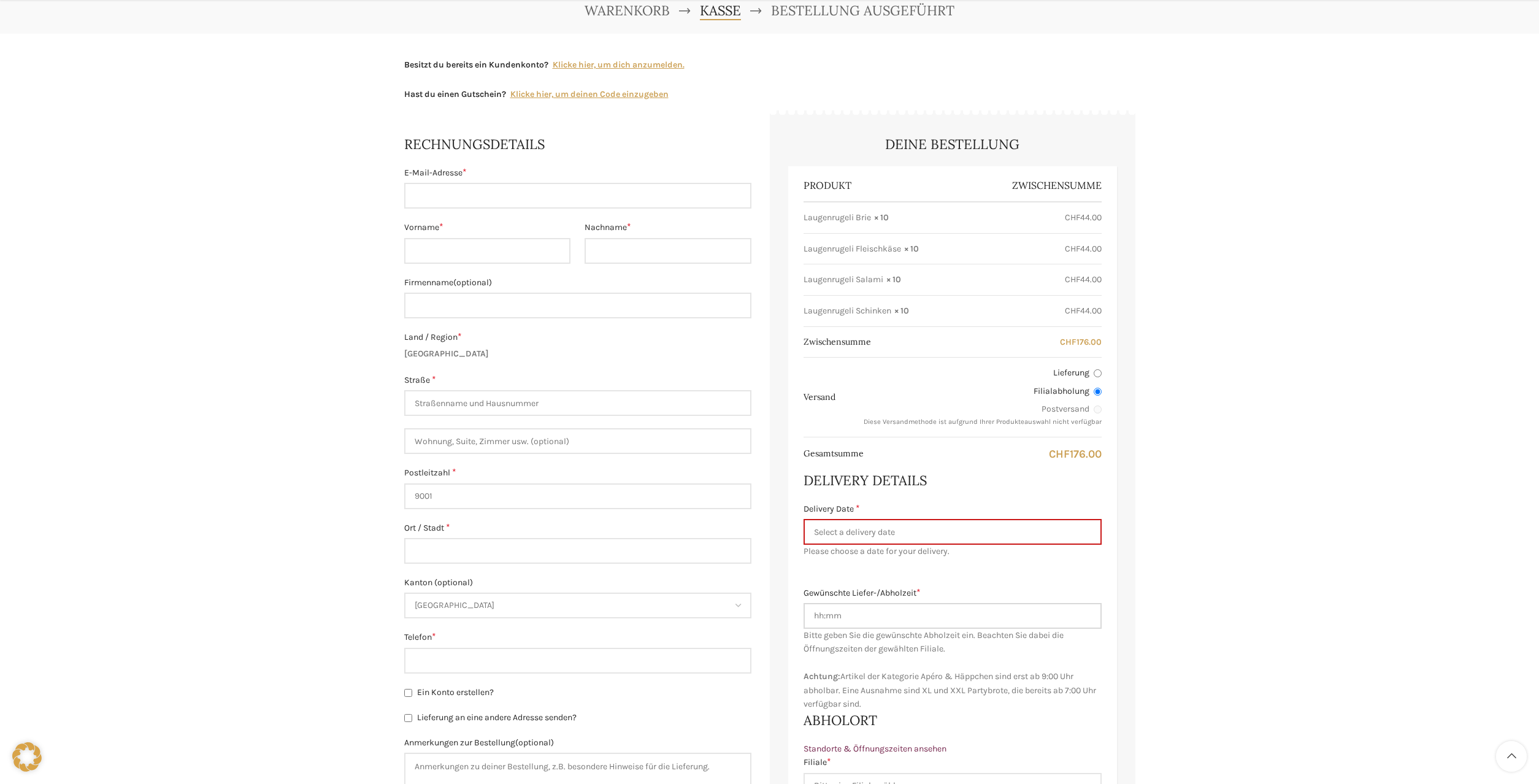
click at [859, 622] on input "Gewünschte Liefer-/Abholzeit *" at bounding box center [952, 616] width 298 height 26
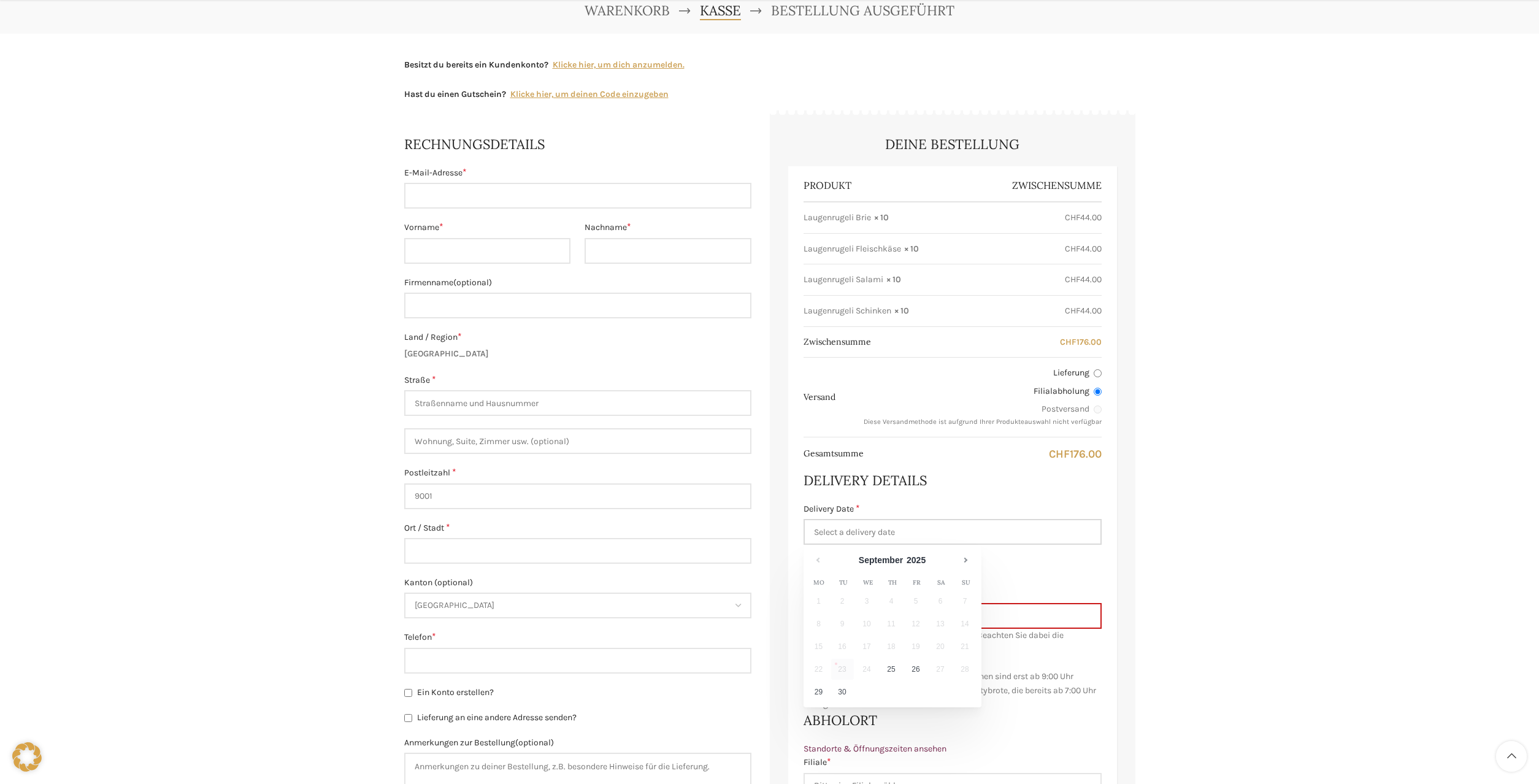
click at [837, 533] on input "Delivery Date *" at bounding box center [952, 532] width 298 height 26
click at [917, 671] on link "26" at bounding box center [916, 669] width 23 height 21
type input "26.09.2025"
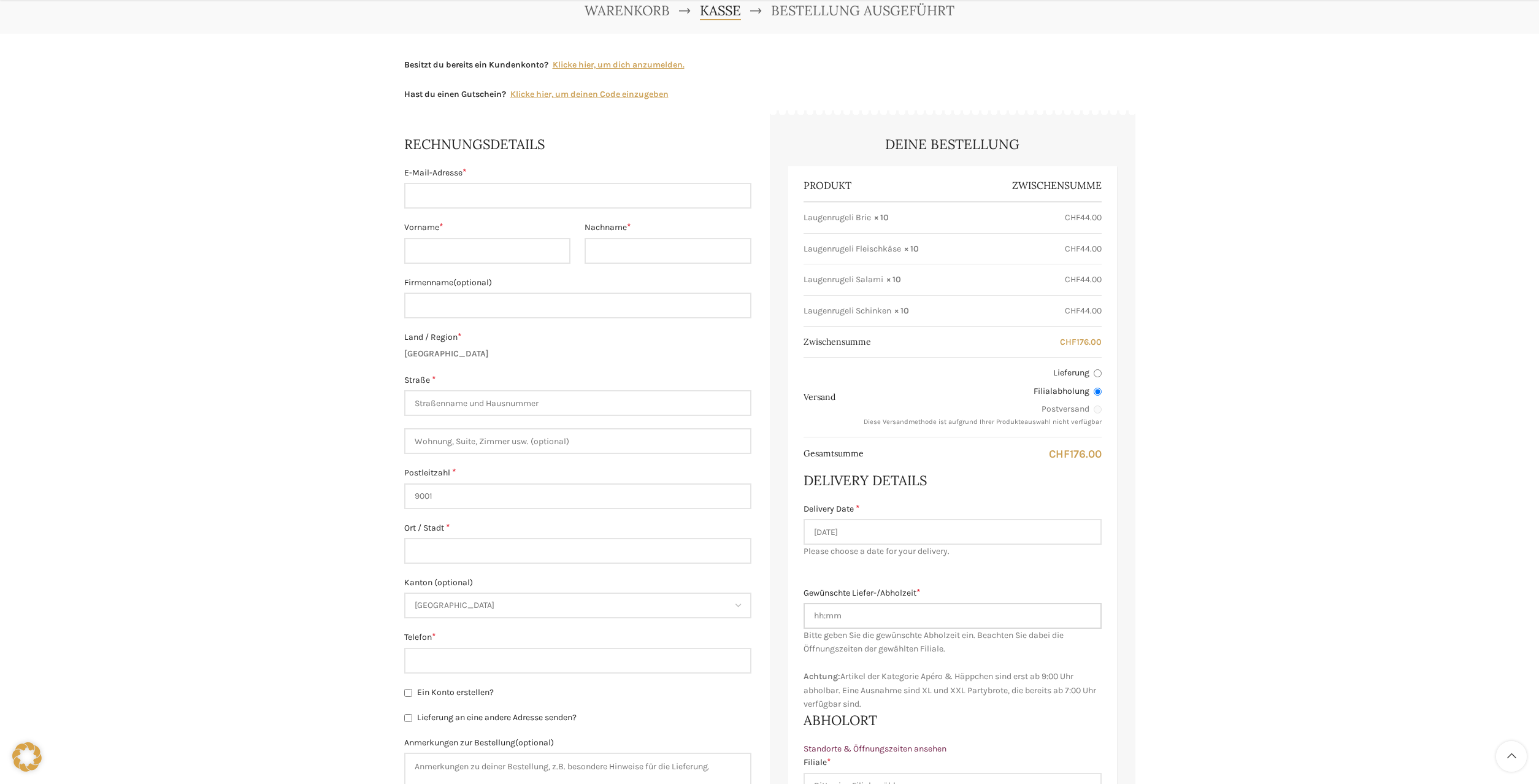
click at [864, 618] on input "Gewünschte Liefer-/Abholzeit *" at bounding box center [952, 616] width 298 height 26
drag, startPoint x: 877, startPoint y: 621, endPoint x: 792, endPoint y: 620, distance: 85.0
click at [803, 620] on input "Gewünschte Liefer-/Abholzeit *" at bounding box center [952, 616] width 298 height 26
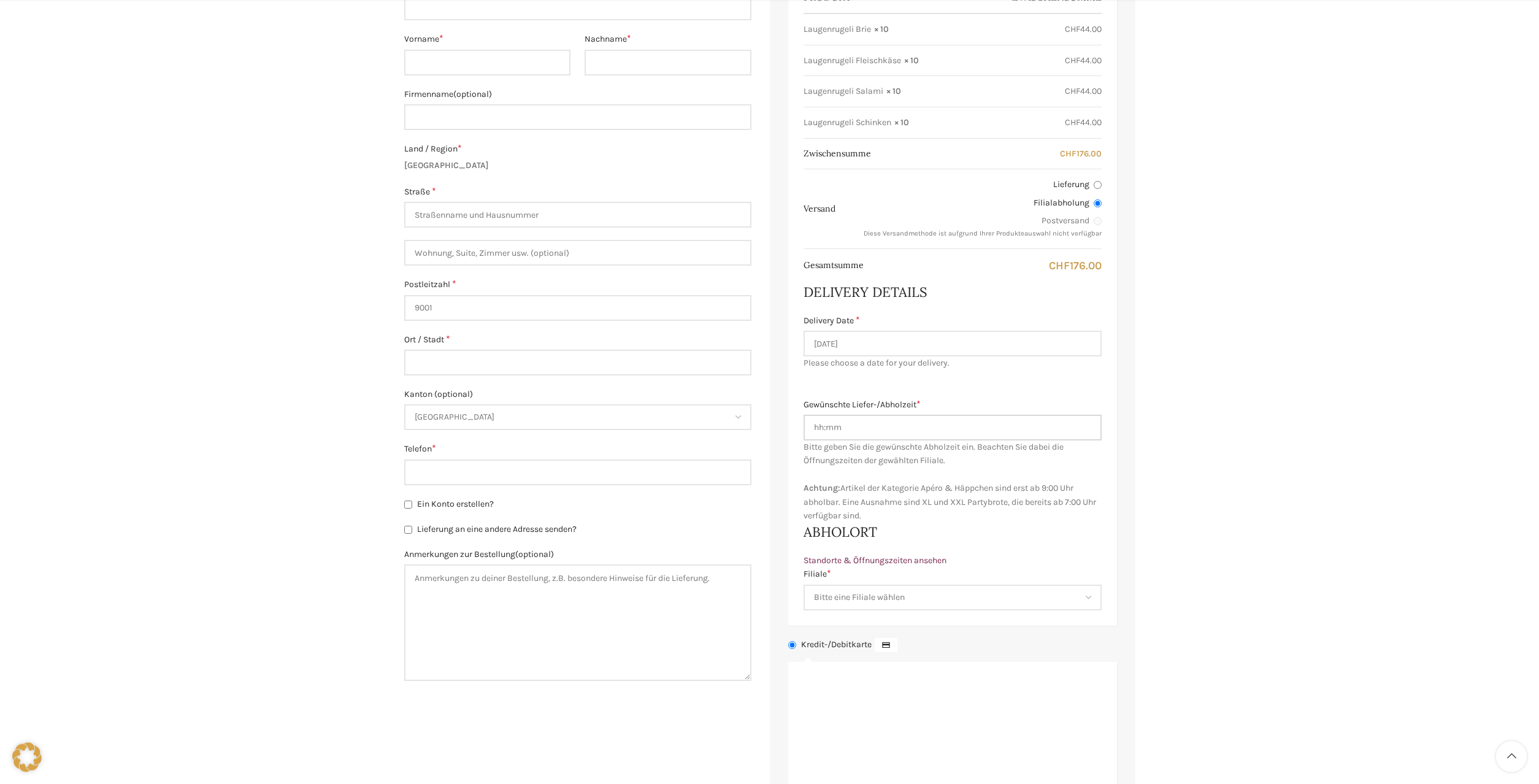
scroll to position [438, 0]
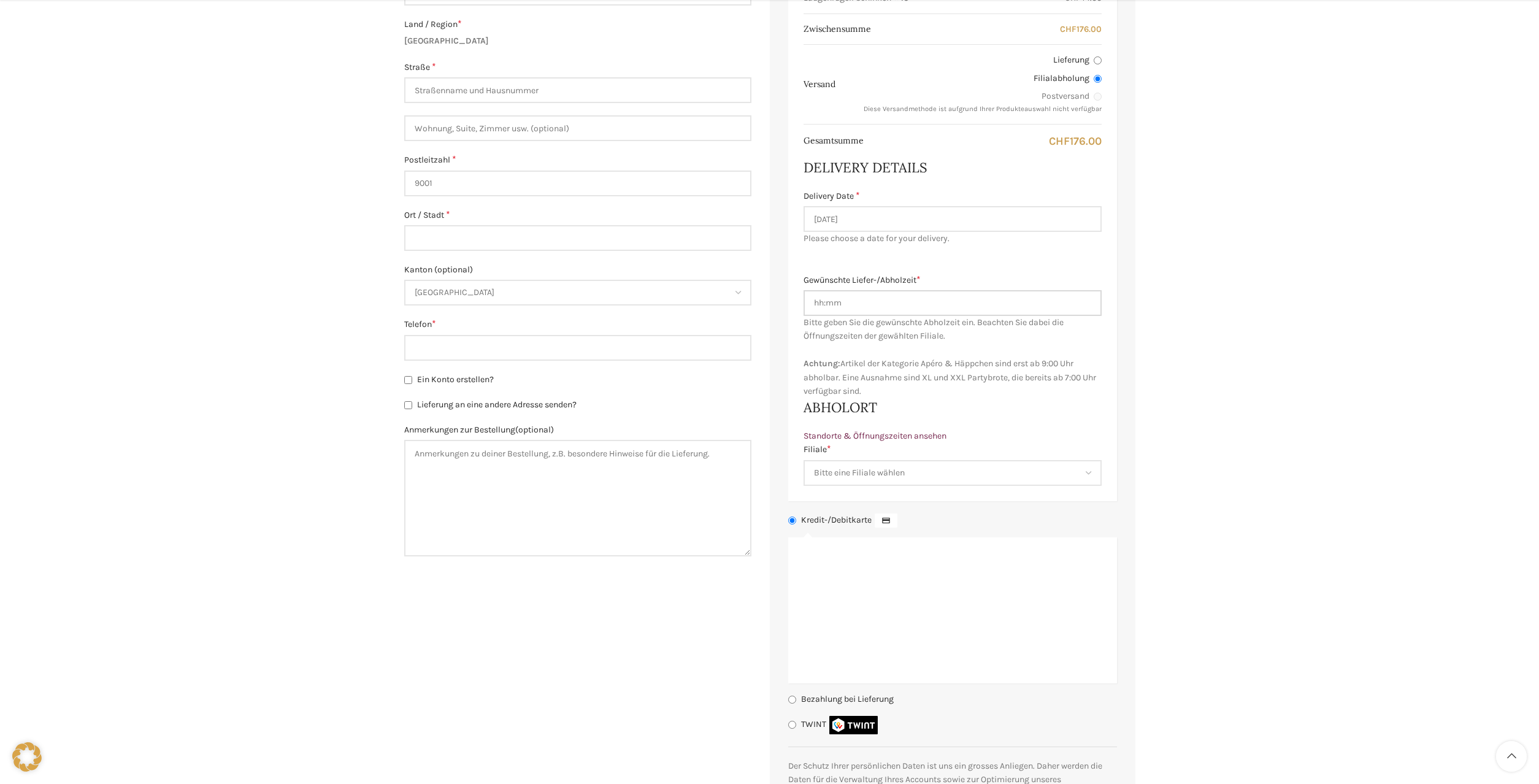
click at [819, 306] on input "Gewünschte Liefer-/Abholzeit *" at bounding box center [952, 303] width 298 height 26
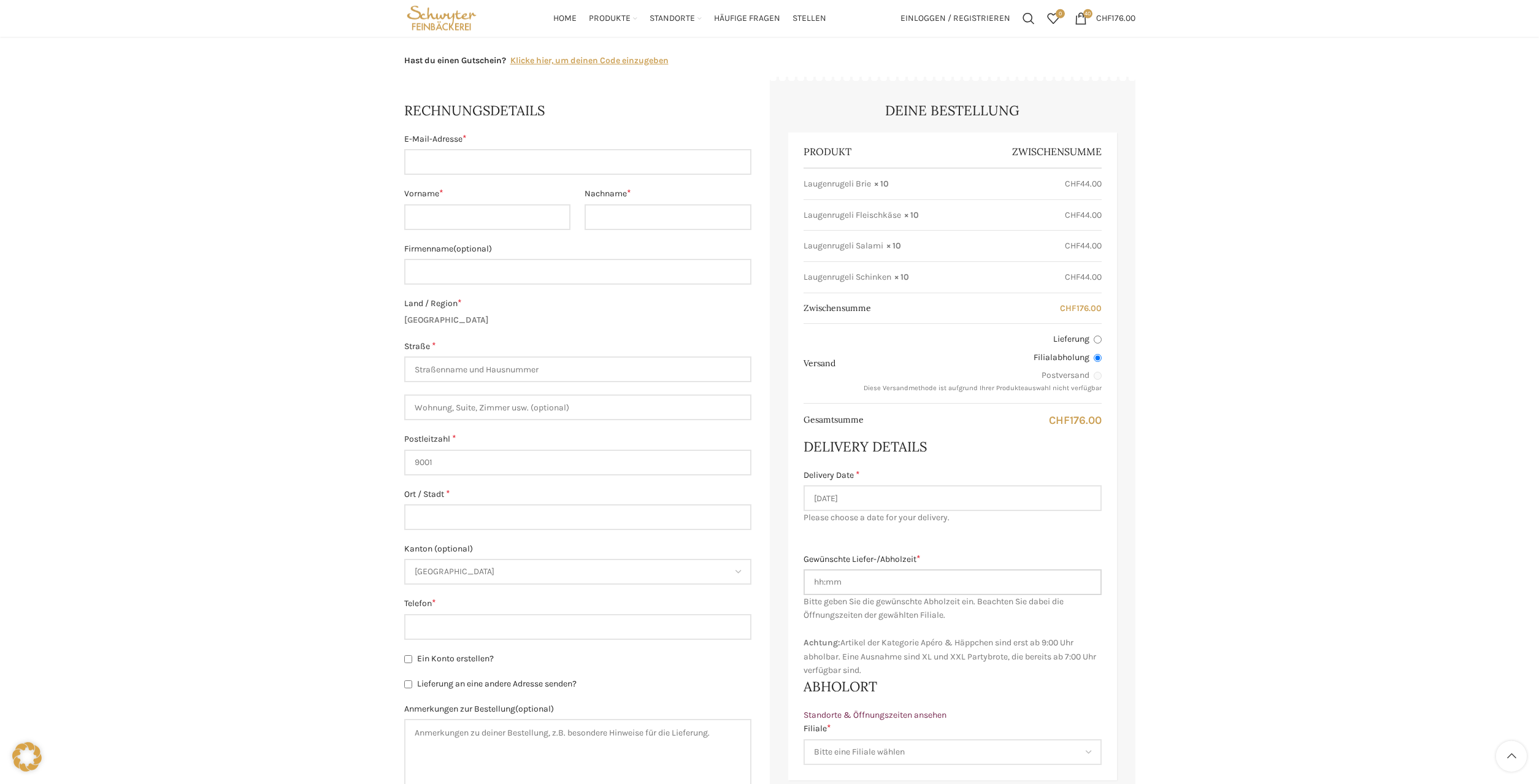
scroll to position [125, 0]
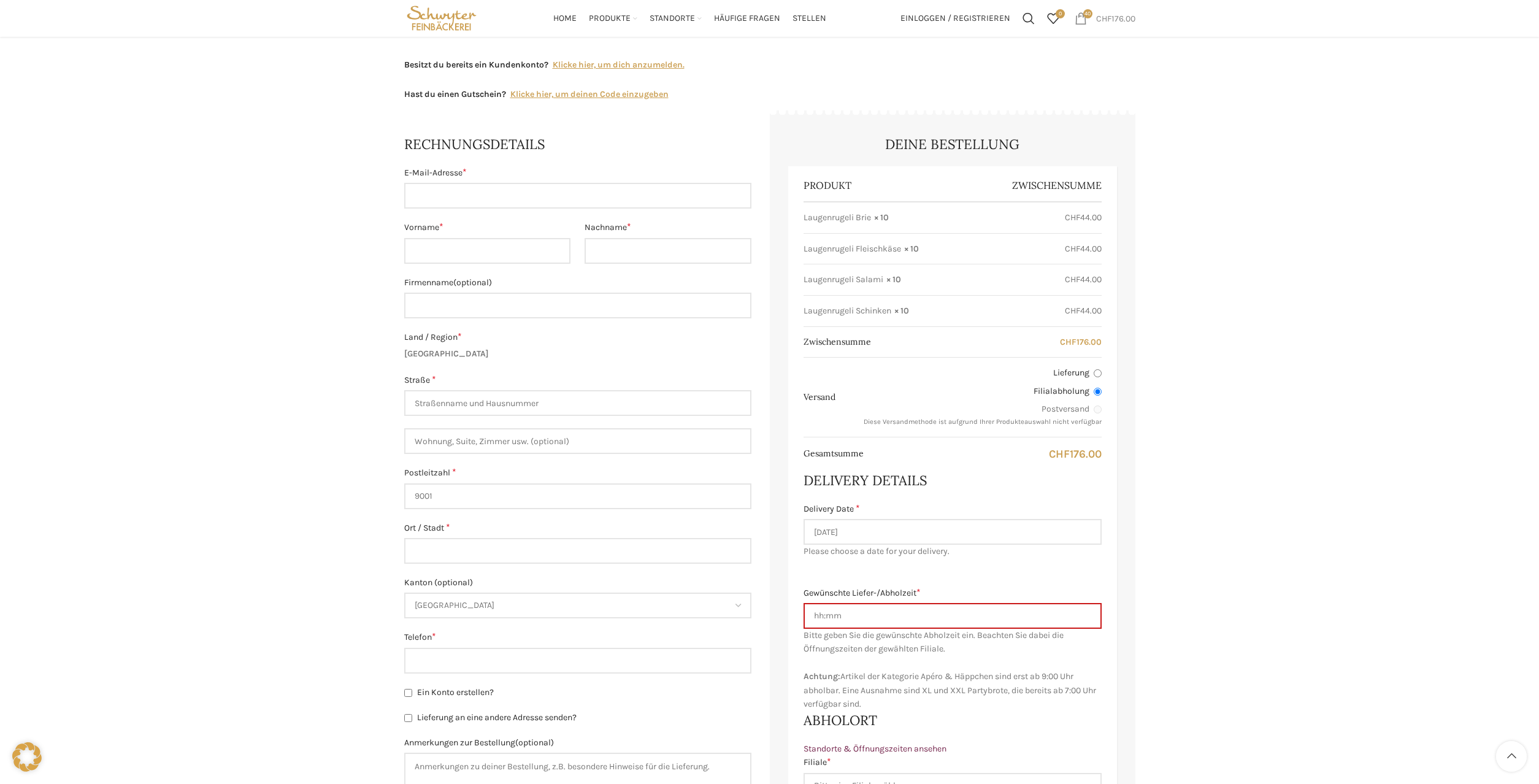
click at [1108, 19] on span "CHF" at bounding box center [1104, 18] width 16 height 11
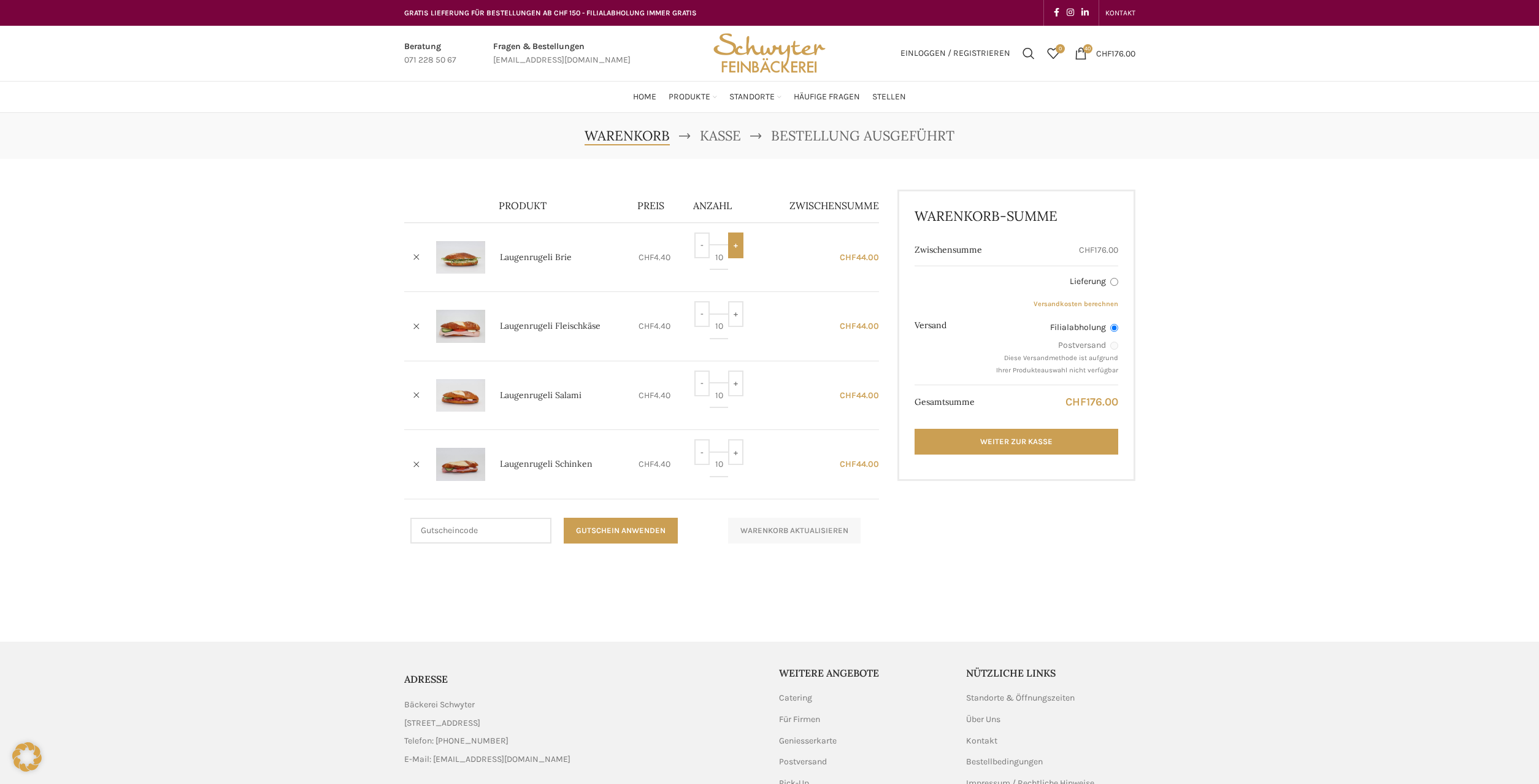
click at [734, 249] on input "+" at bounding box center [736, 246] width 16 height 26
click at [734, 249] on input "+" at bounding box center [736, 246] width 16 height 26
click at [734, 248] on input "+" at bounding box center [736, 246] width 16 height 26
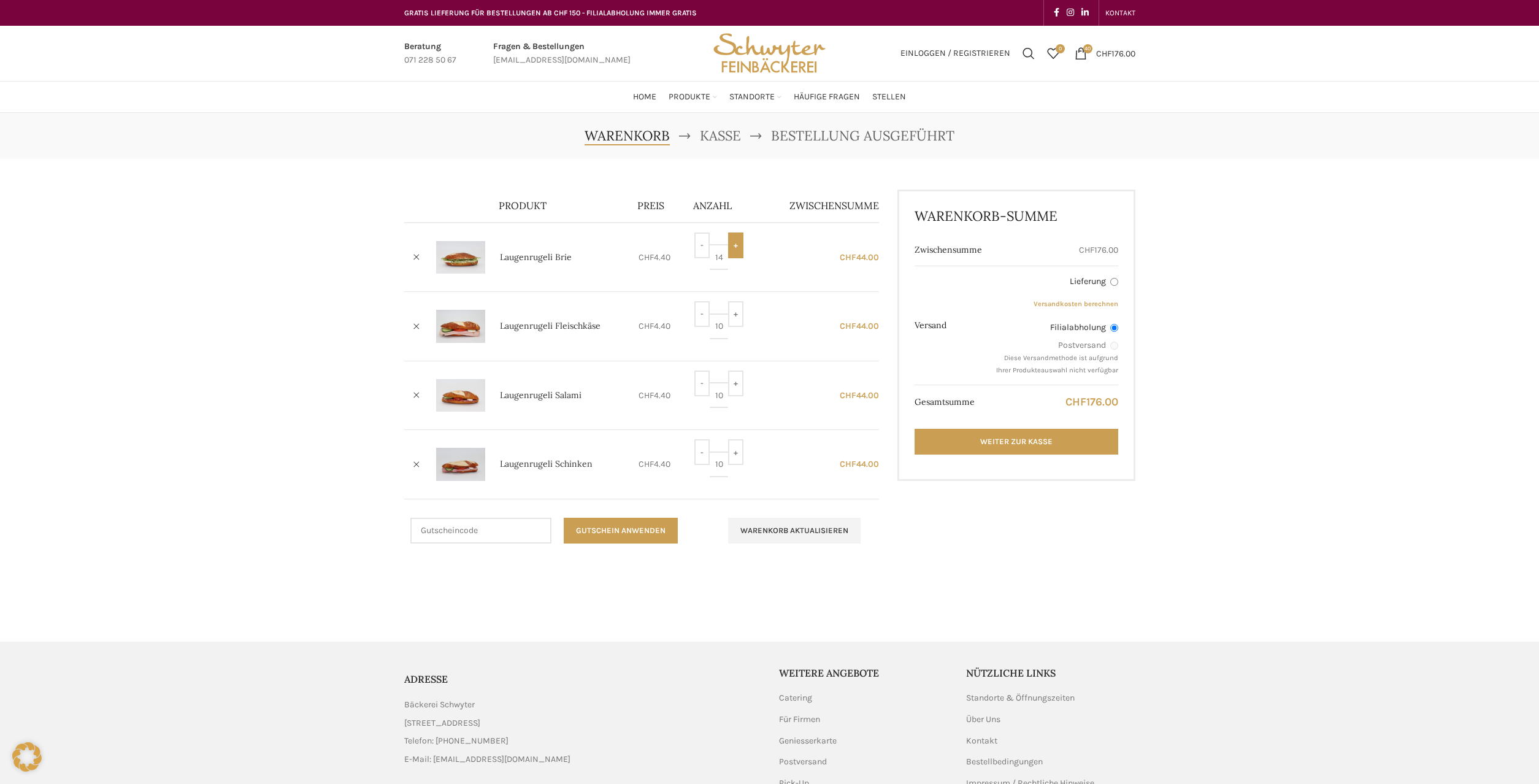
type input "15"
click at [785, 531] on button "Warenkorb aktualisieren" at bounding box center [795, 531] width 133 height 26
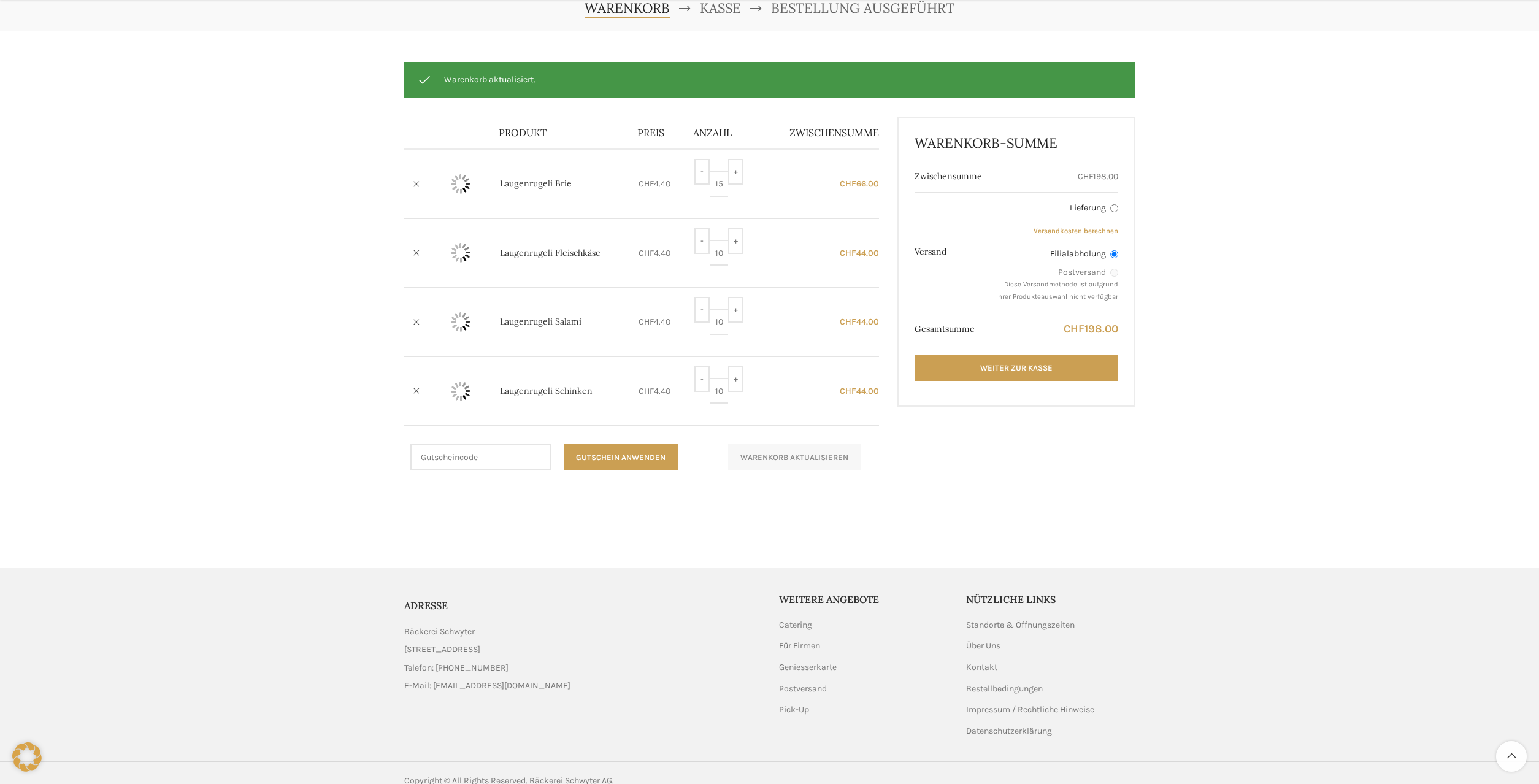
scroll to position [128, 0]
click at [703, 246] on input "-" at bounding box center [702, 241] width 16 height 26
type input "9"
click at [700, 311] on input "-" at bounding box center [702, 310] width 16 height 26
type input "9"
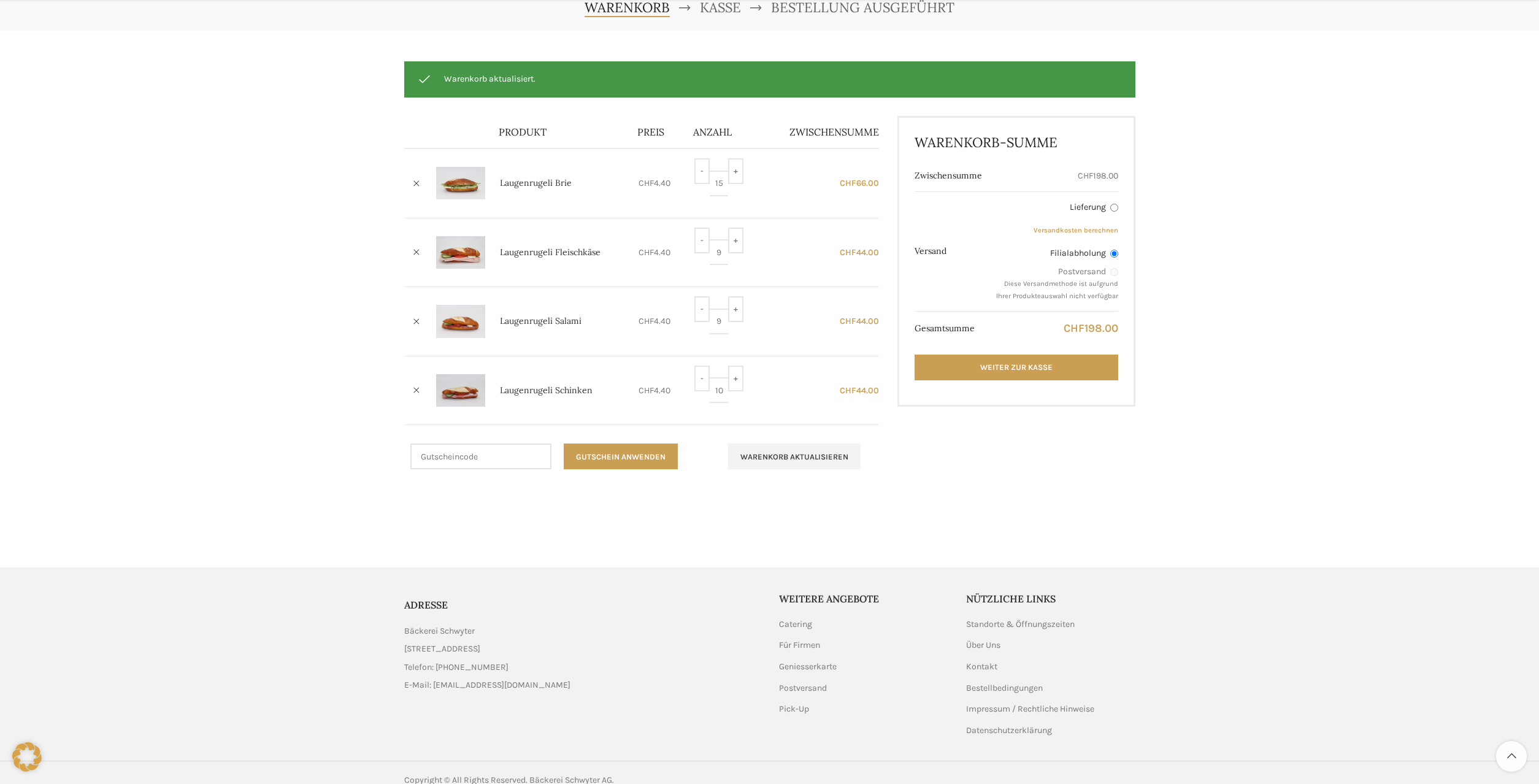
click at [699, 383] on input "-" at bounding box center [702, 378] width 16 height 26
type input "9"
click at [700, 172] on input "-" at bounding box center [702, 171] width 16 height 26
type input "14"
click at [774, 461] on button "Warenkorb aktualisieren" at bounding box center [795, 457] width 133 height 26
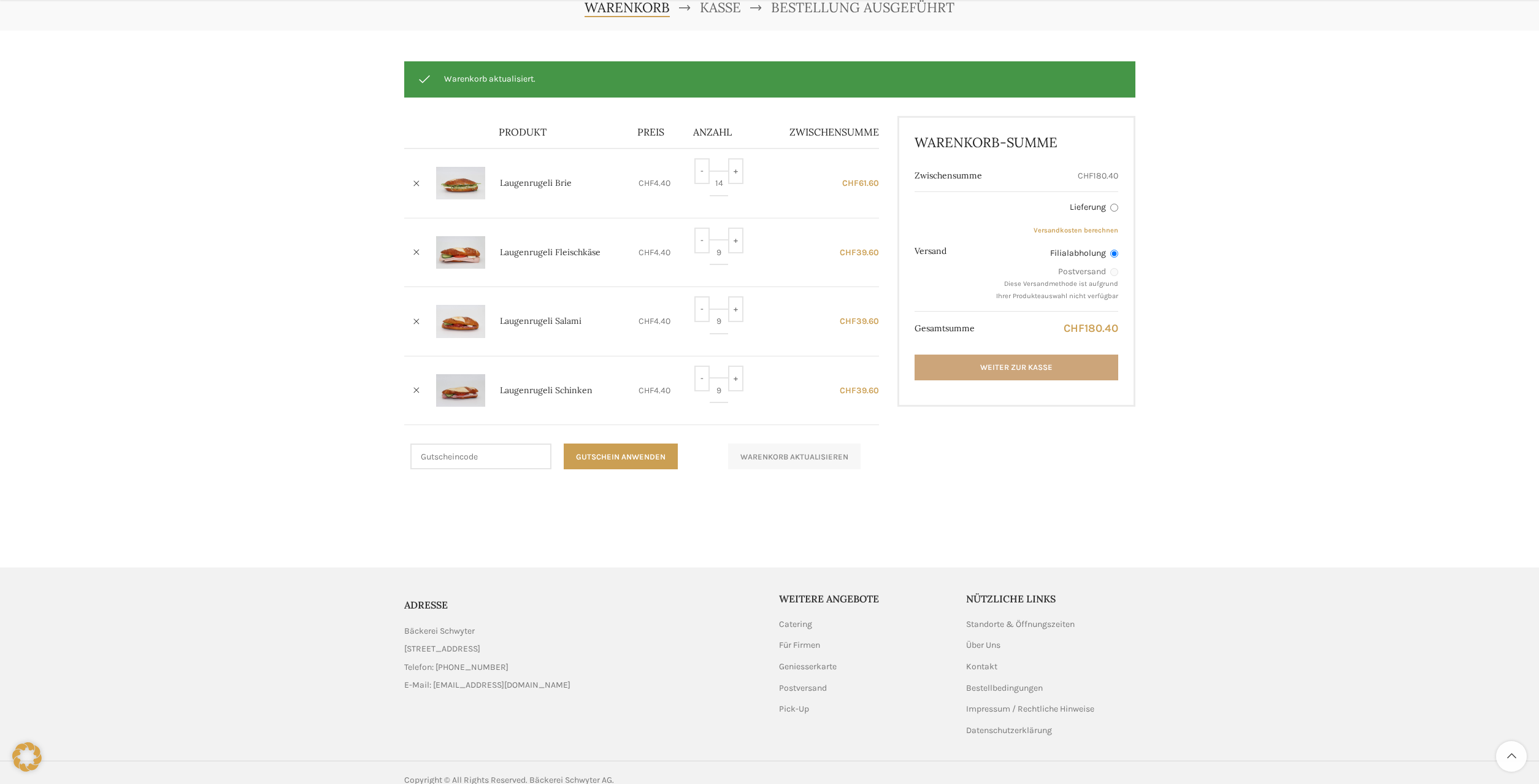
click at [1007, 368] on link "Weiter zur Kasse" at bounding box center [1015, 368] width 203 height 26
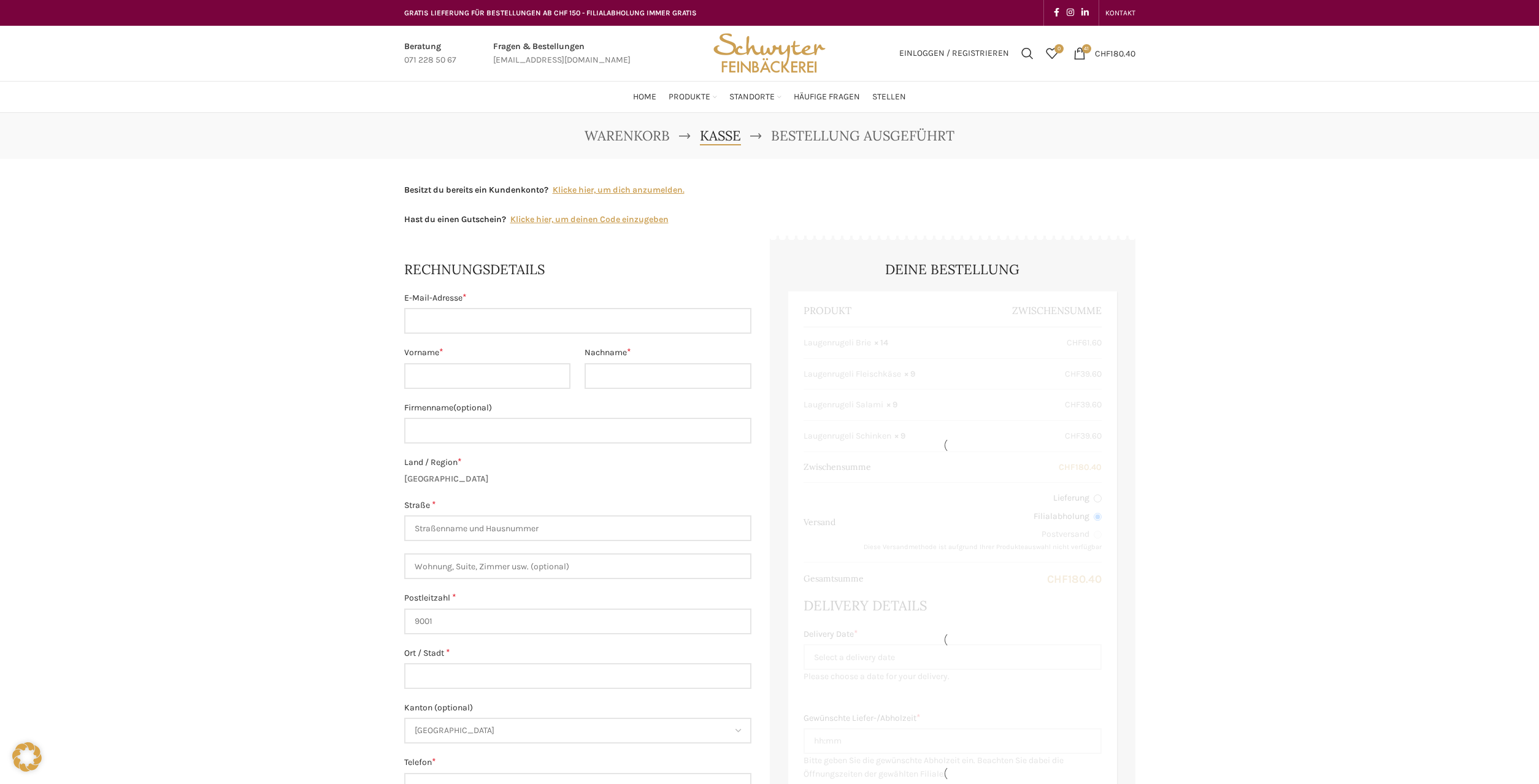
select select "SG"
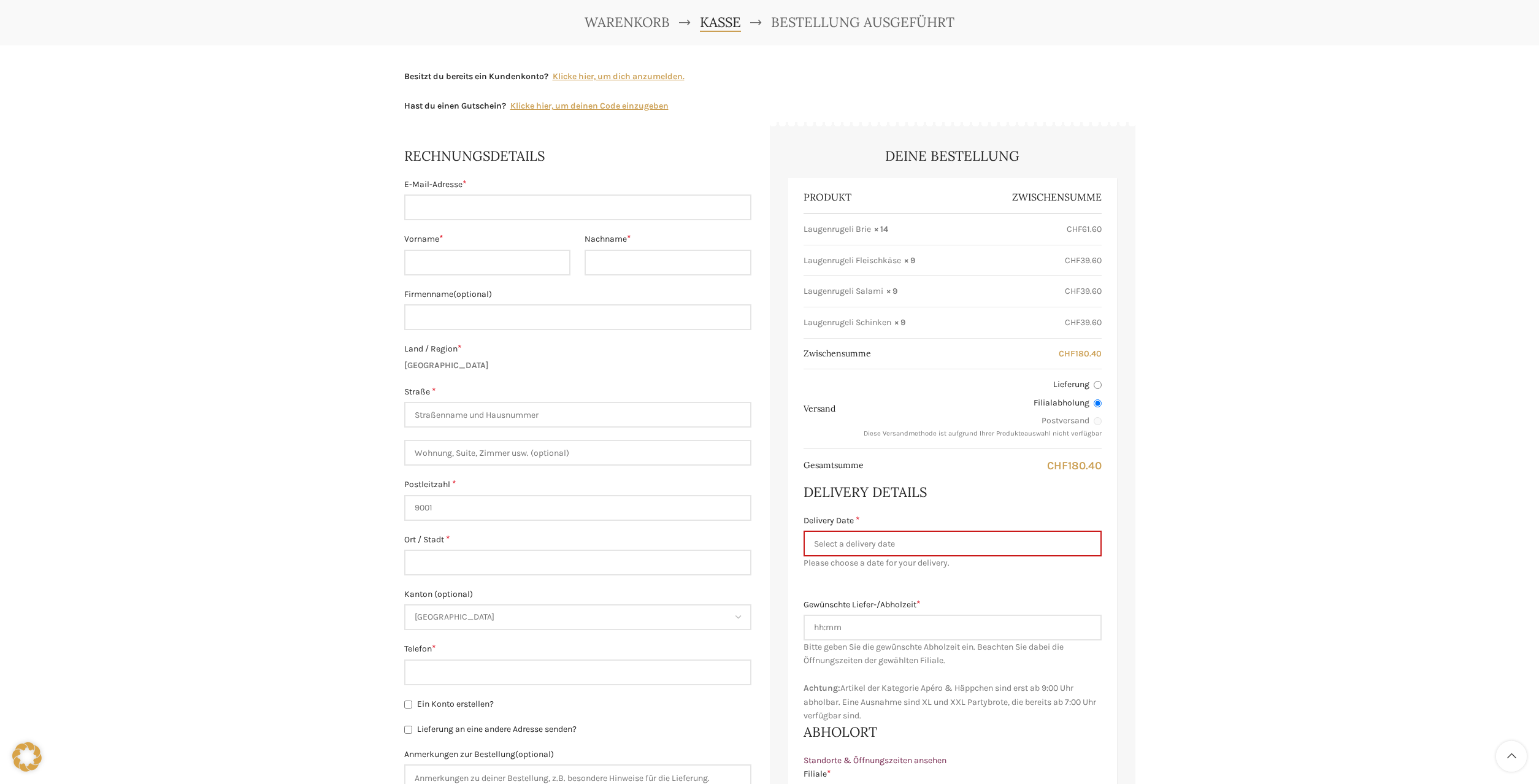
scroll to position [125, 0]
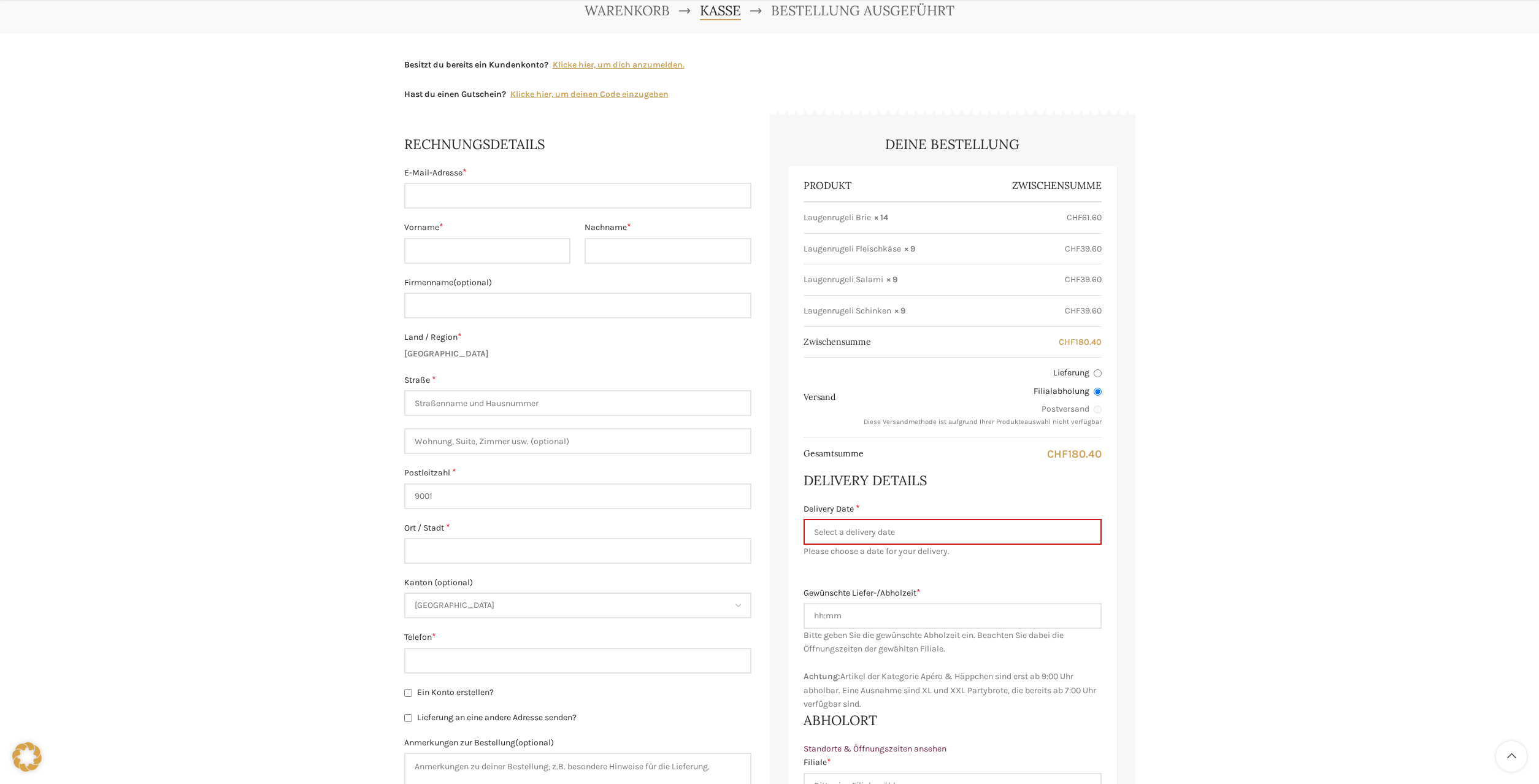
click at [898, 310] on strong "× 9" at bounding box center [900, 311] width 11 height 12
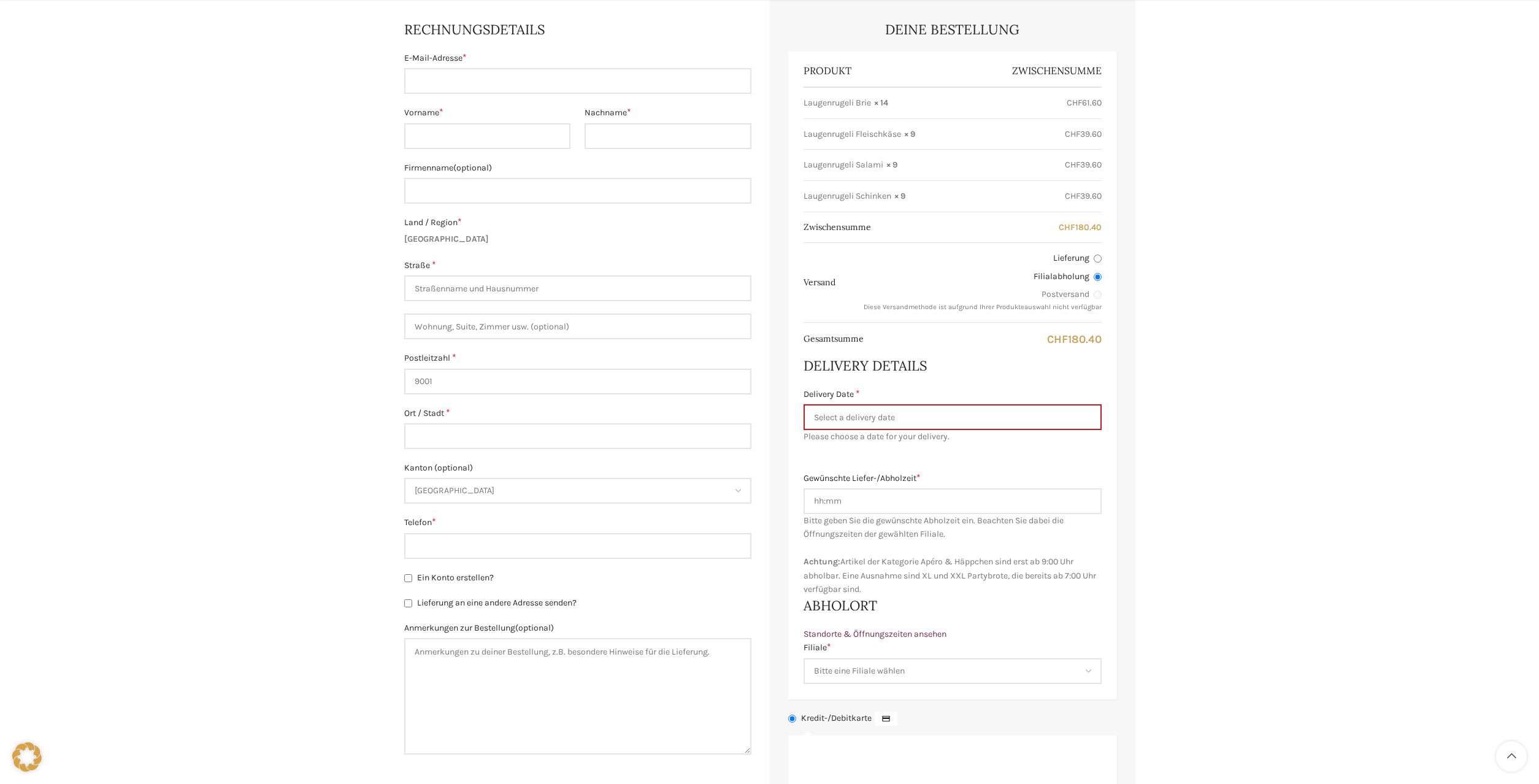
scroll to position [250, 0]
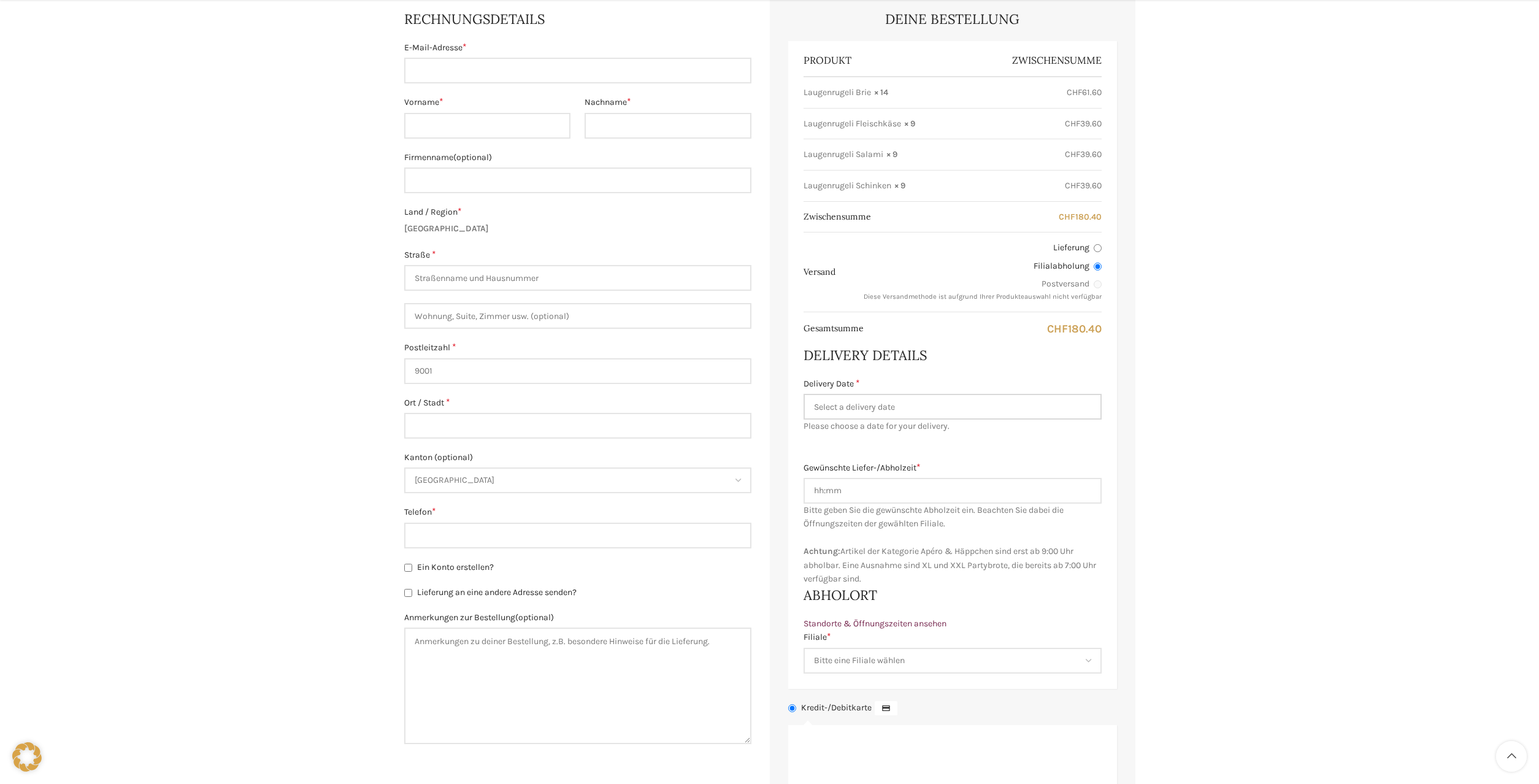
click at [847, 409] on input "Delivery Date *" at bounding box center [952, 407] width 298 height 26
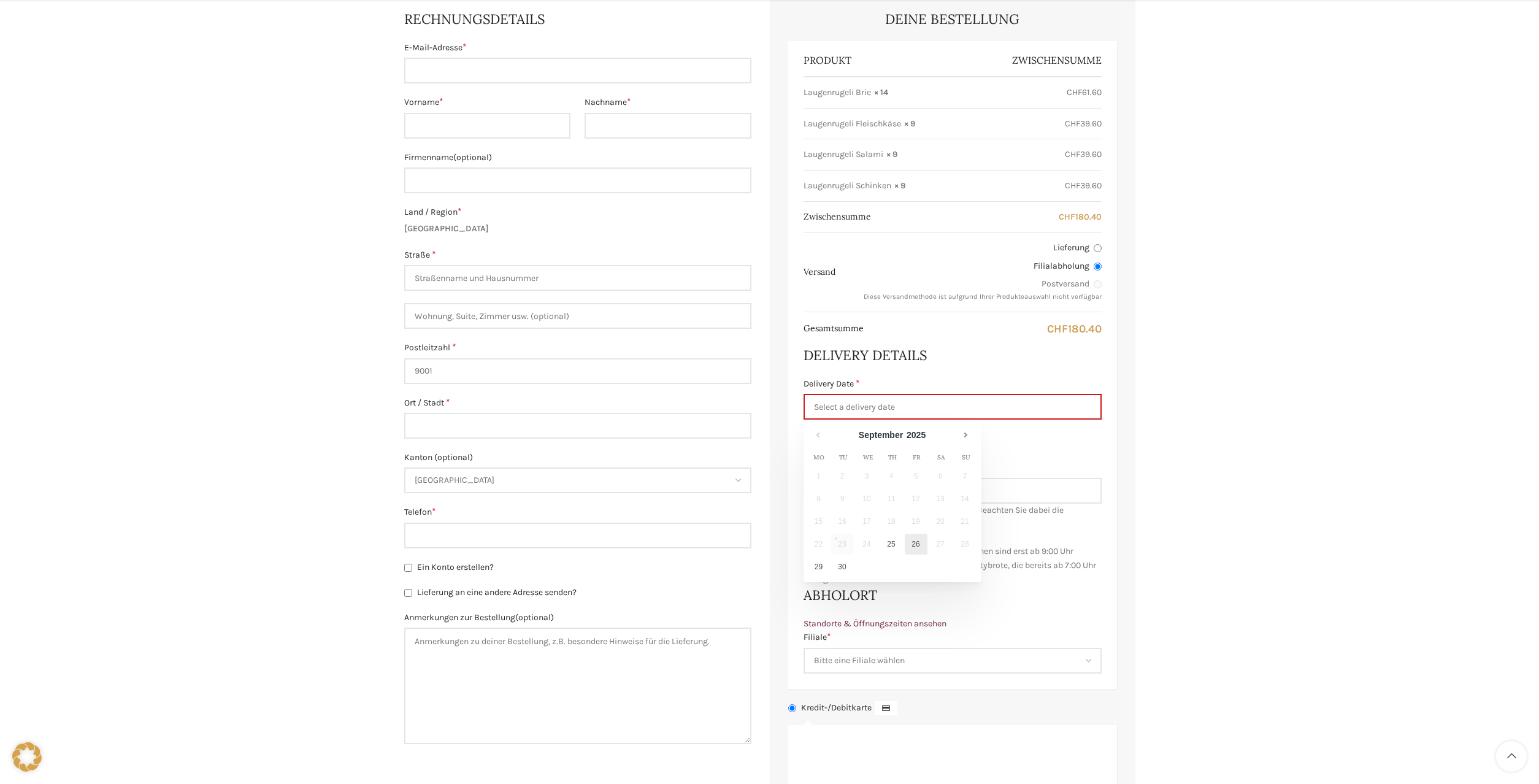
click at [919, 544] on link "26" at bounding box center [916, 544] width 23 height 21
type input "26.09.2025"
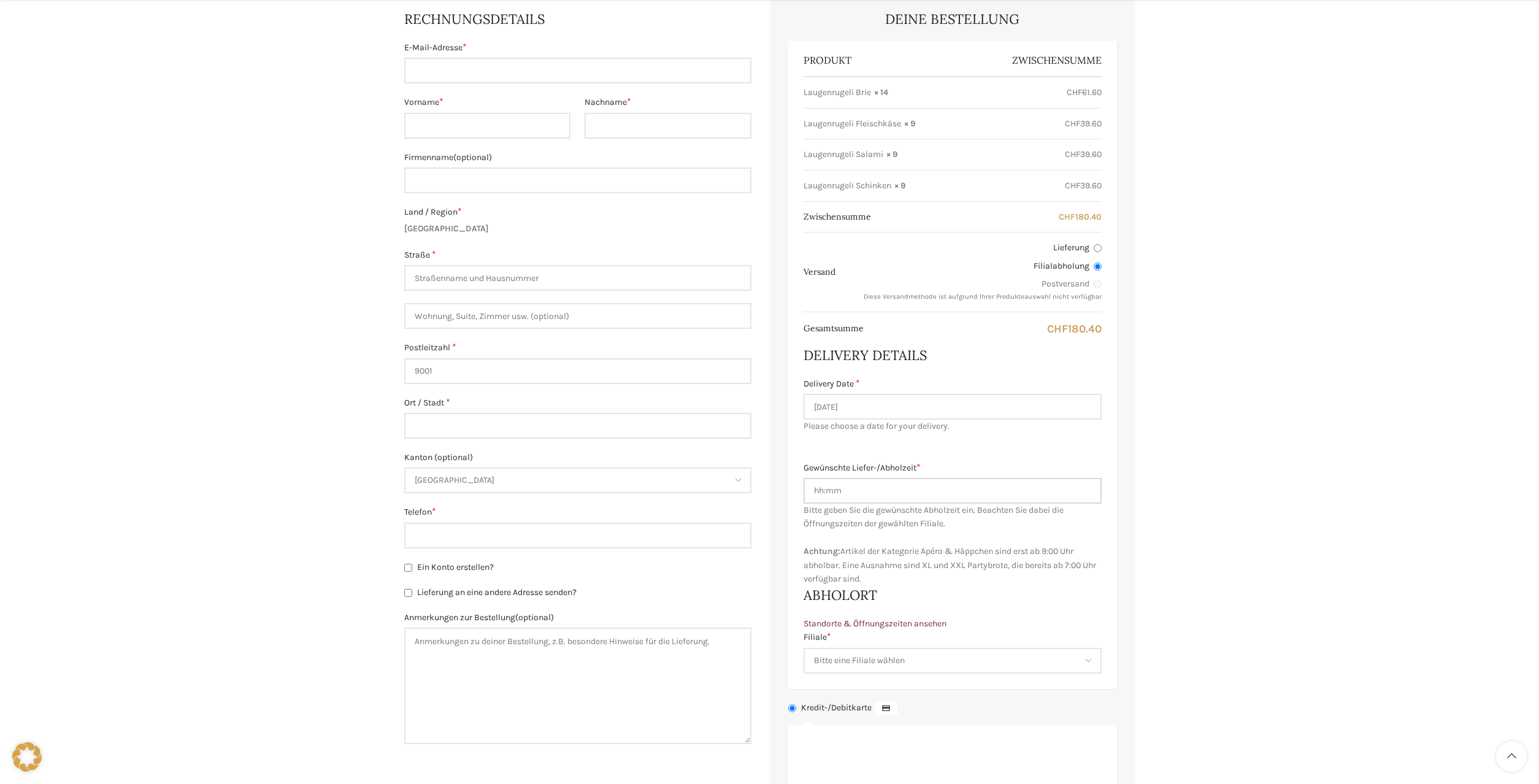
click at [842, 496] on input "Gewünschte Liefer-/Abholzeit *" at bounding box center [952, 491] width 298 height 26
click at [875, 489] on input "Gewünschte Liefer-/Abholzeit *" at bounding box center [952, 491] width 298 height 26
drag, startPoint x: 870, startPoint y: 487, endPoint x: 798, endPoint y: 486, distance: 72.0
click at [803, 486] on input "Gewünschte Liefer-/Abholzeit *" at bounding box center [952, 491] width 298 height 26
click at [828, 489] on input "Gewünschte Liefer-/Abholzeit *" at bounding box center [952, 491] width 298 height 26
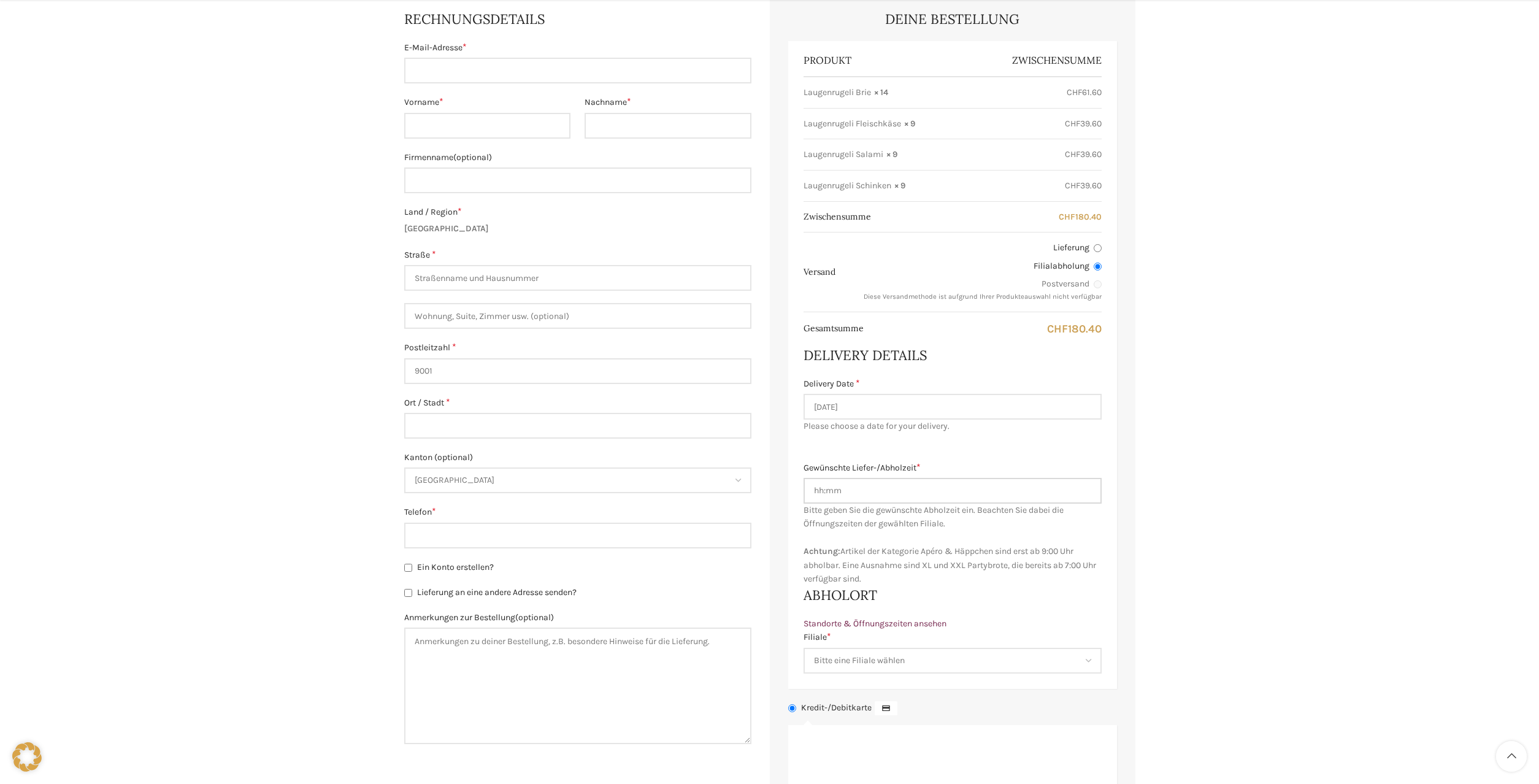
click at [828, 489] on input "Gewünschte Liefer-/Abholzeit *" at bounding box center [952, 491] width 298 height 26
drag, startPoint x: 814, startPoint y: 489, endPoint x: 867, endPoint y: 494, distance: 53.2
click at [867, 494] on input "Gewünschte Liefer-/Abholzeit *" at bounding box center [952, 491] width 298 height 26
type input "16:00"
click at [922, 539] on div "Gewünschte Liefer-/Abholzeit * 16:00 Bitte geben Sie die gewünschte Lieferzeit …" at bounding box center [952, 524] width 298 height 125
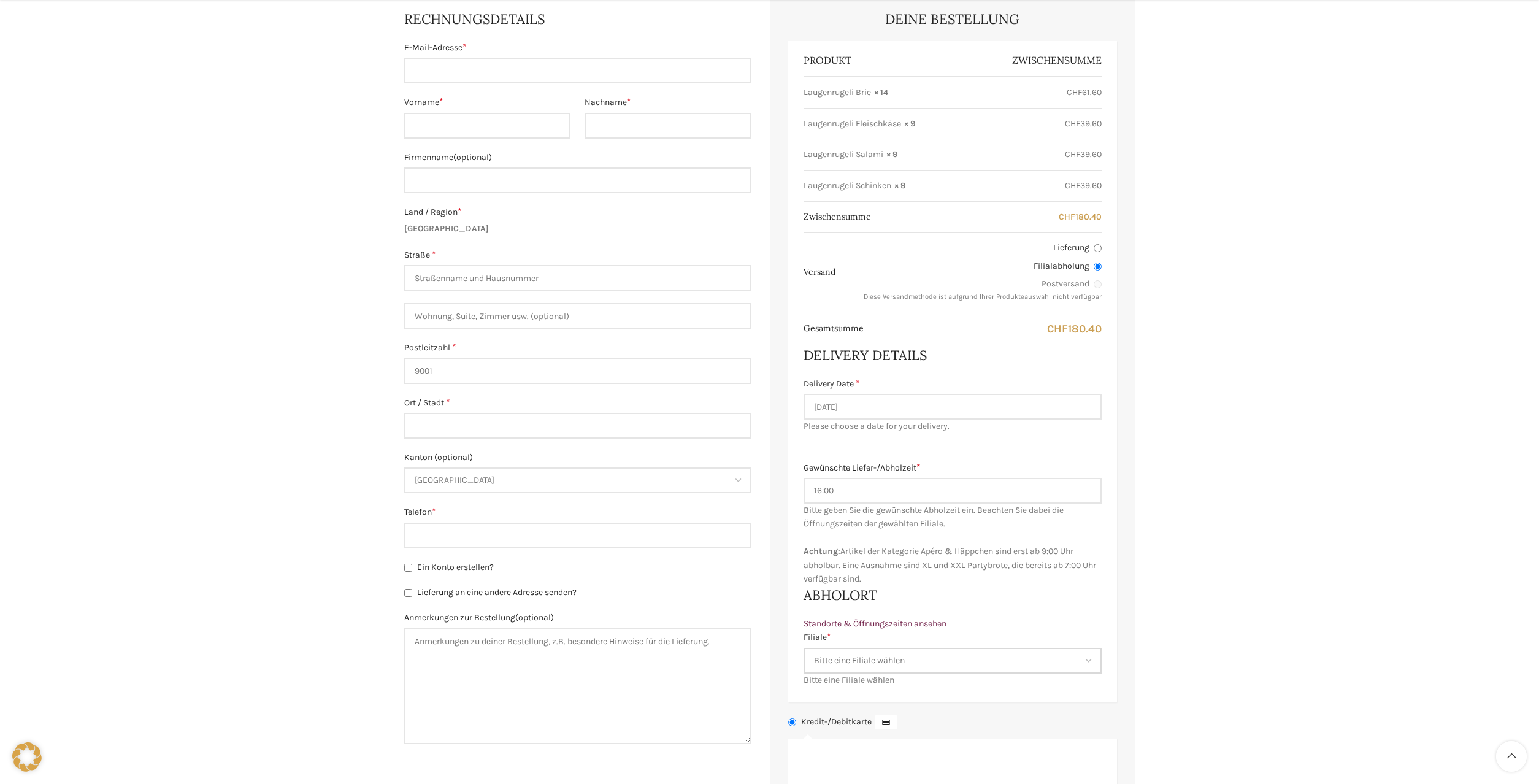
select select "11681"
click option "Zürcherstrasse / Lachen" at bounding box center [0, 0] width 0 height 0
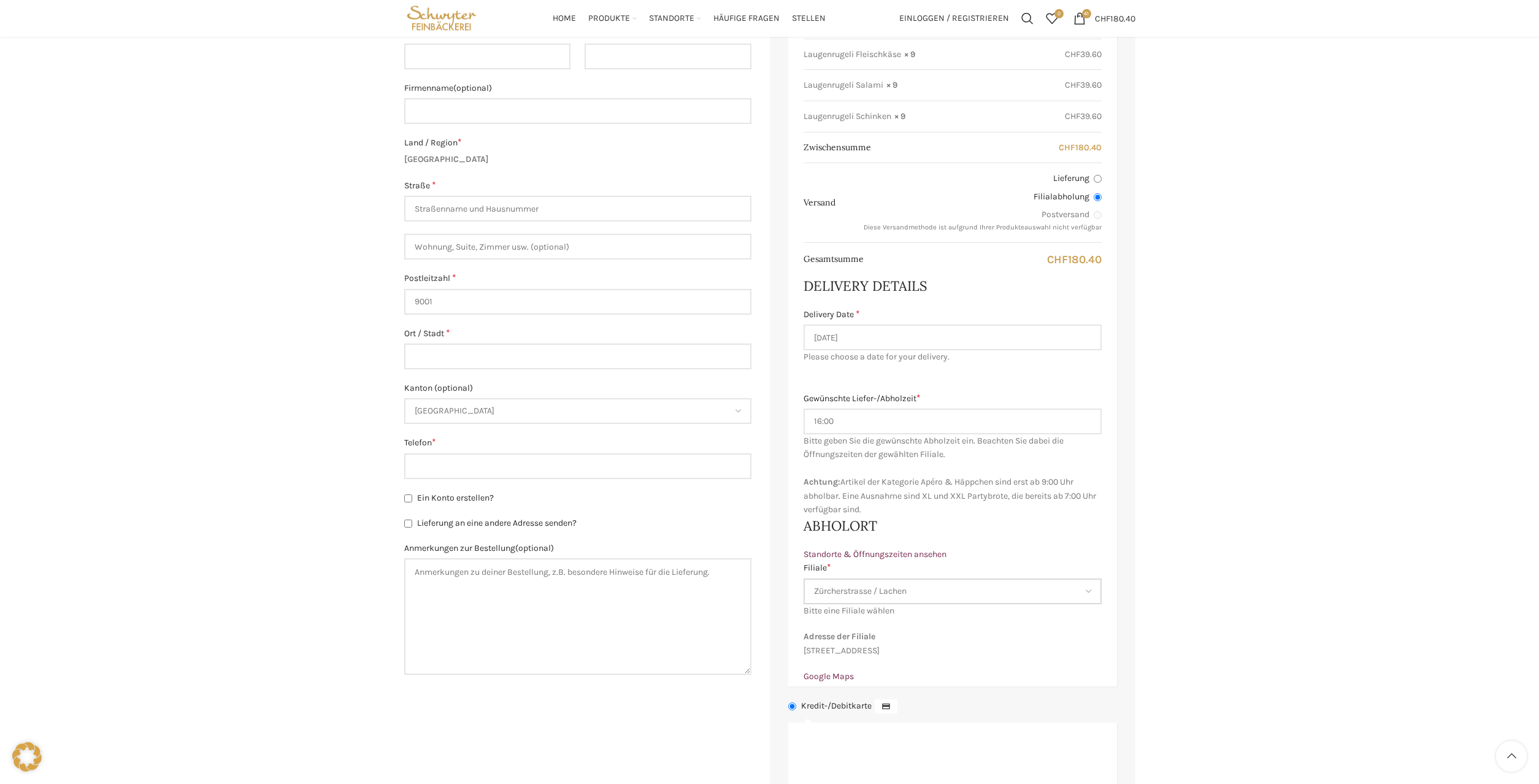
scroll to position [188, 0]
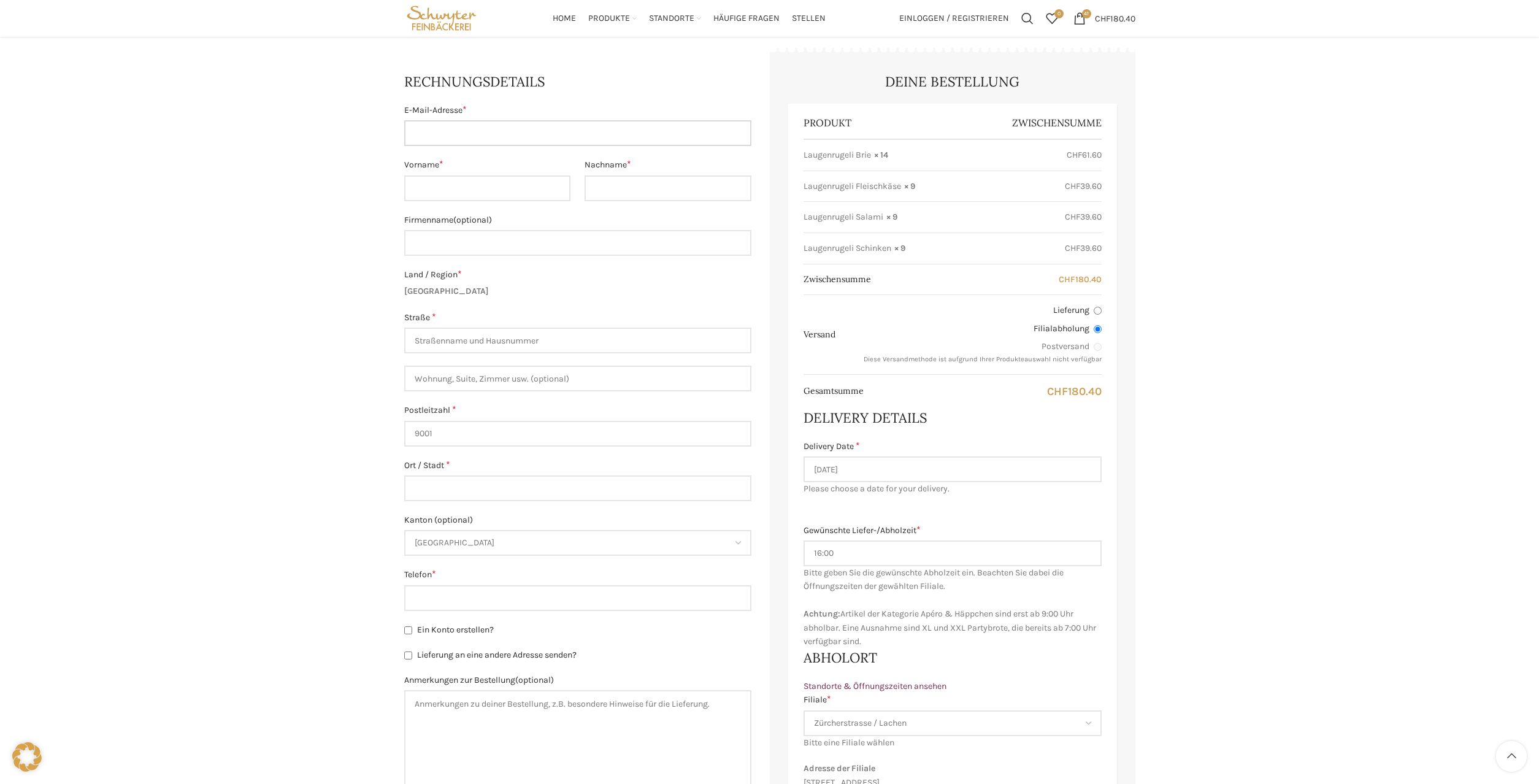
click at [439, 135] on input "E-Mail-Adresse *" at bounding box center [578, 133] width 347 height 26
type input "R"
type input "[PERSON_NAME][EMAIL_ADDRESS][DOMAIN_NAME]"
click at [453, 184] on input "Vorname *" at bounding box center [488, 189] width 167 height 26
type input "Raffaela"
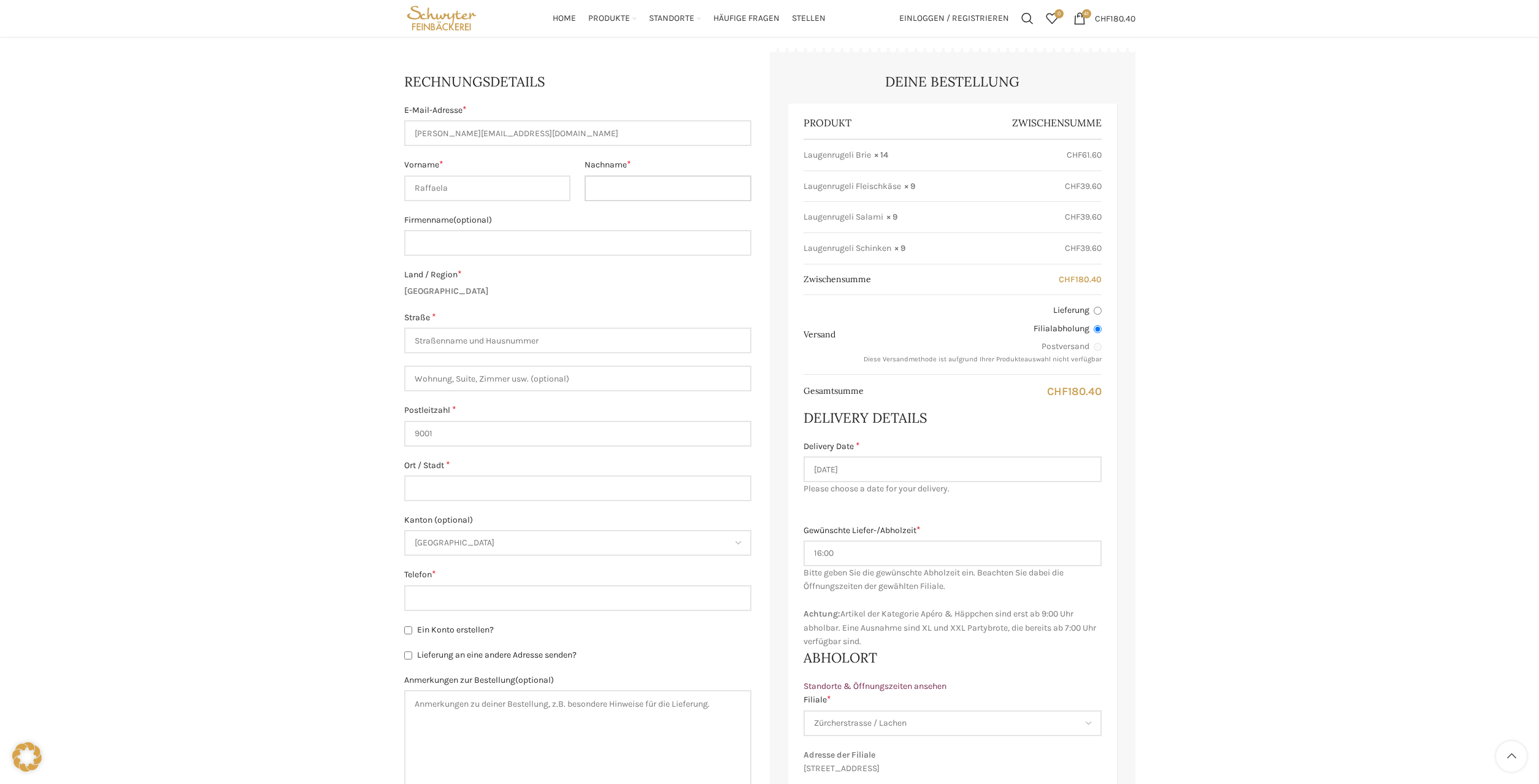
click at [612, 193] on input "Nachname *" at bounding box center [667, 189] width 167 height 26
type input "Sgroi"
click at [581, 238] on input "Firmenname (optional)" at bounding box center [578, 243] width 347 height 26
click at [507, 246] on input "Konzert und Theater St.gallen" at bounding box center [578, 243] width 347 height 26
type input "Konzert und [GEOGRAPHIC_DATA]"
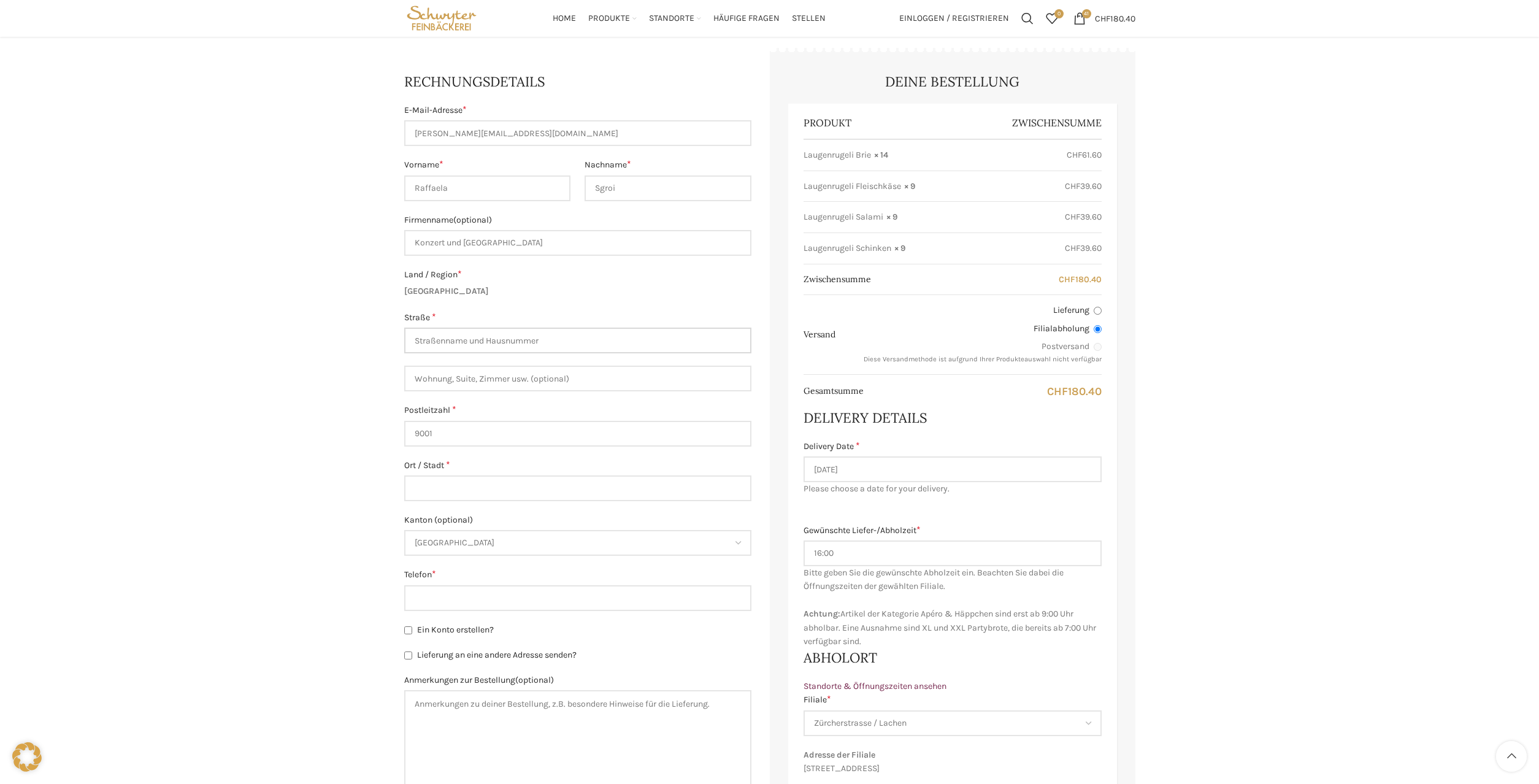
click at [445, 343] on input "Straße *" at bounding box center [578, 341] width 347 height 26
type input "[STREET_ADDRESS]"
click at [470, 375] on input "Wohnung, Suite, Zimmer usw. (optional)" at bounding box center [578, 378] width 347 height 26
click at [476, 427] on input "9001" at bounding box center [578, 434] width 347 height 26
click at [466, 488] on input "Ort / Stadt *" at bounding box center [578, 488] width 347 height 26
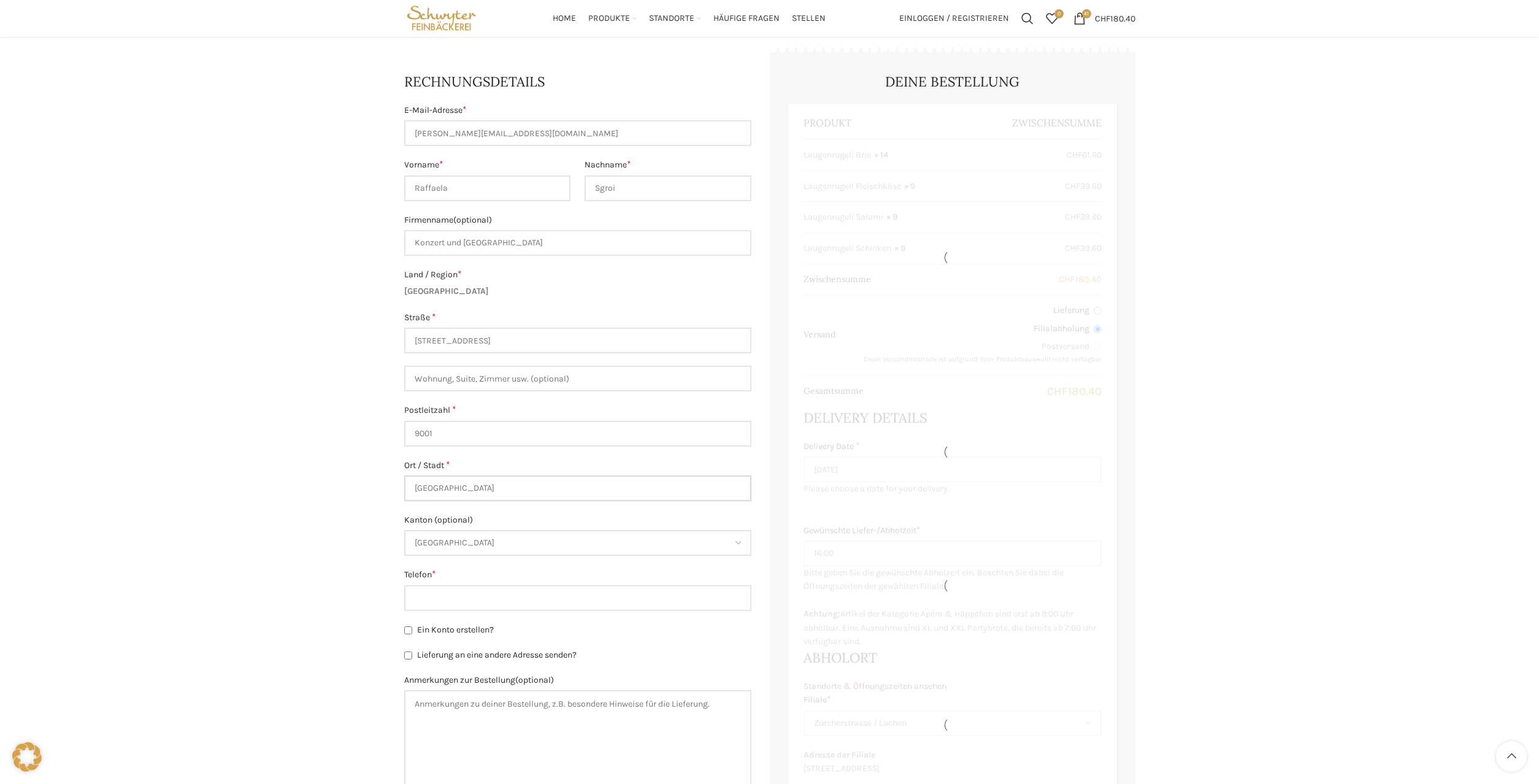
click at [430, 491] on input "St.gallen" at bounding box center [578, 488] width 347 height 26
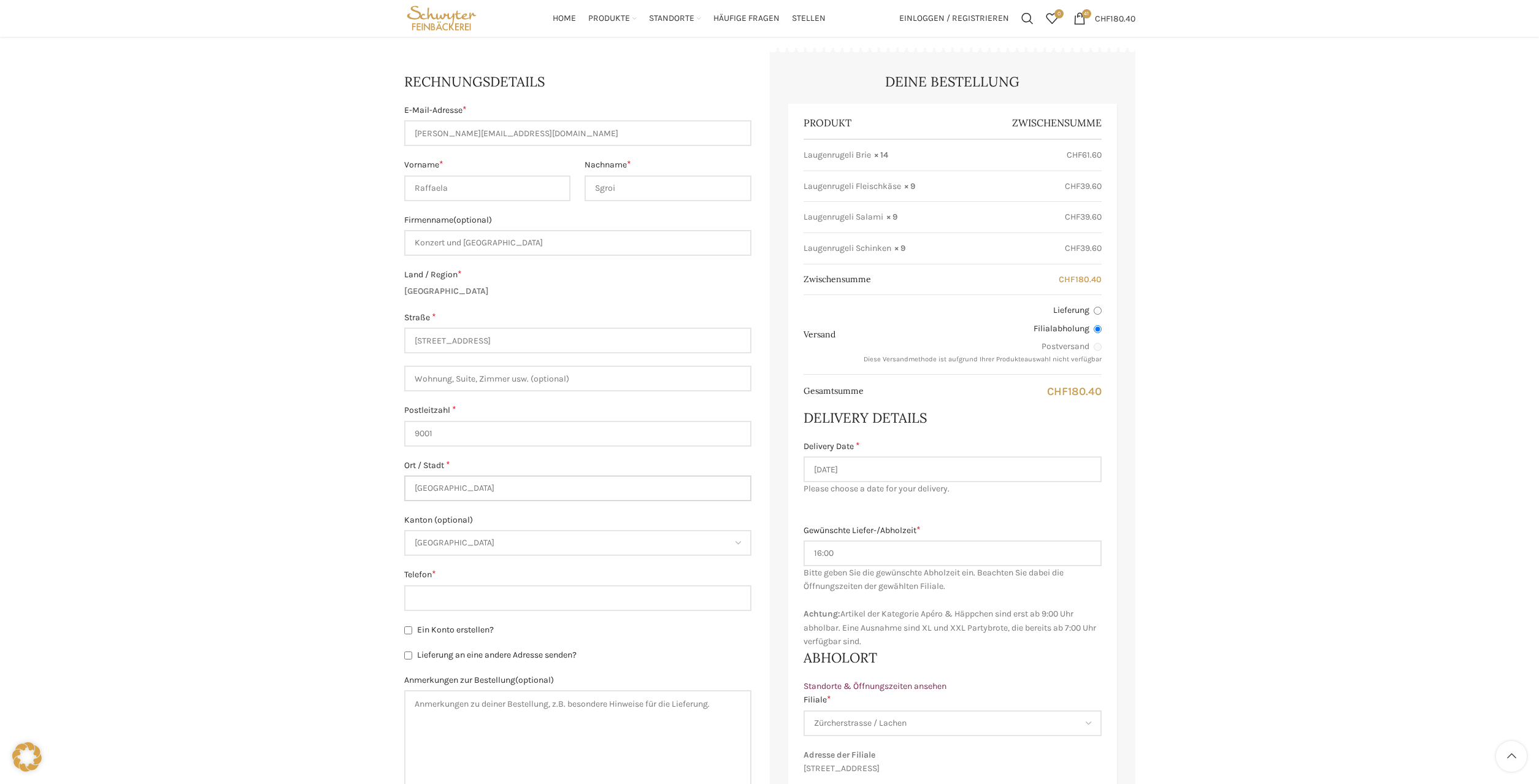
type input "St.Gallen"
click at [462, 542] on span "St. Gallen" at bounding box center [578, 543] width 345 height 24
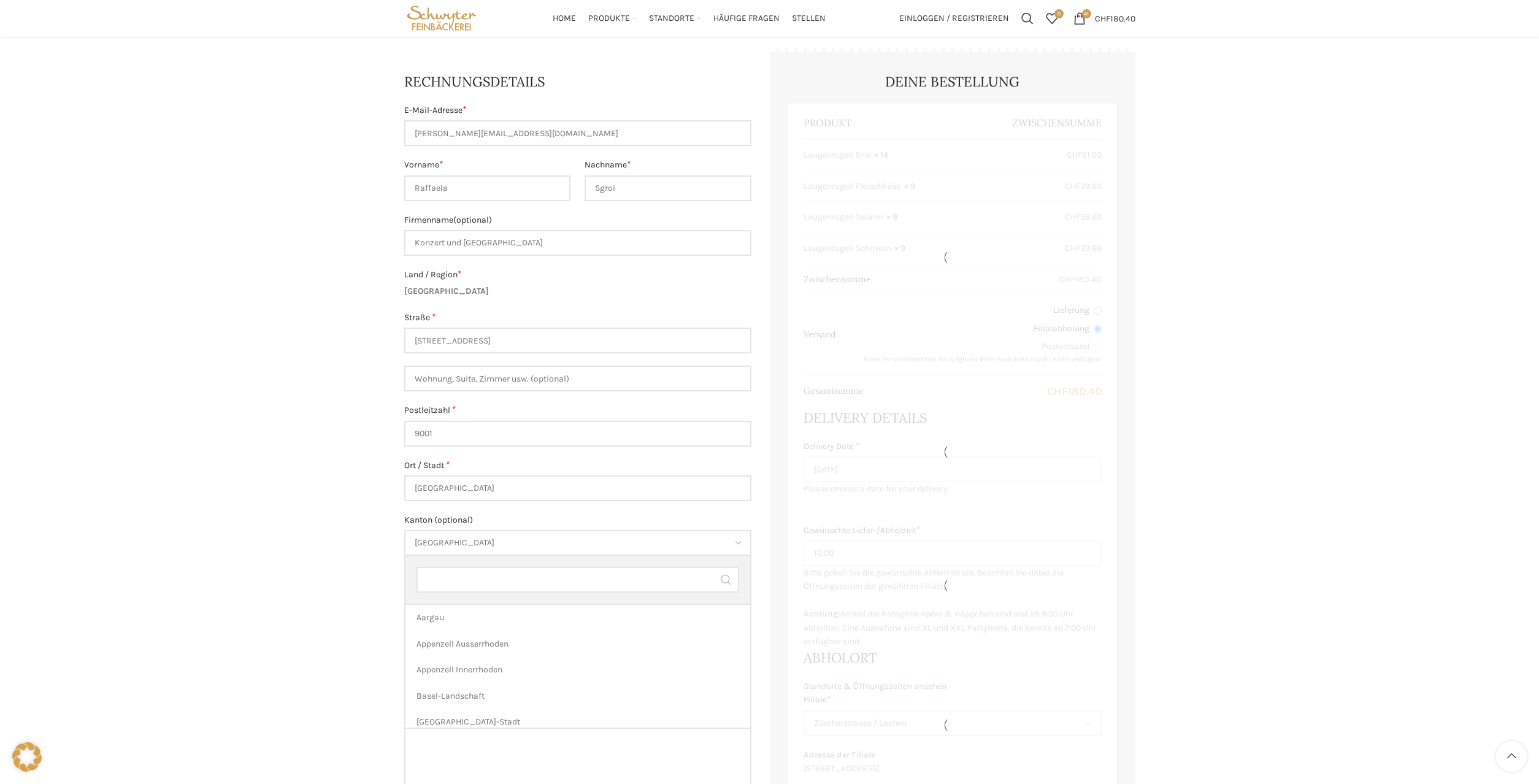
scroll to position [416, 0]
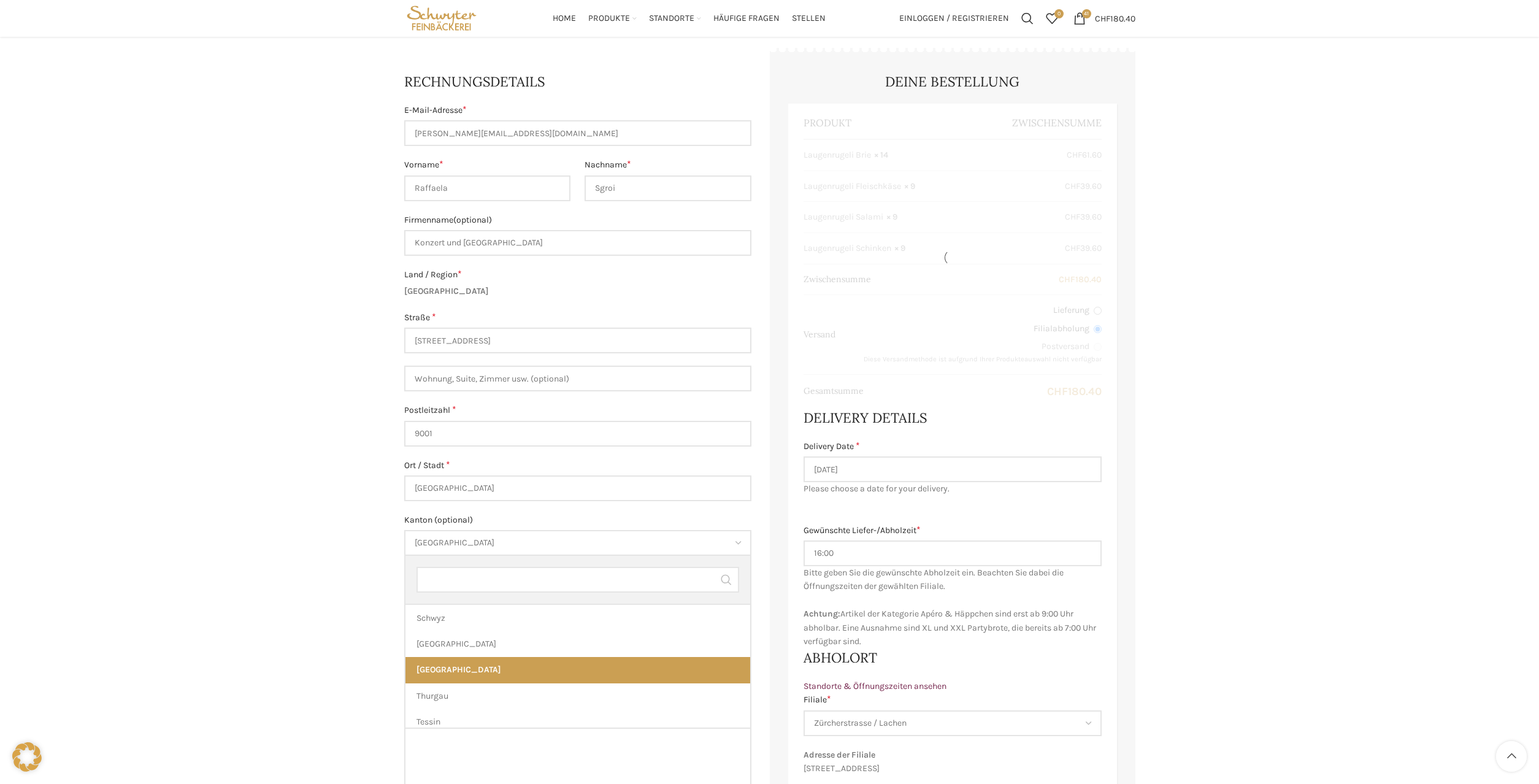
click at [445, 545] on span "St. Gallen" at bounding box center [578, 543] width 345 height 24
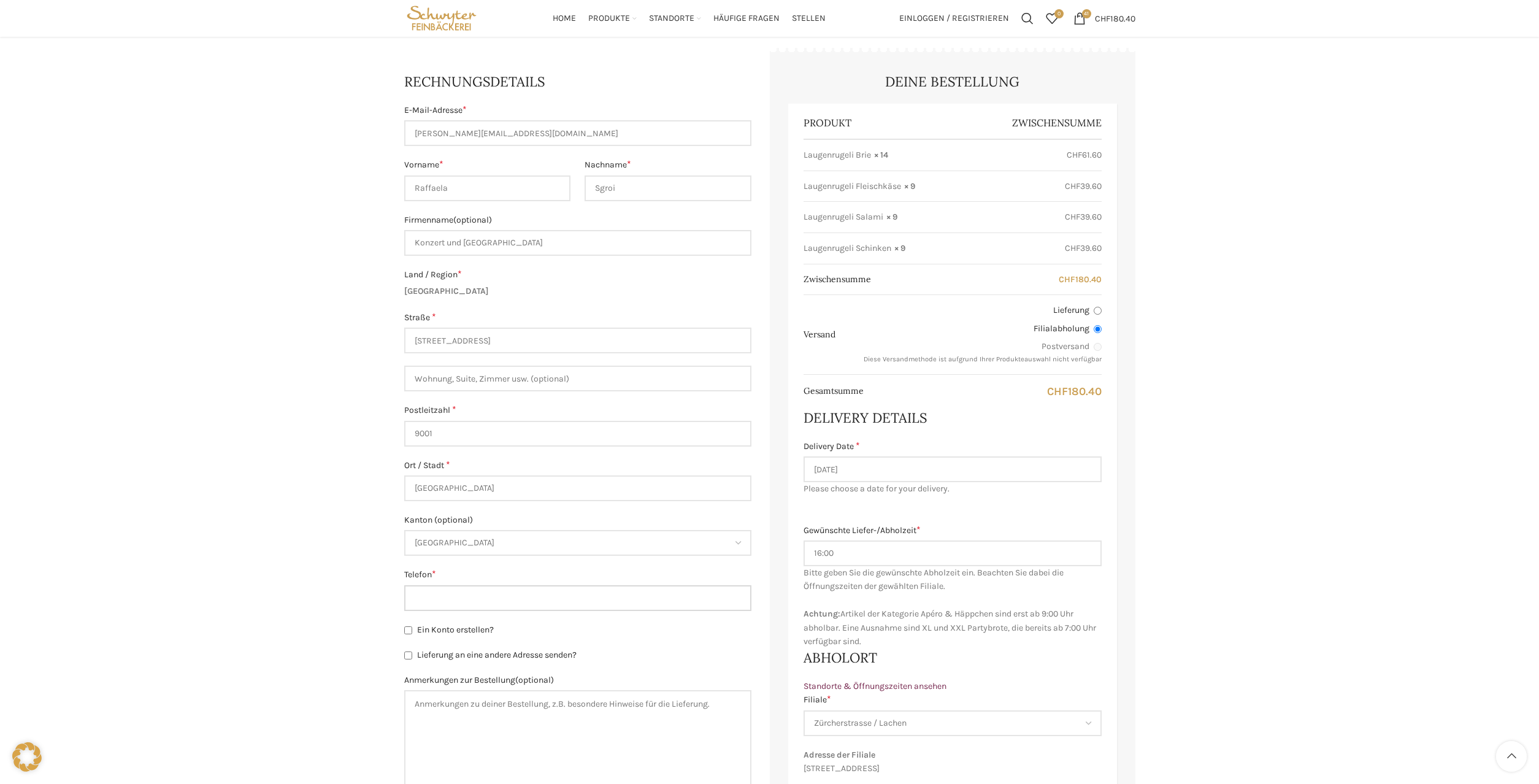
click at [457, 597] on input "Telefon *" at bounding box center [578, 598] width 347 height 26
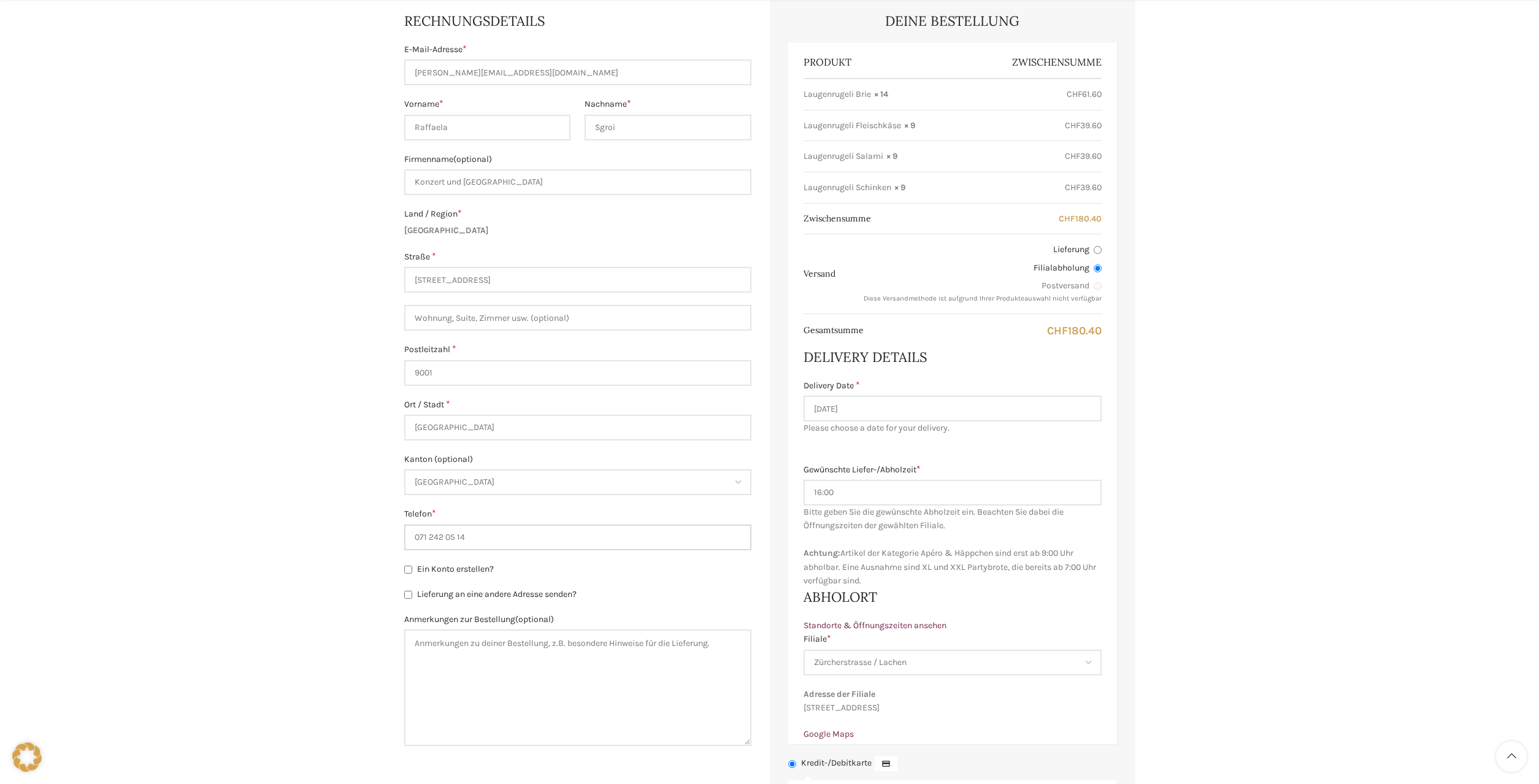
scroll to position [250, 0]
type input "071 242 05 14"
click at [405, 596] on input "Lieferung an eine andere Adresse senden?" at bounding box center [408, 592] width 8 height 8
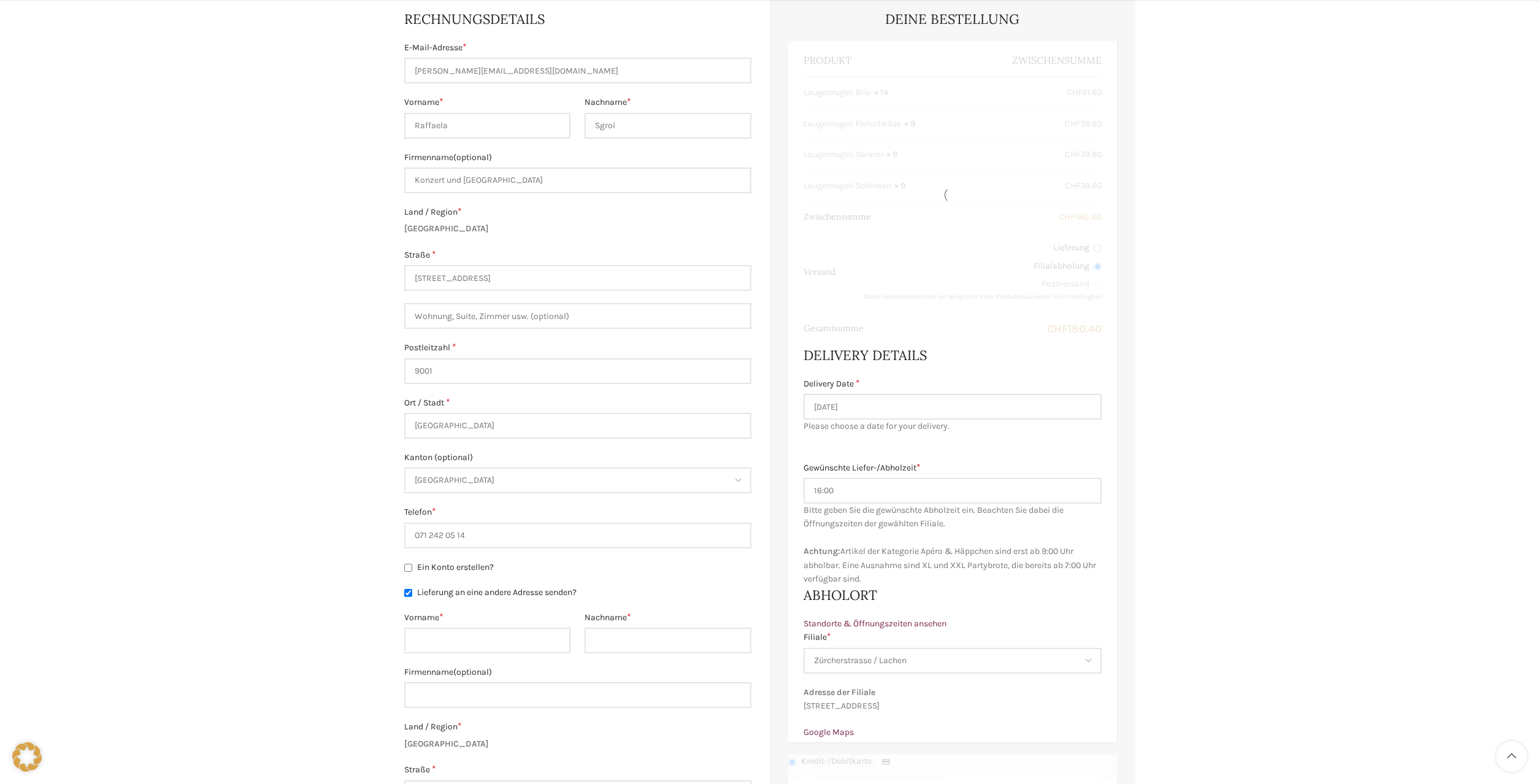
click at [411, 594] on input "Lieferung an eine andere Adresse senden?" at bounding box center [408, 592] width 8 height 8
checkbox input "false"
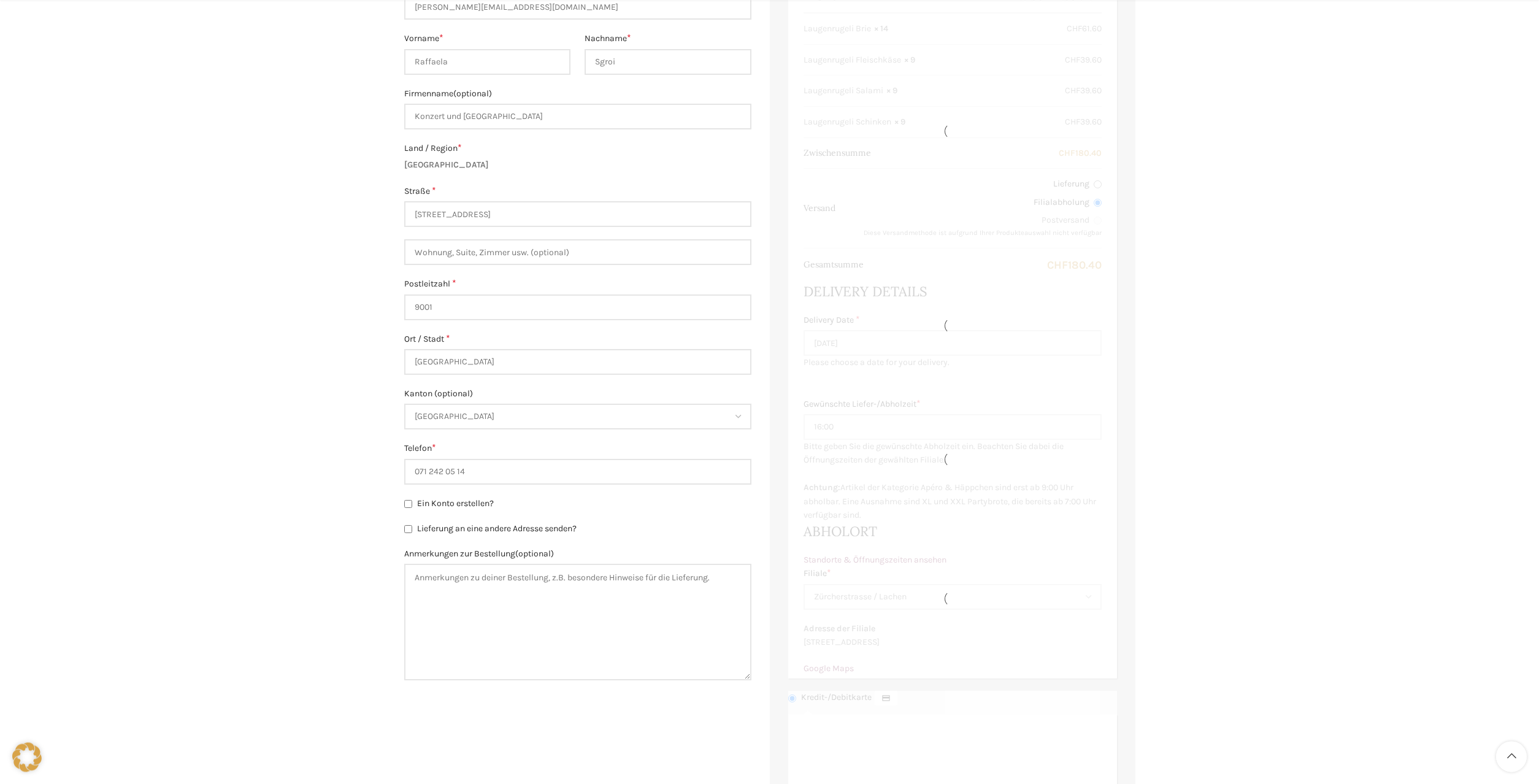
scroll to position [375, 0]
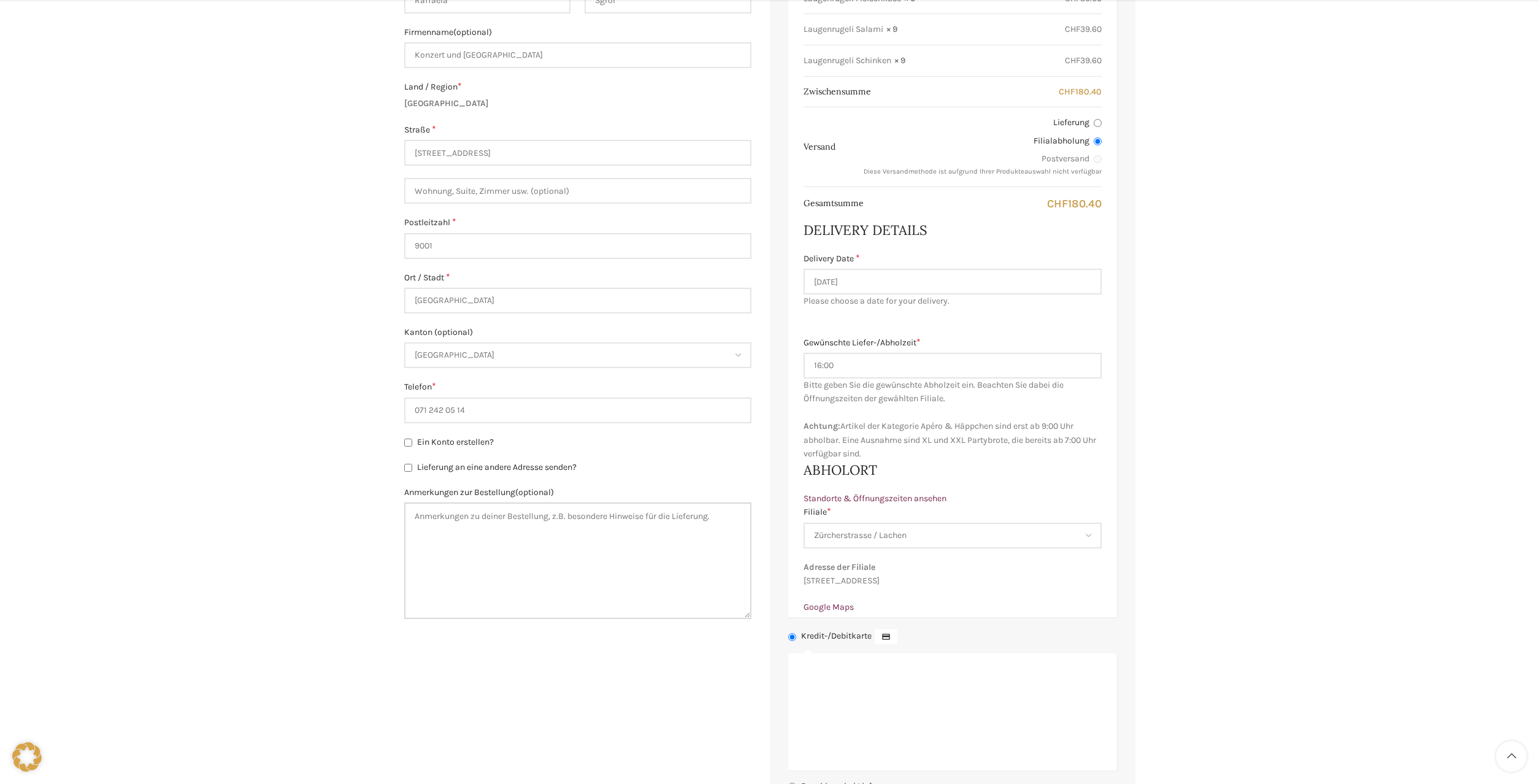
click at [523, 517] on textarea "Anmerkungen zur Bestellung (optional)" at bounding box center [578, 561] width 347 height 117
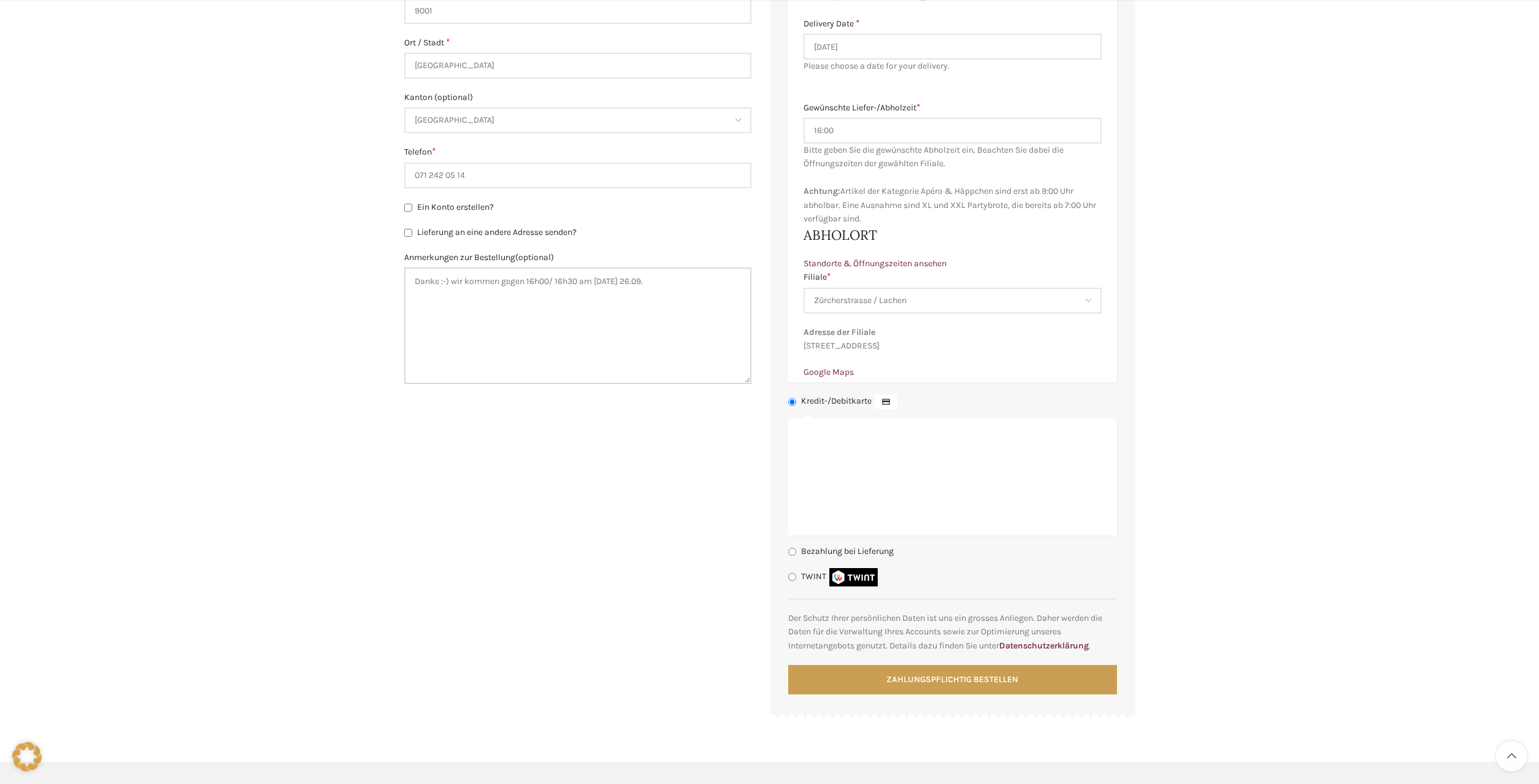
scroll to position [626, 0]
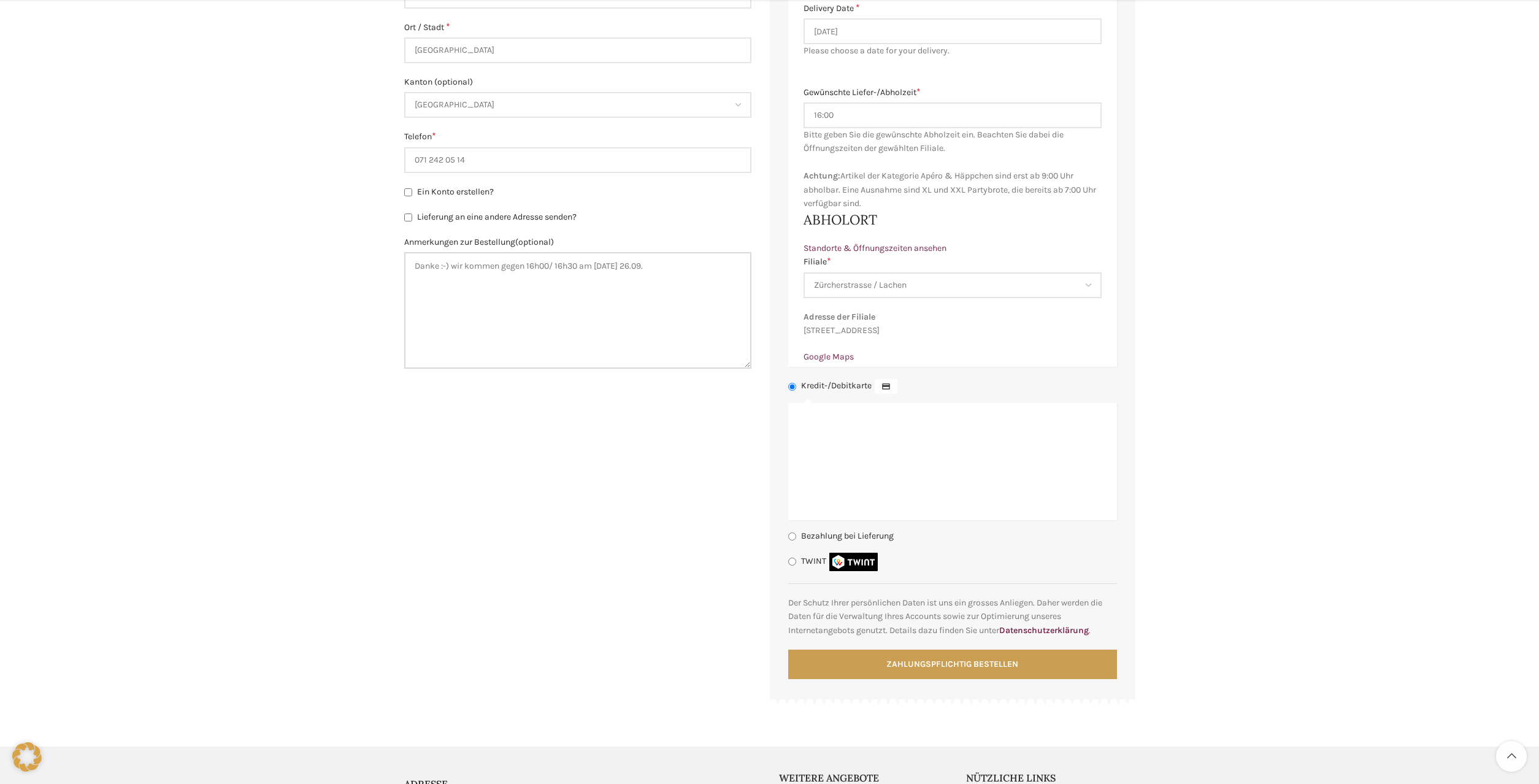
type textarea "Danke :-) wir kommen gegen 16h00/ 16h30 am Freitag 26.09."
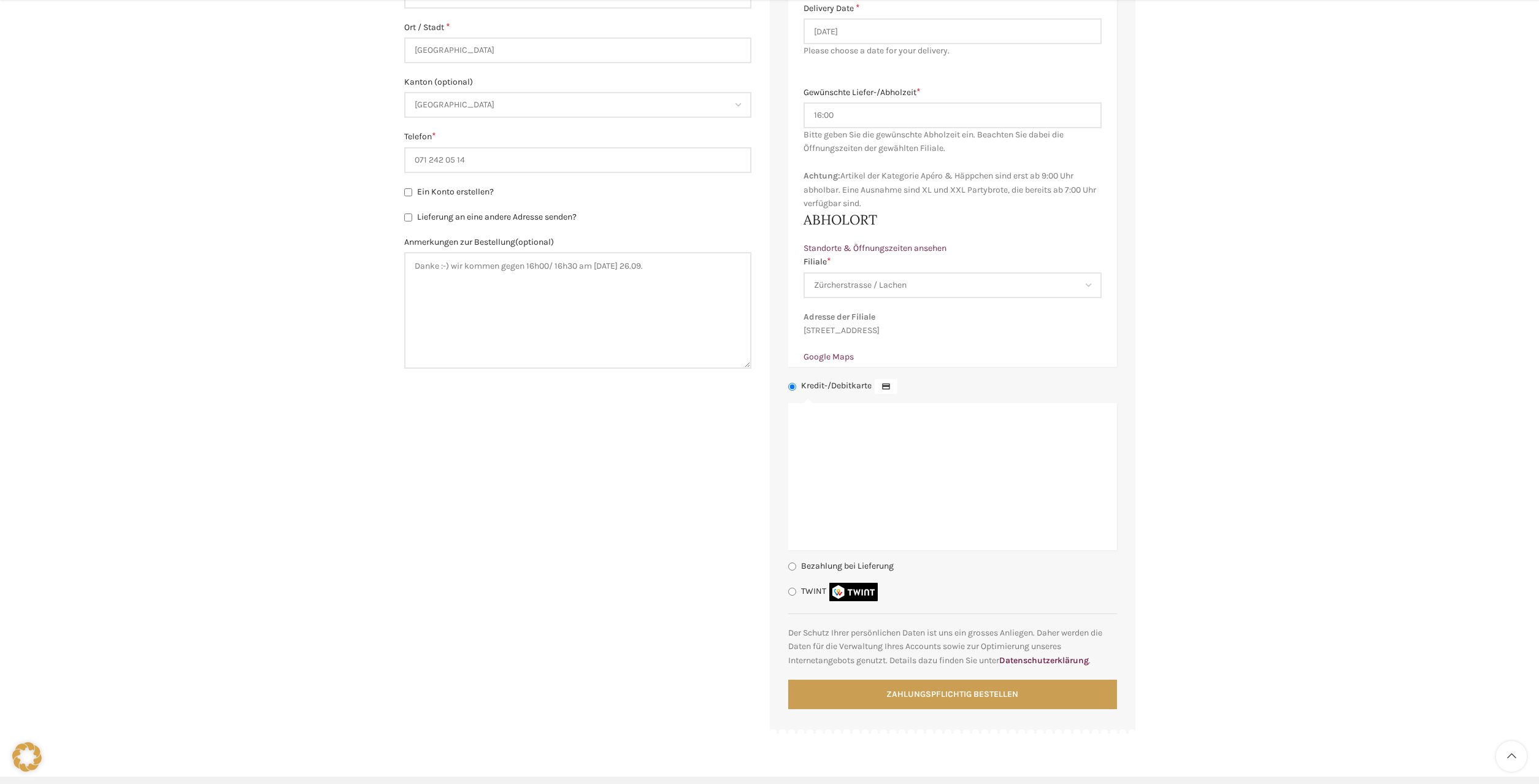
click at [795, 571] on input "Bezahlung bei Lieferung" at bounding box center [792, 566] width 8 height 8
radio input "true"
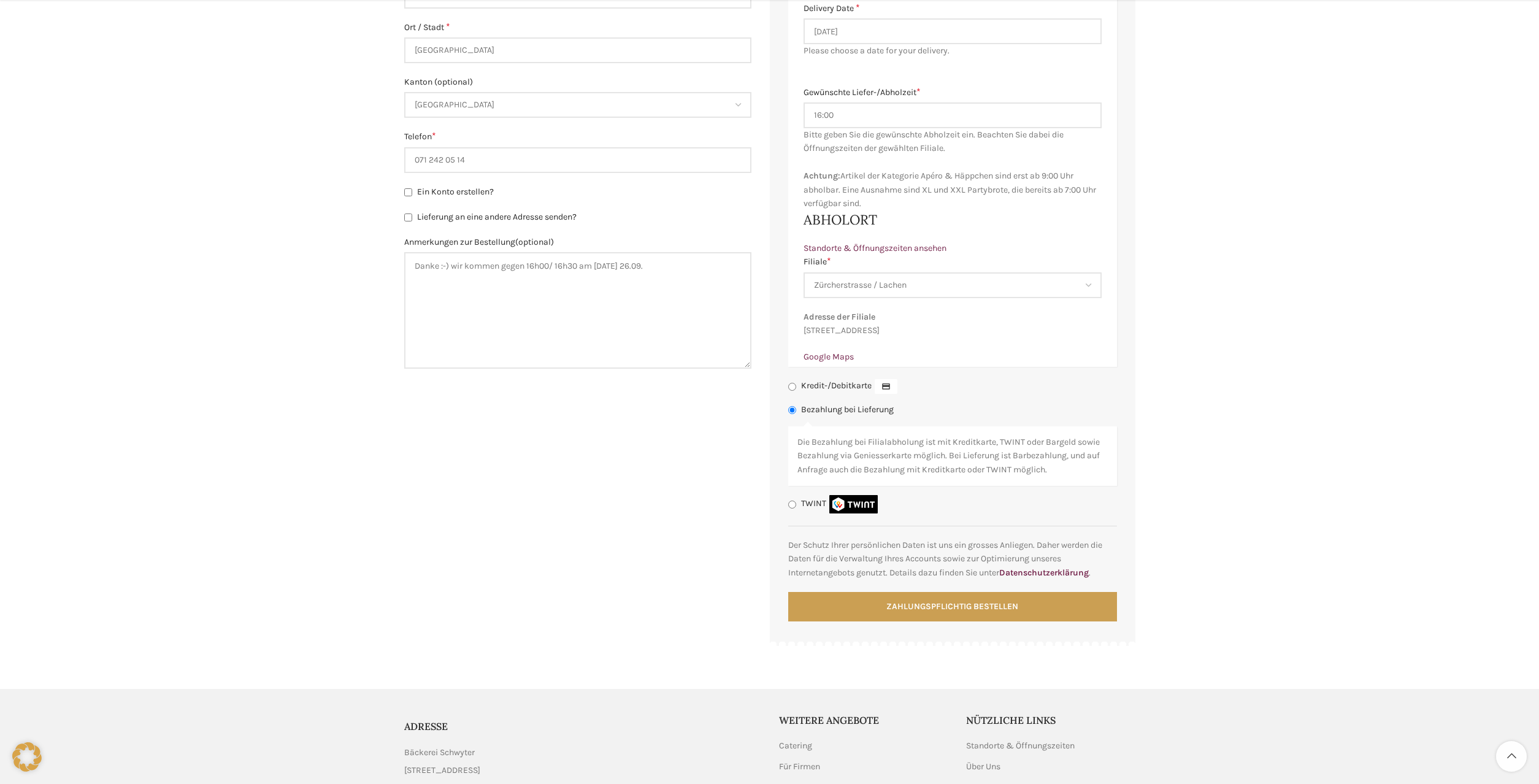
click at [794, 391] on input "Kredit-/Debitkarte" at bounding box center [792, 386] width 8 height 8
radio input "true"
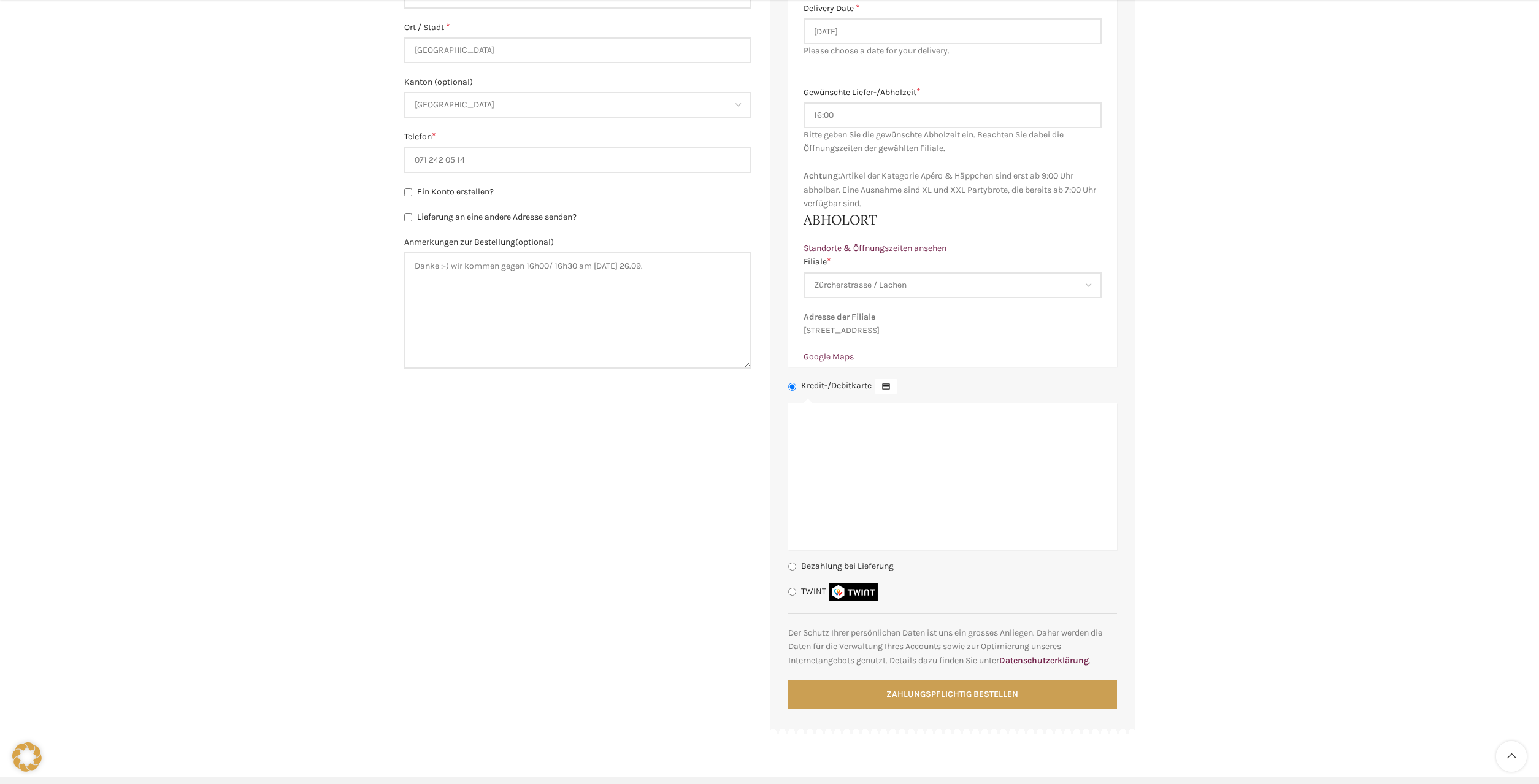
scroll to position [865, 0]
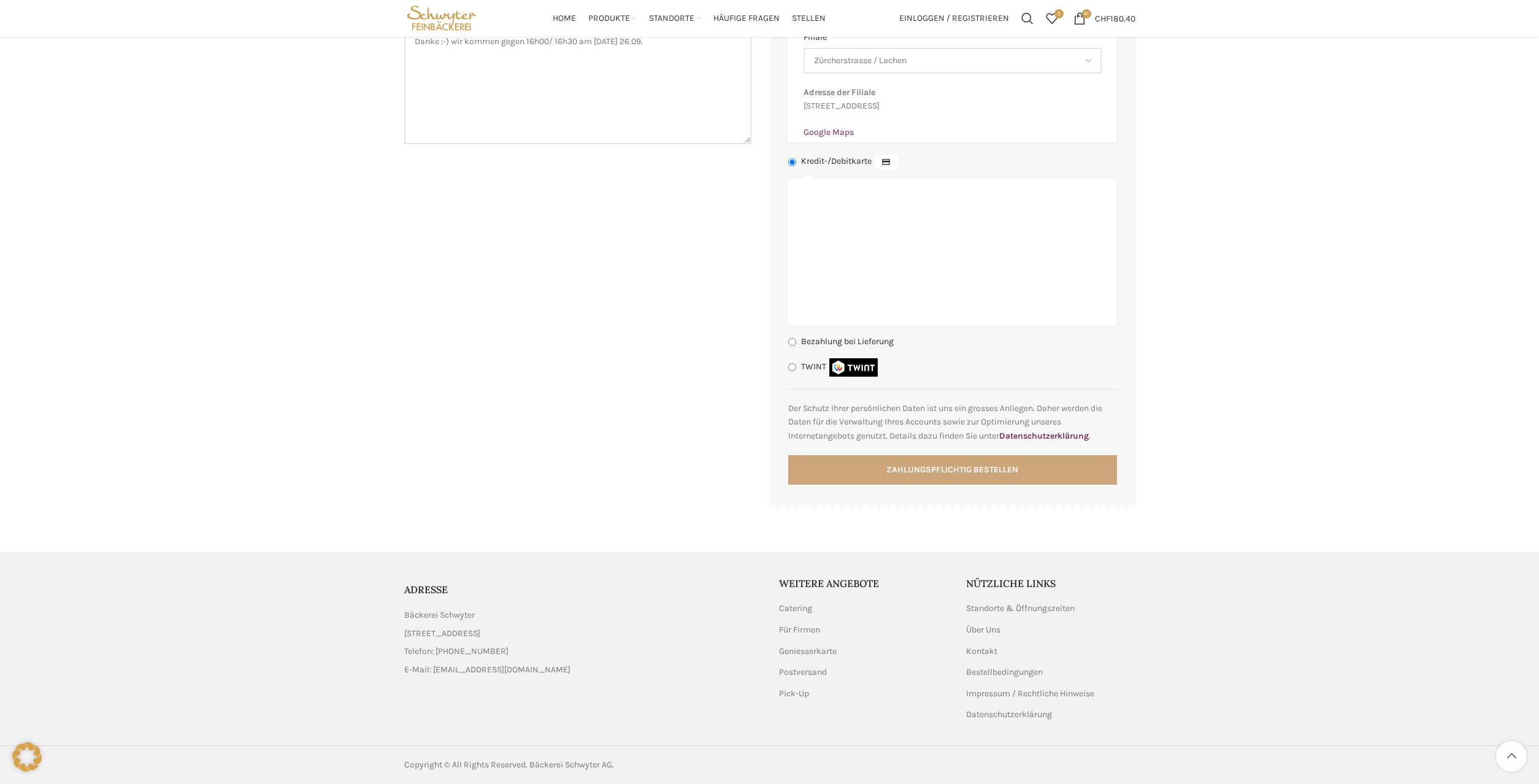
click at [934, 468] on button "Zahlungspflichtig bestellen" at bounding box center [953, 470] width 329 height 29
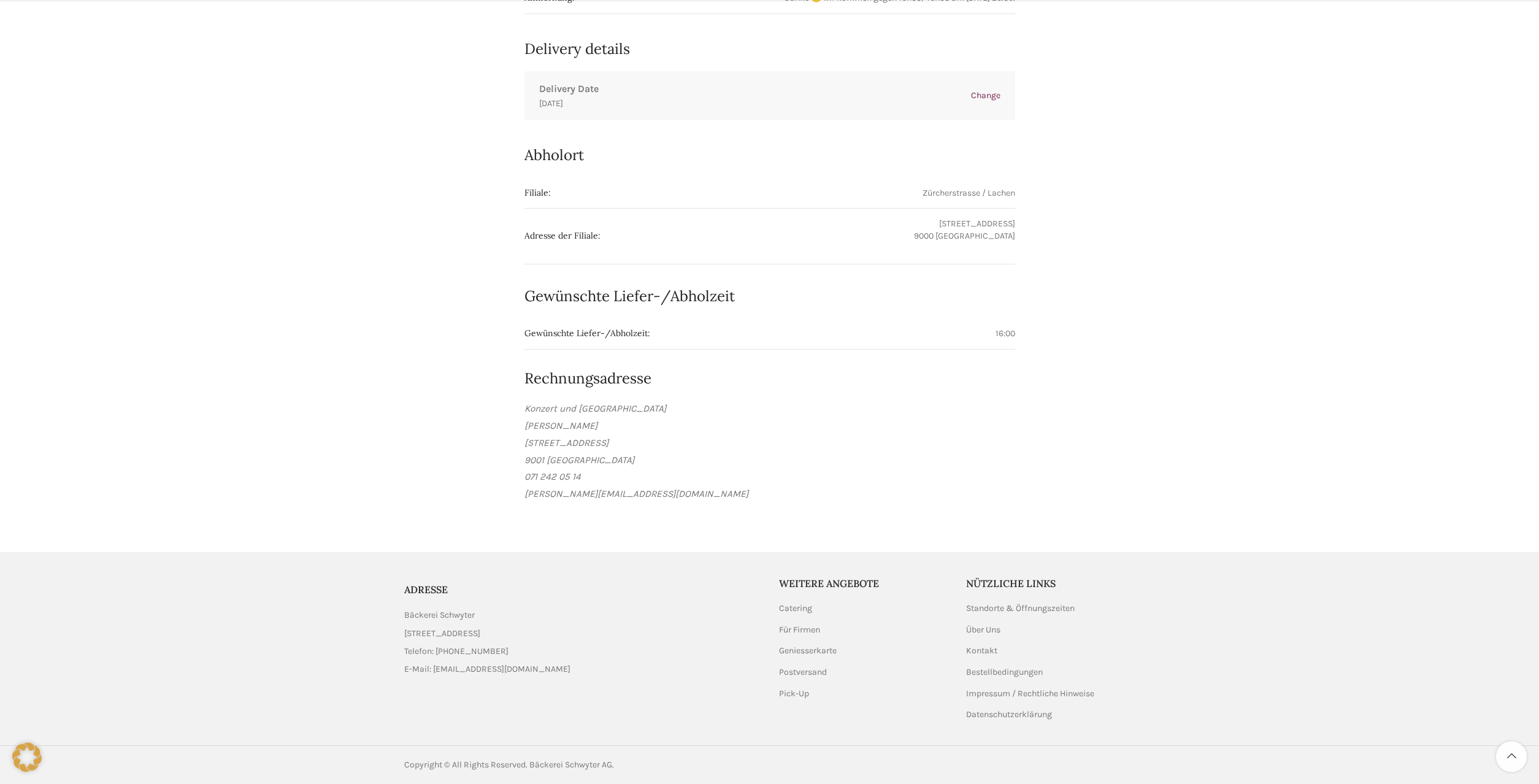
scroll to position [681, 0]
